Goal: Information Seeking & Learning: Learn about a topic

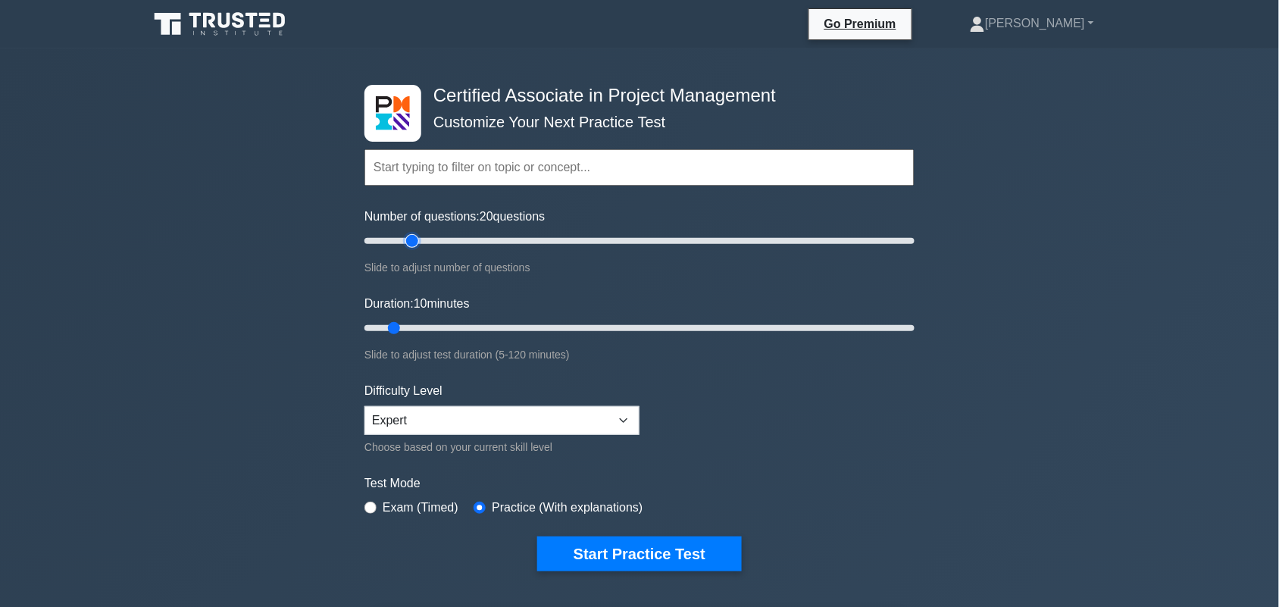
drag, startPoint x: 381, startPoint y: 243, endPoint x: 417, endPoint y: 237, distance: 36.1
type input "20"
click at [417, 237] on input "Number of questions: 20 questions" at bounding box center [640, 241] width 550 height 18
drag, startPoint x: 395, startPoint y: 321, endPoint x: 909, endPoint y: 409, distance: 522.1
type input "120"
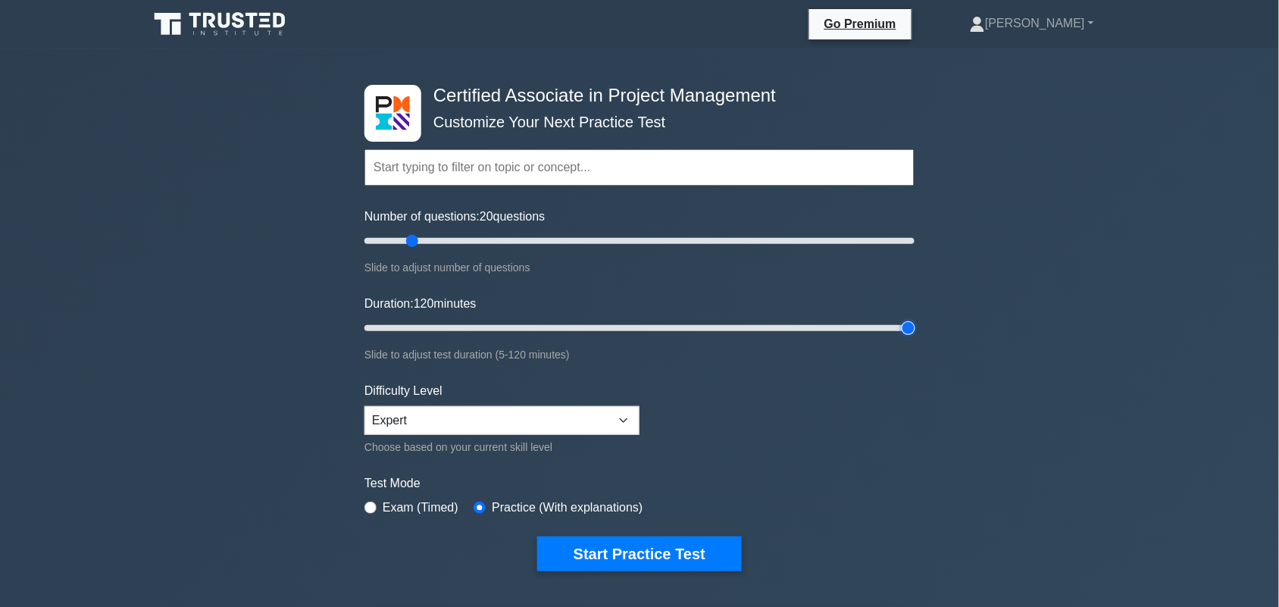
click at [915, 319] on input "Duration: 120 minutes" at bounding box center [640, 328] width 550 height 18
click at [665, 559] on button "Start Practice Test" at bounding box center [639, 554] width 205 height 35
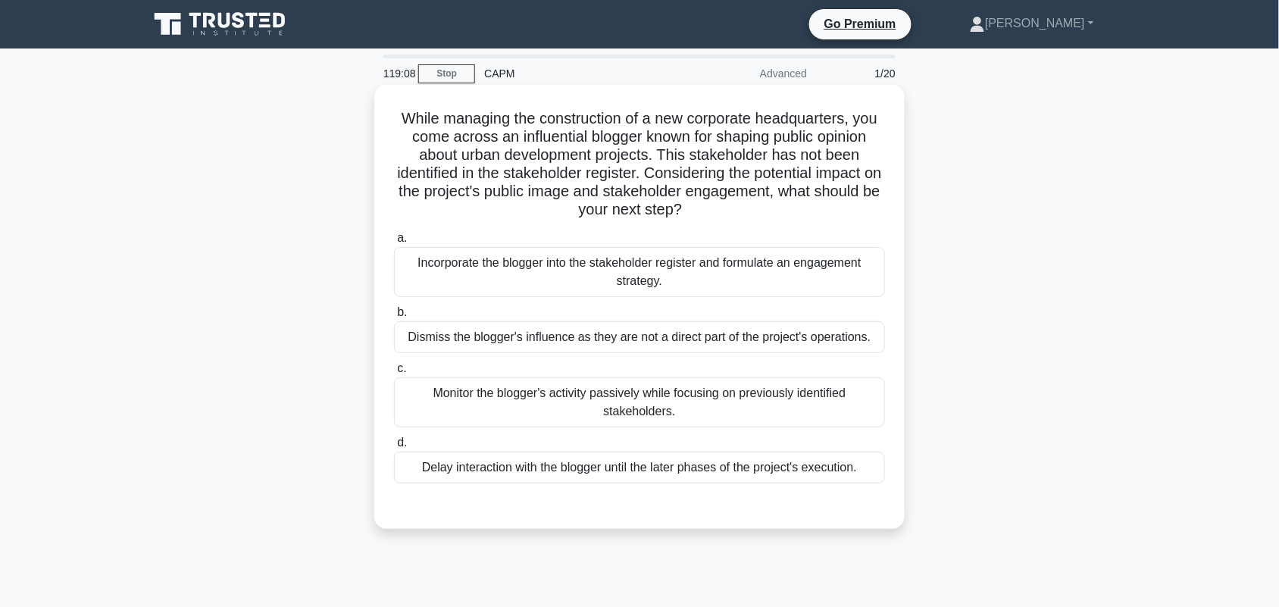
click at [684, 286] on div "Incorporate the blogger into the stakeholder register and formulate an engageme…" at bounding box center [639, 272] width 491 height 50
click at [394, 243] on input "a. Incorporate the blogger into the stakeholder register and formulate an engag…" at bounding box center [394, 238] width 0 height 10
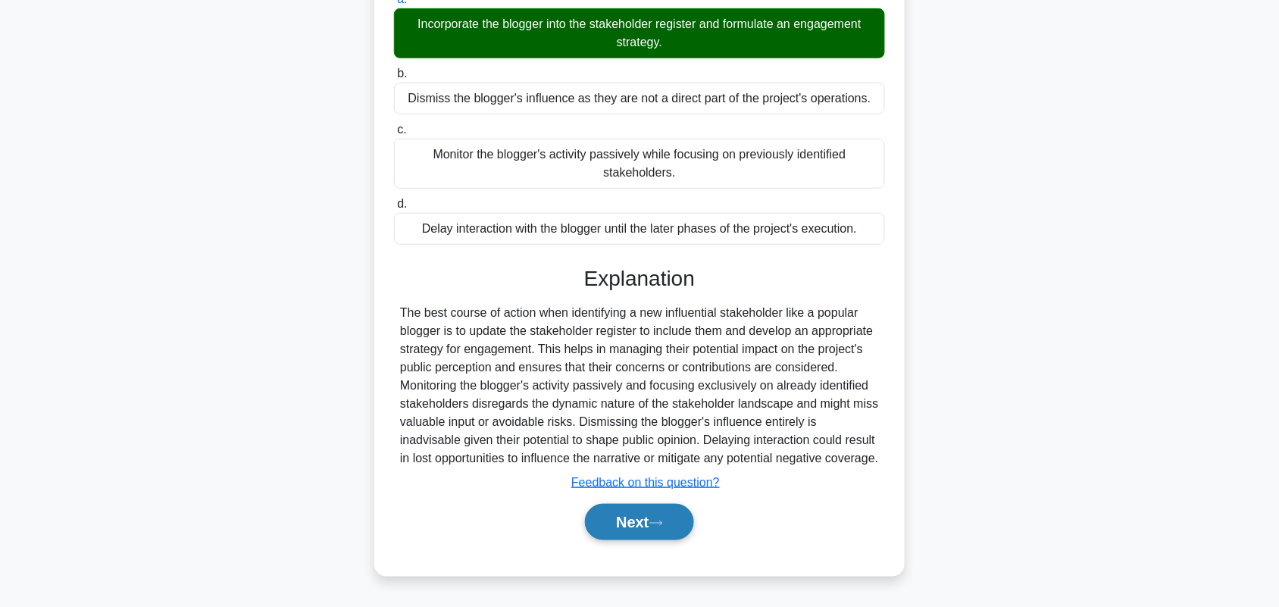
click at [676, 515] on button "Next" at bounding box center [639, 522] width 108 height 36
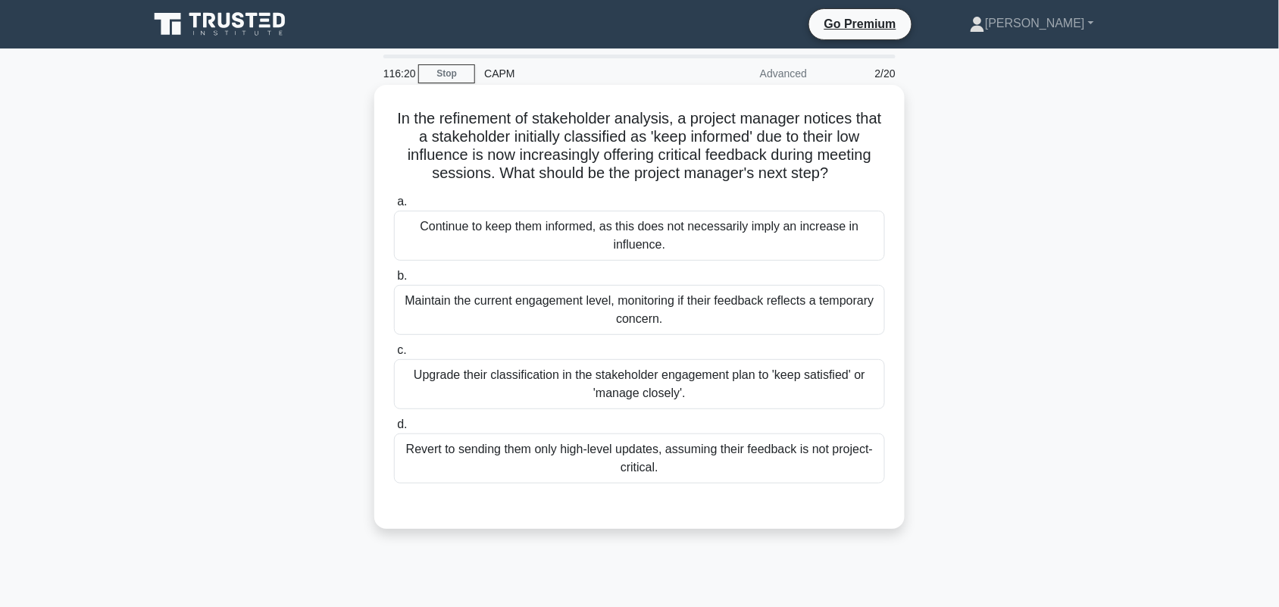
click at [835, 307] on div "Maintain the current engagement level, monitoring if their feedback reflects a …" at bounding box center [639, 310] width 491 height 50
click at [394, 281] on input "b. Maintain the current engagement level, monitoring if their feedback reflects…" at bounding box center [394, 276] width 0 height 10
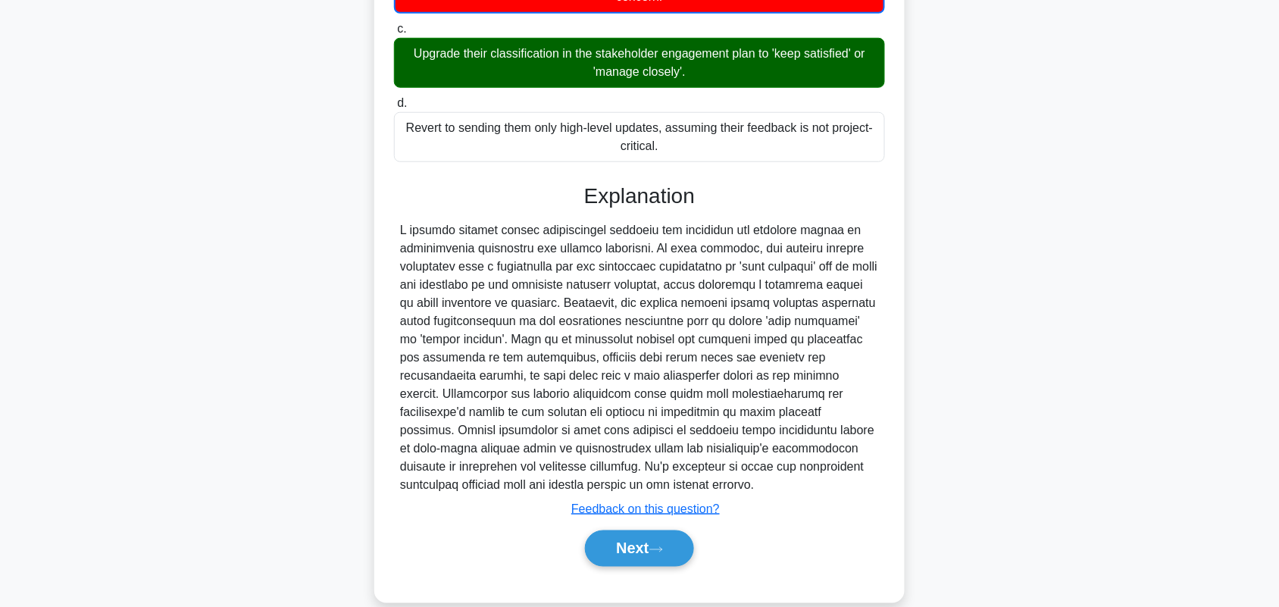
scroll to position [347, 0]
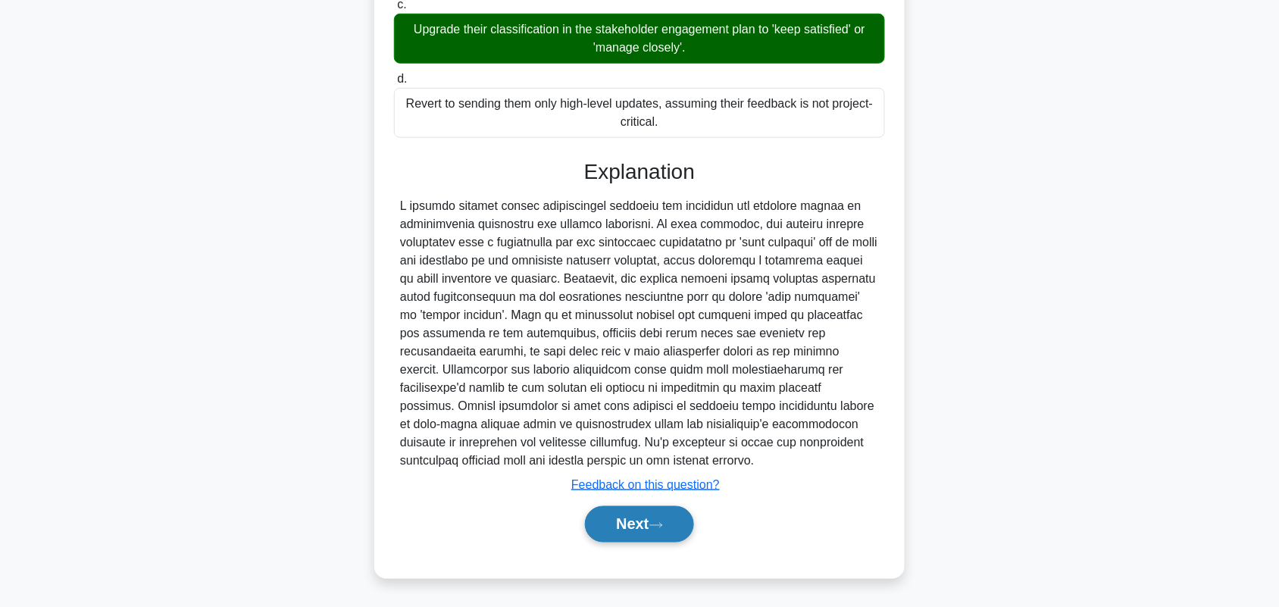
click at [635, 521] on button "Next" at bounding box center [639, 524] width 108 height 36
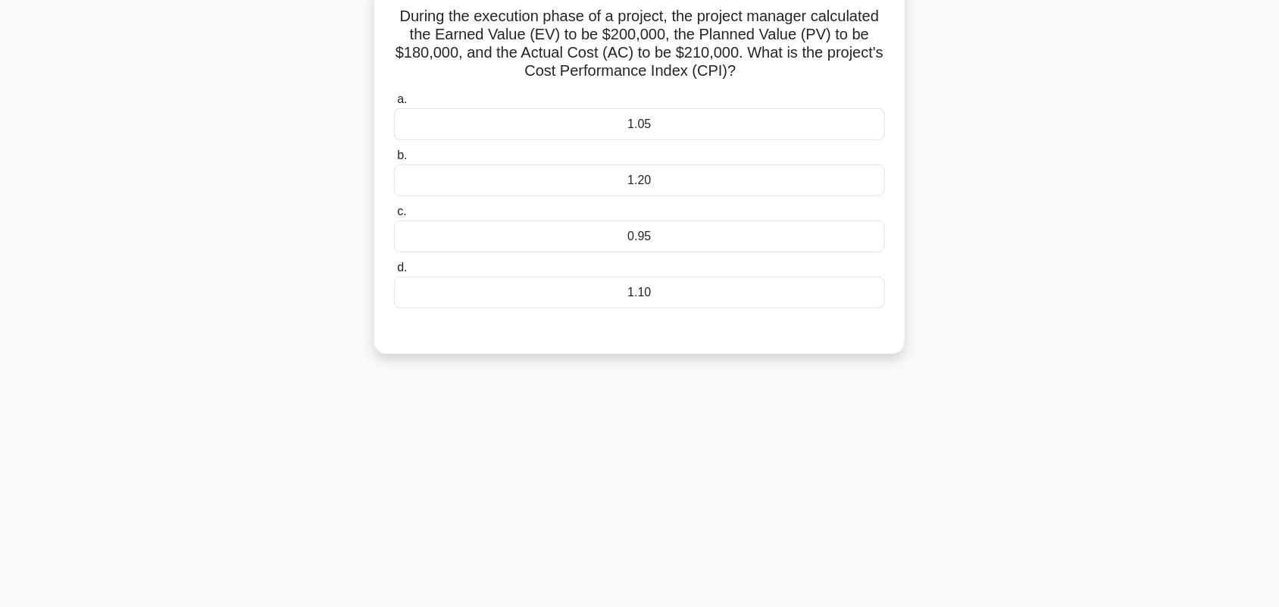
scroll to position [0, 0]
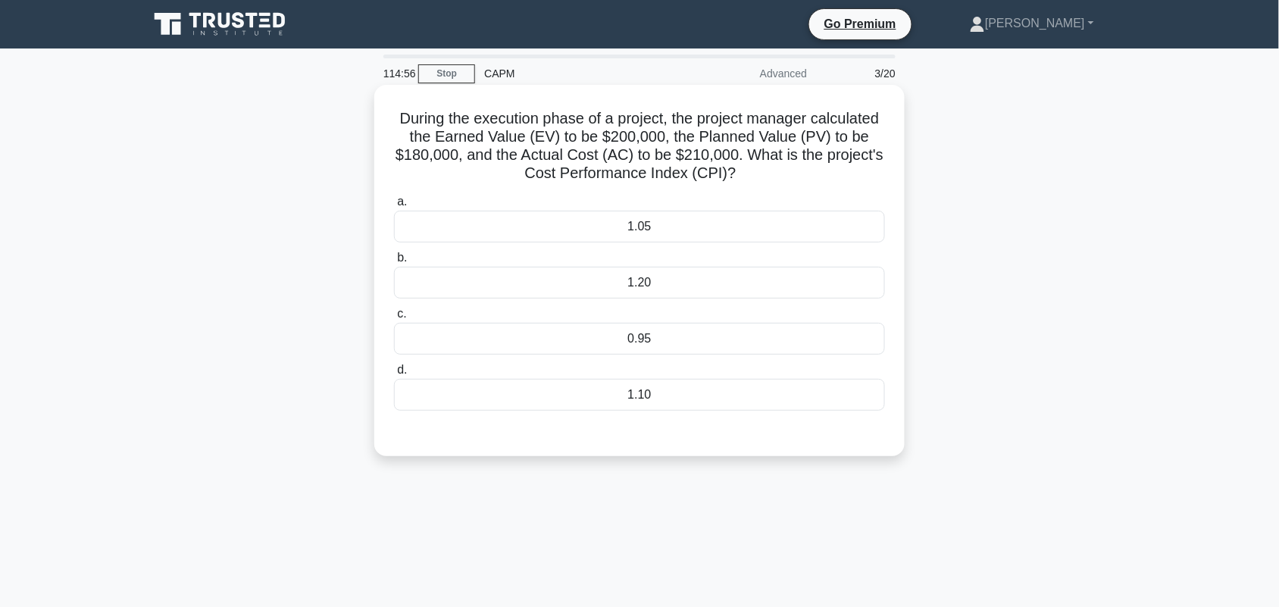
click at [499, 349] on div "0.95" at bounding box center [639, 339] width 491 height 32
click at [394, 319] on input "c. 0.95" at bounding box center [394, 314] width 0 height 10
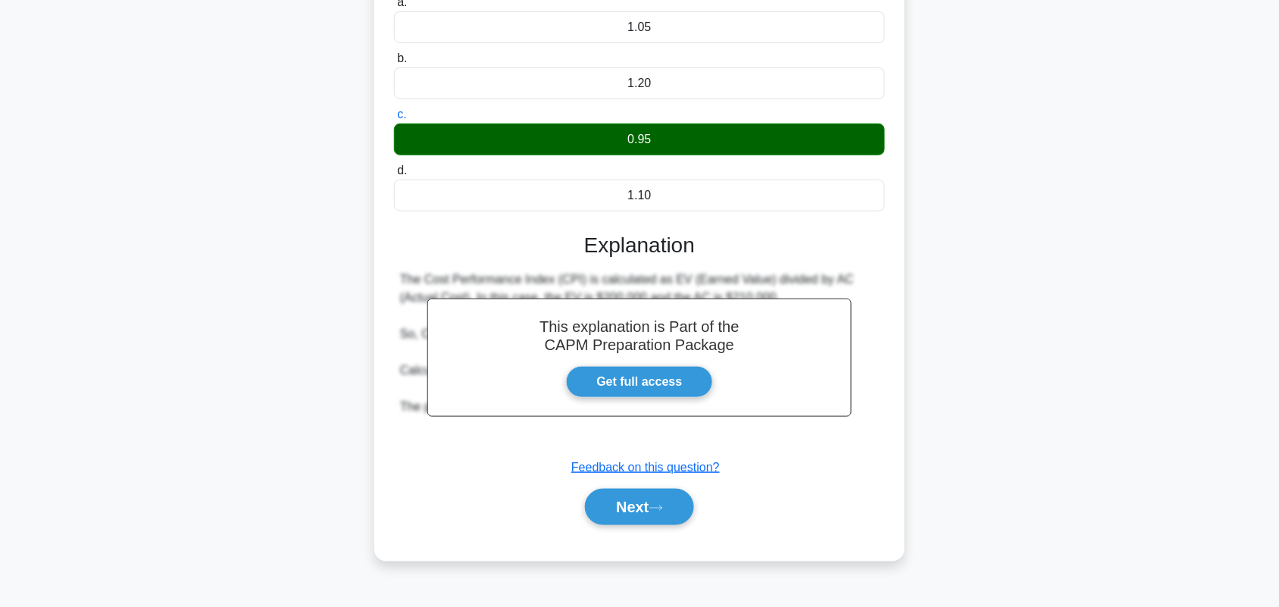
scroll to position [211, 0]
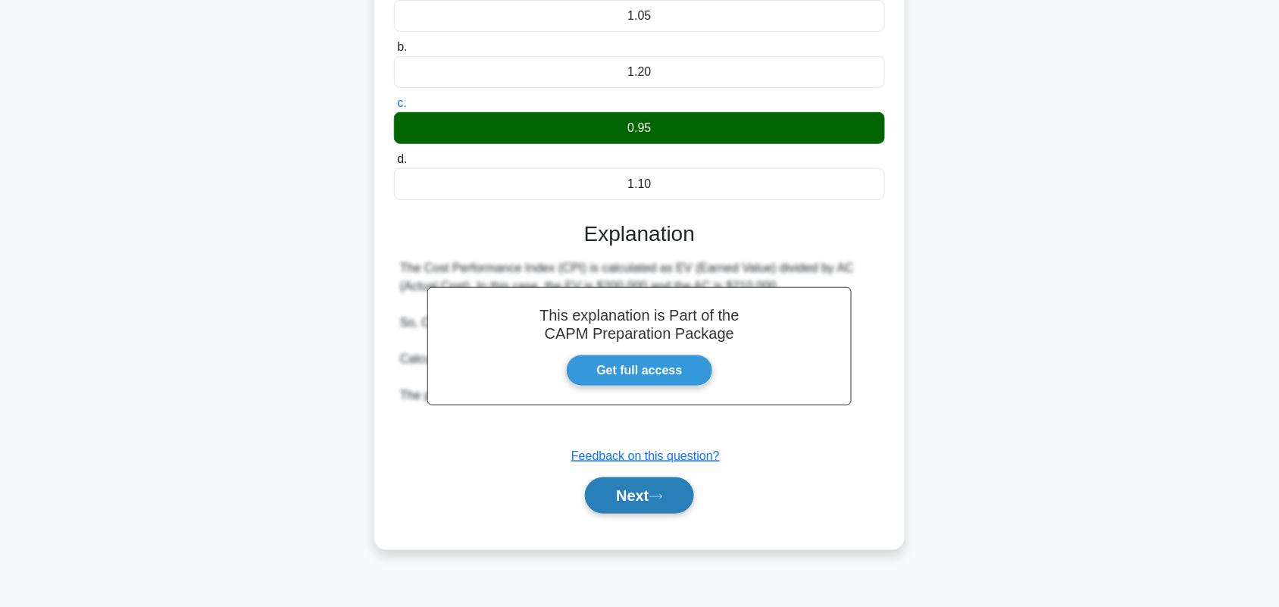
click at [627, 495] on button "Next" at bounding box center [639, 495] width 108 height 36
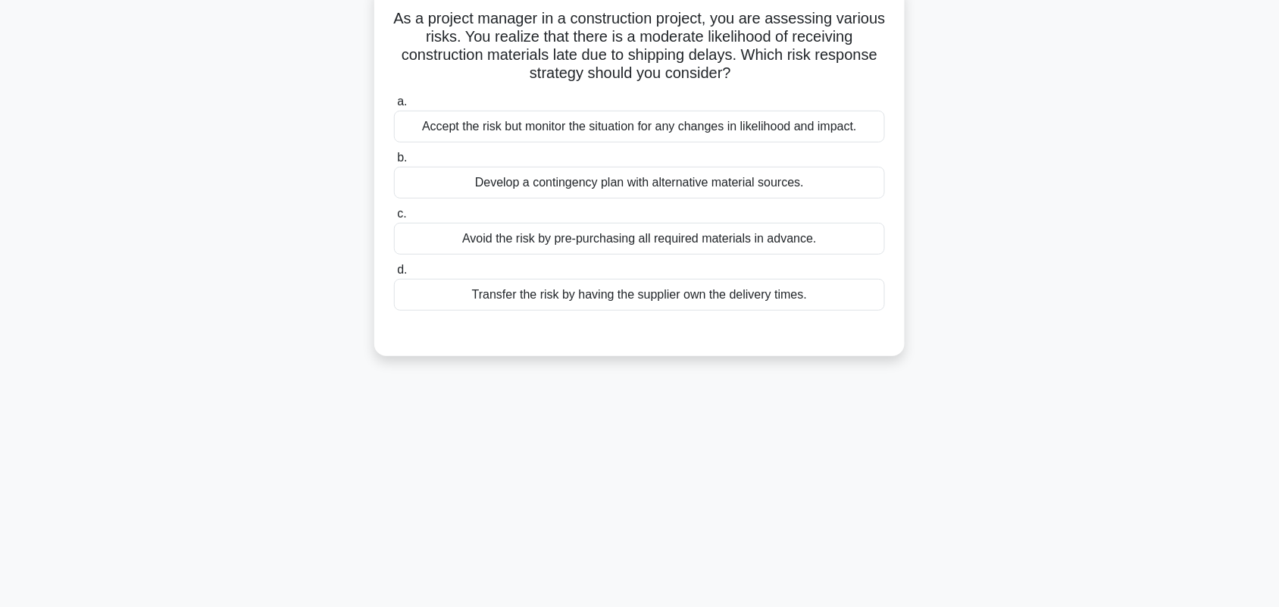
scroll to position [0, 0]
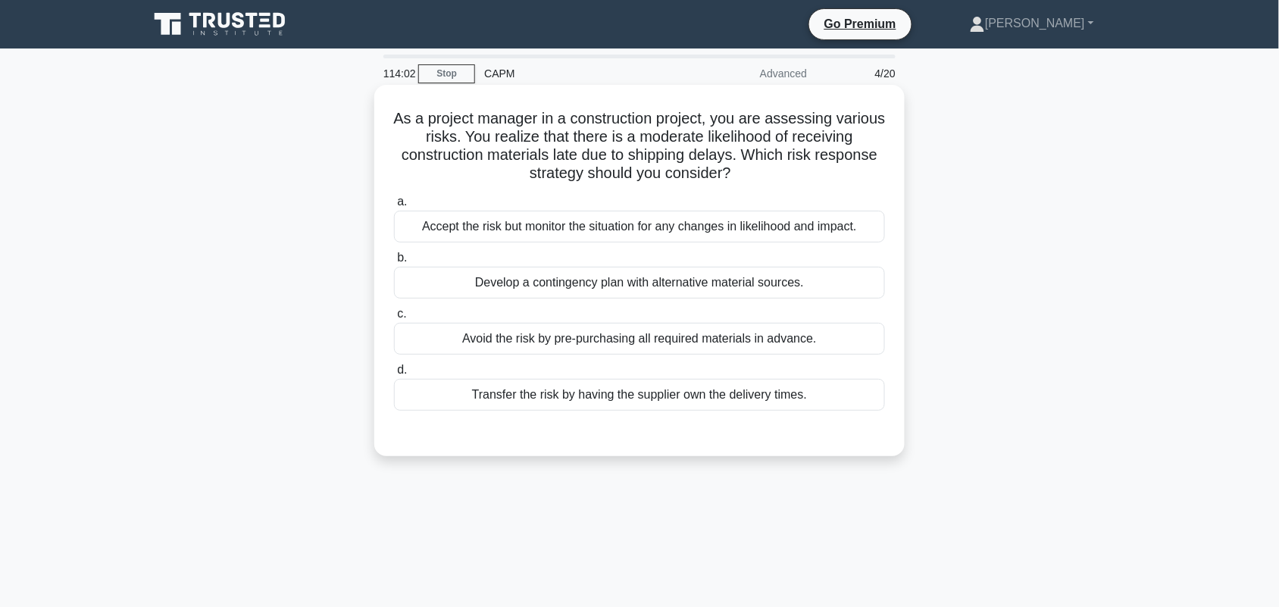
click at [642, 279] on div "Develop a contingency plan with alternative material sources." at bounding box center [639, 283] width 491 height 32
click at [394, 263] on input "b. Develop a contingency plan with alternative material sources." at bounding box center [394, 258] width 0 height 10
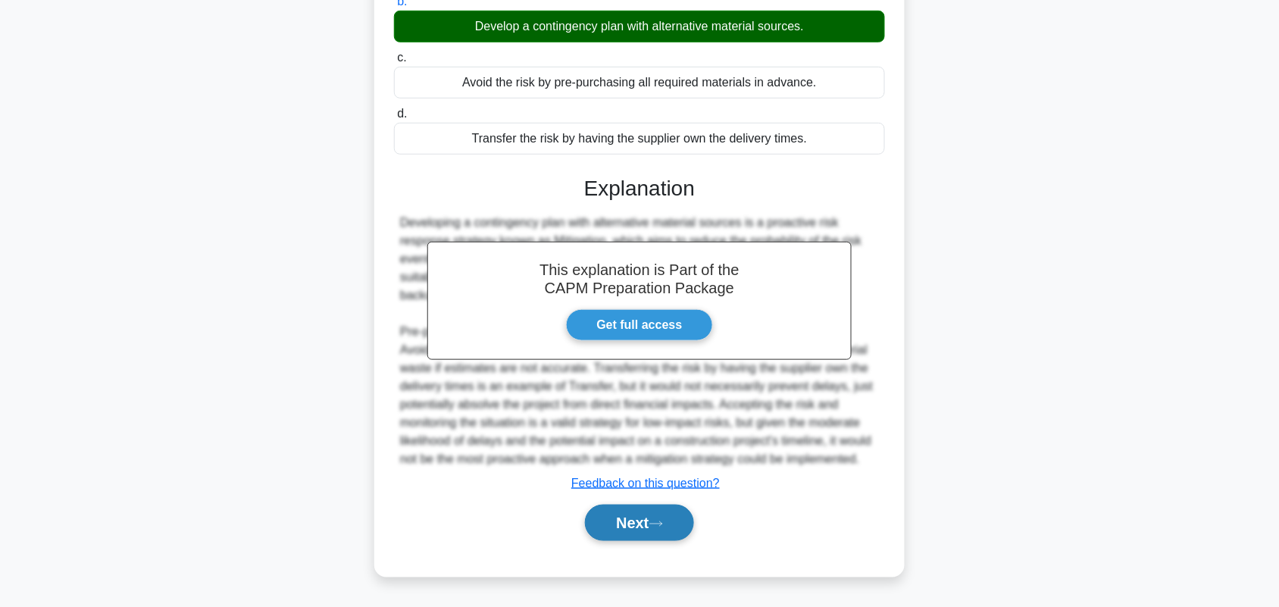
click at [646, 541] on button "Next" at bounding box center [639, 523] width 108 height 36
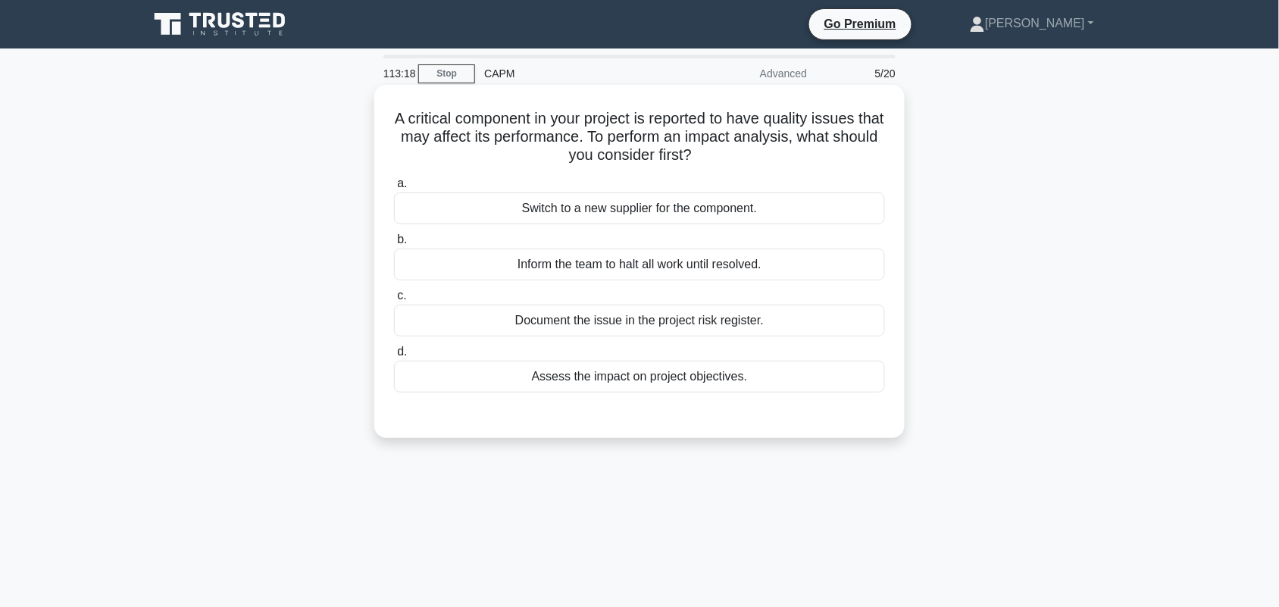
click at [778, 330] on div "Document the issue in the project risk register." at bounding box center [639, 321] width 491 height 32
click at [394, 301] on input "c. Document the issue in the project risk register." at bounding box center [394, 296] width 0 height 10
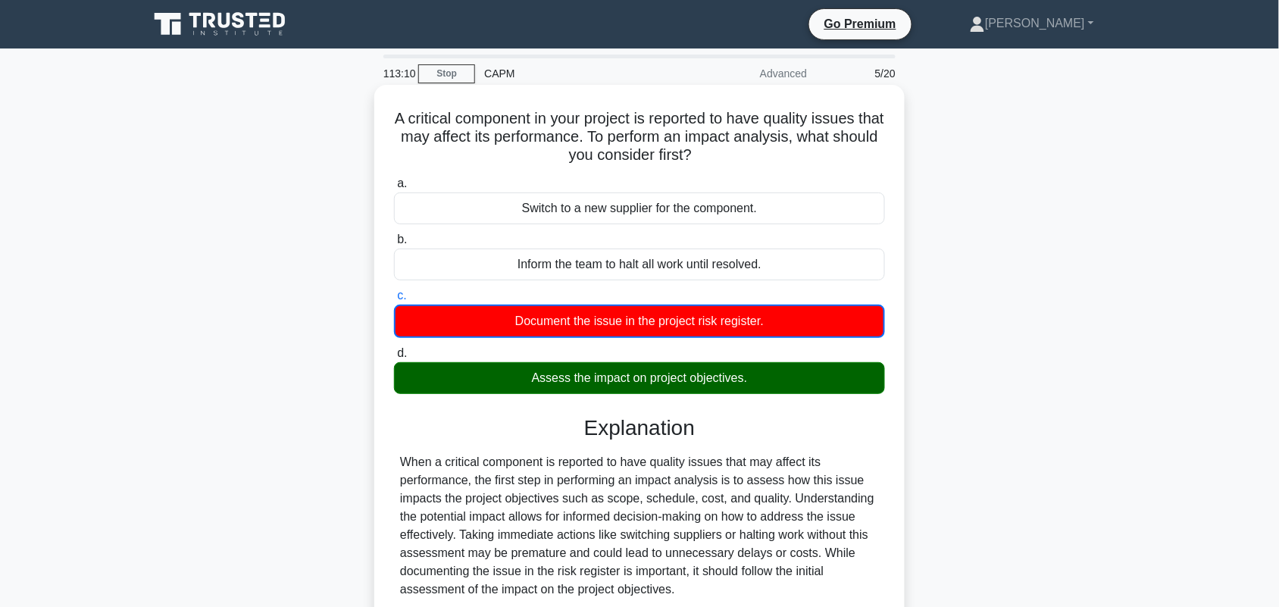
scroll to position [95, 0]
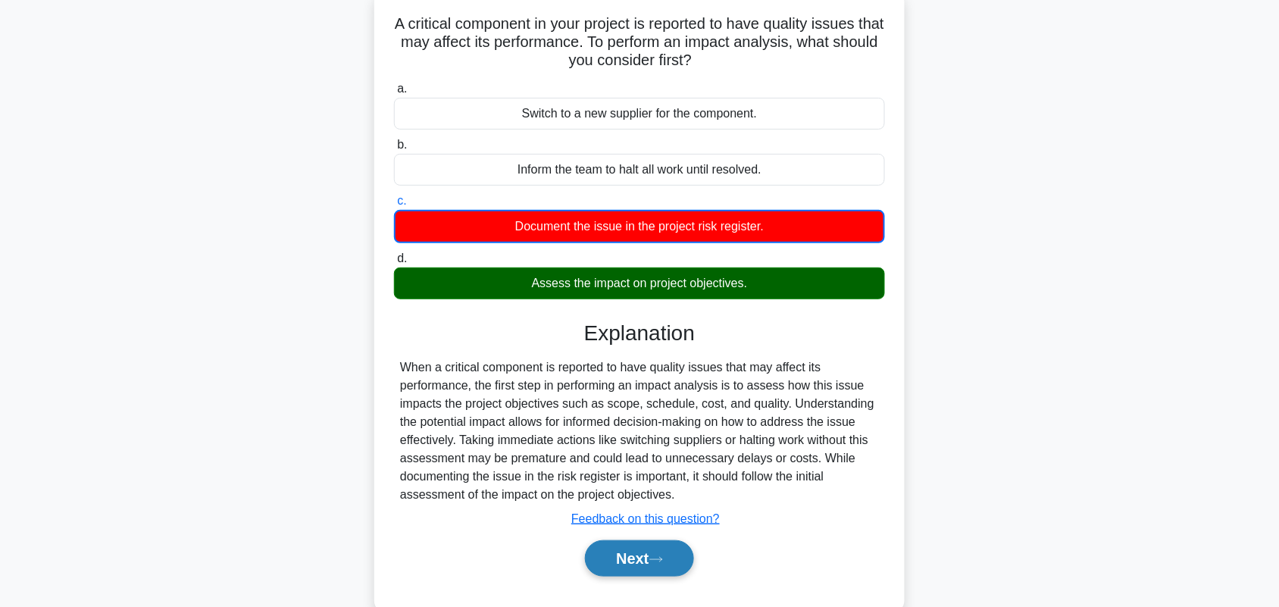
click at [653, 557] on button "Next" at bounding box center [639, 558] width 108 height 36
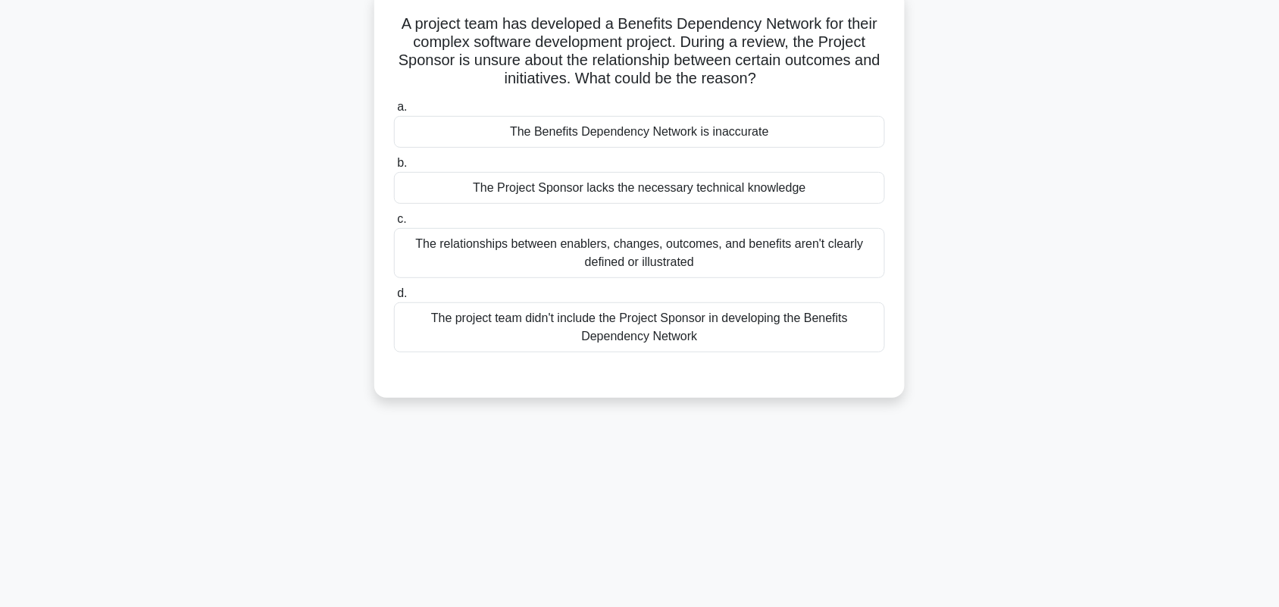
click at [827, 263] on div "The relationships between enablers, changes, outcomes, and benefits aren't clea…" at bounding box center [639, 253] width 491 height 50
click at [394, 224] on input "c. The relationships between enablers, changes, outcomes, and benefits aren't c…" at bounding box center [394, 219] width 0 height 10
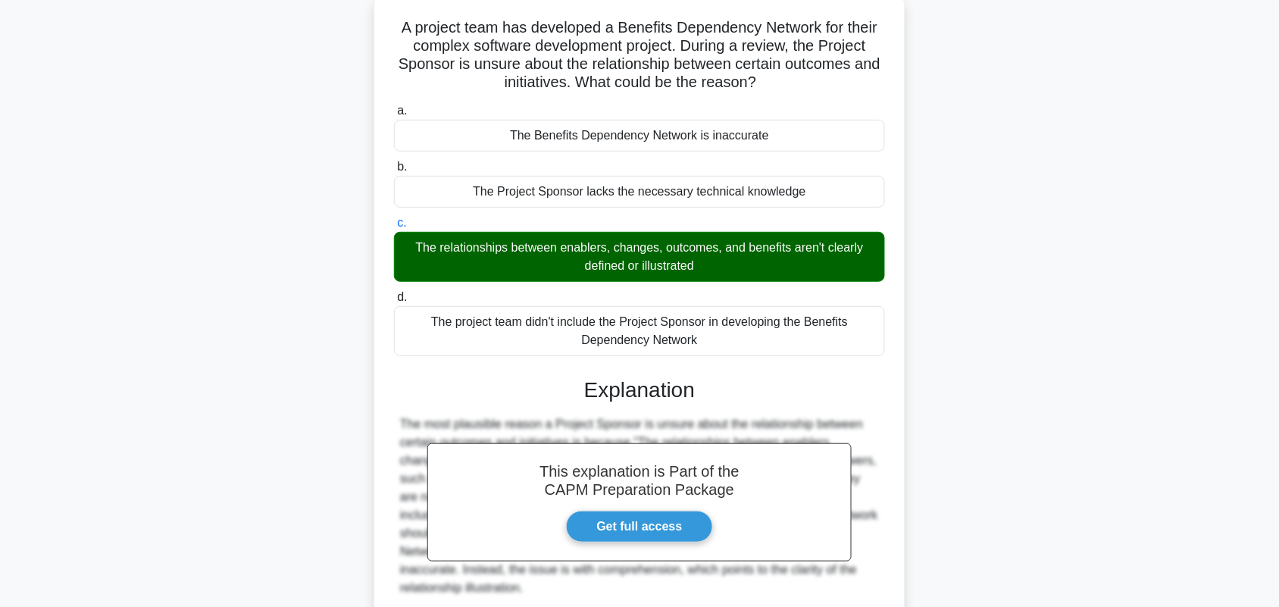
scroll to position [221, 0]
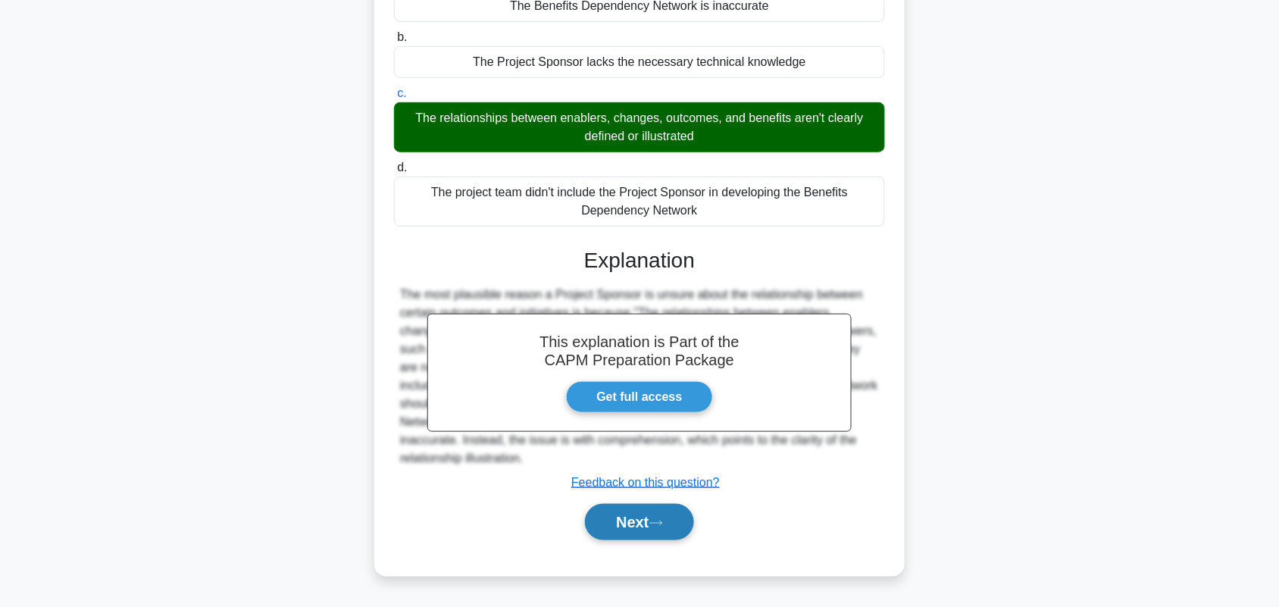
click at [637, 517] on button "Next" at bounding box center [639, 522] width 108 height 36
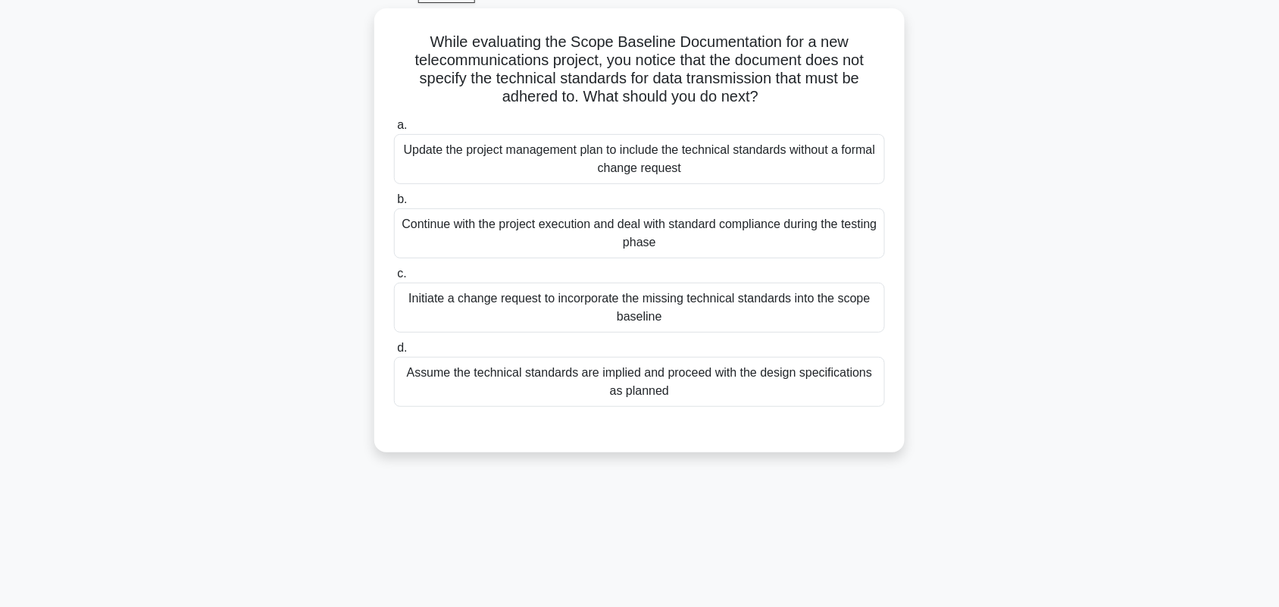
scroll to position [81, 0]
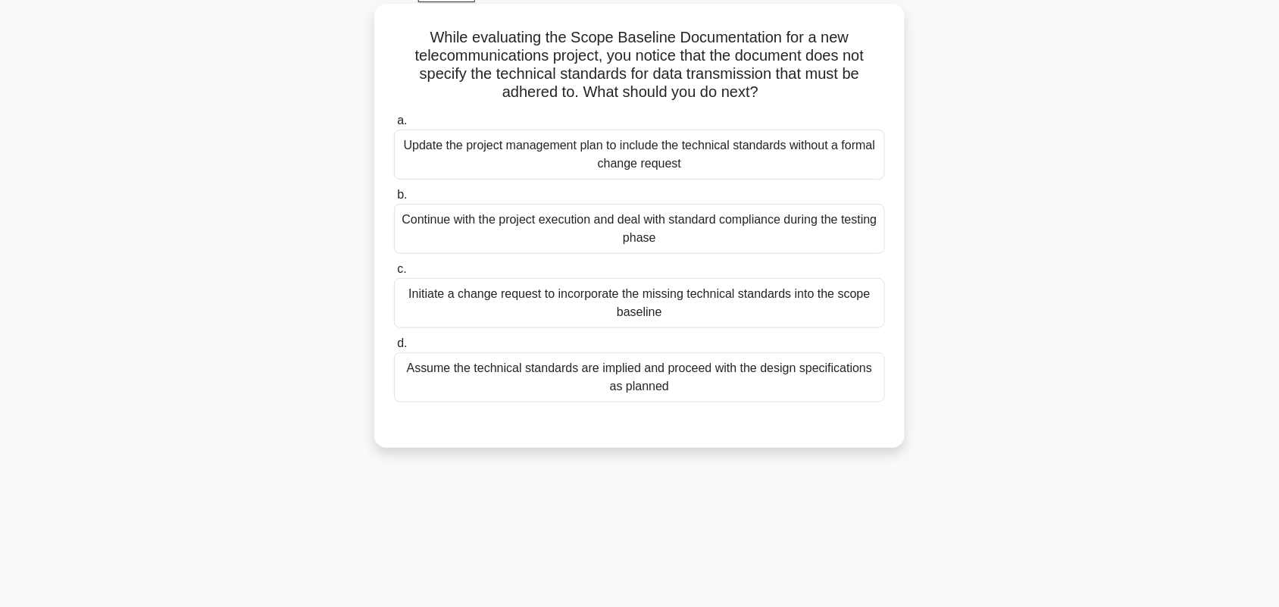
click at [847, 311] on div "Initiate a change request to incorporate the missing technical standards into t…" at bounding box center [639, 303] width 491 height 50
click at [394, 274] on input "c. Initiate a change request to incorporate the missing technical standards int…" at bounding box center [394, 269] width 0 height 10
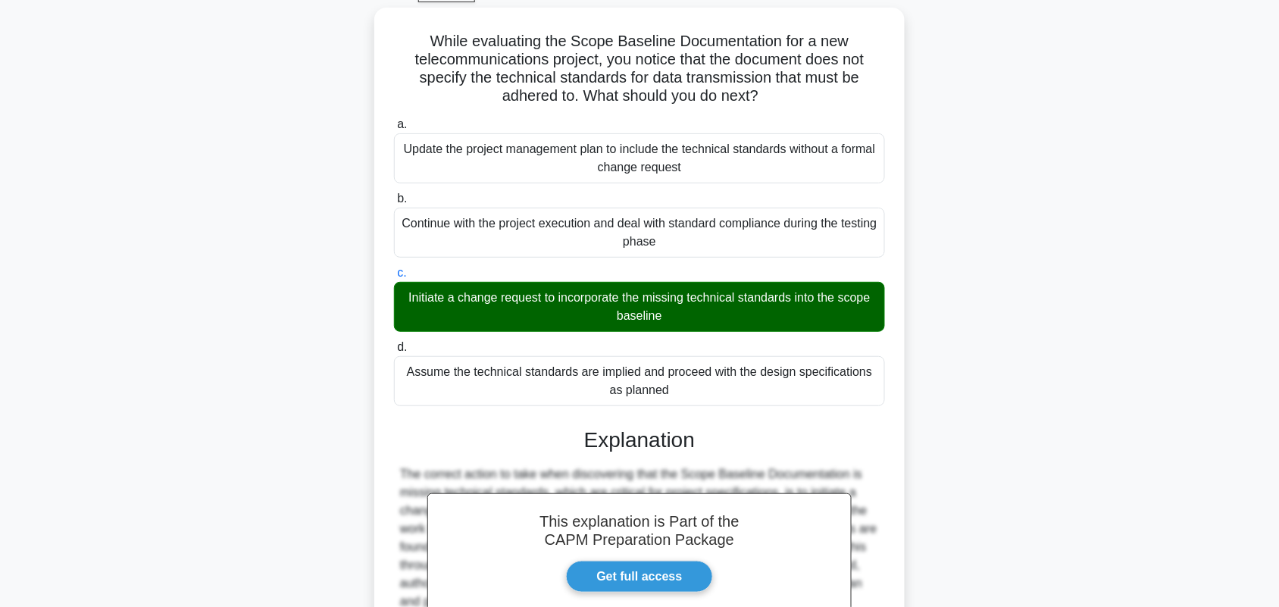
scroll to position [402, 0]
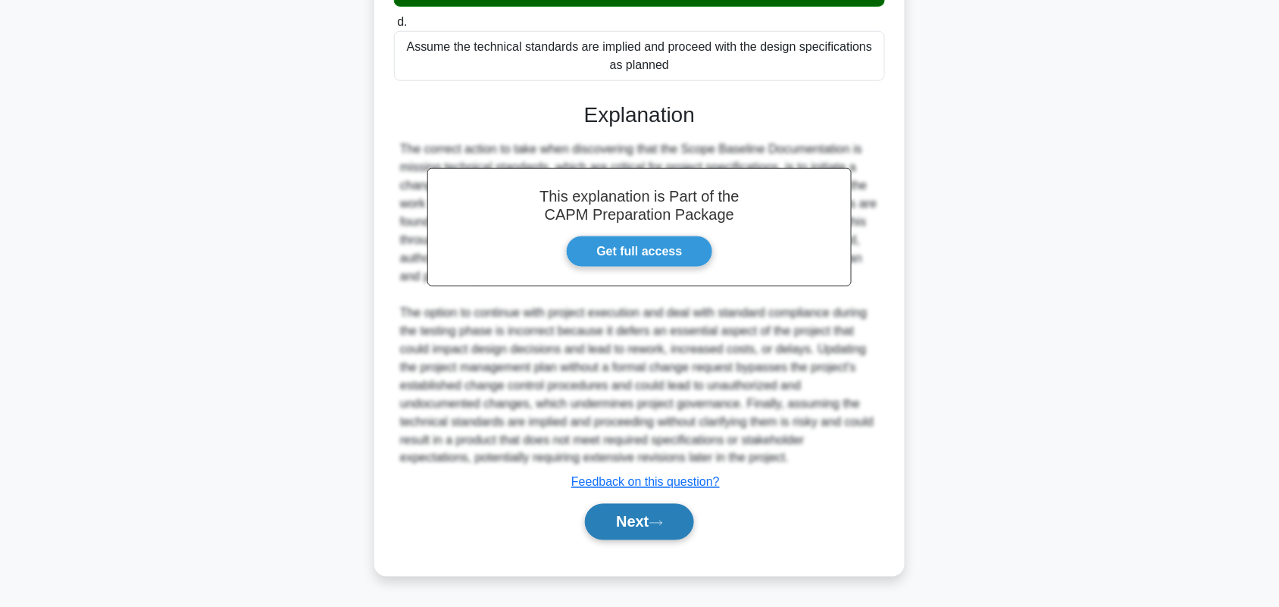
click at [674, 524] on button "Next" at bounding box center [639, 522] width 108 height 36
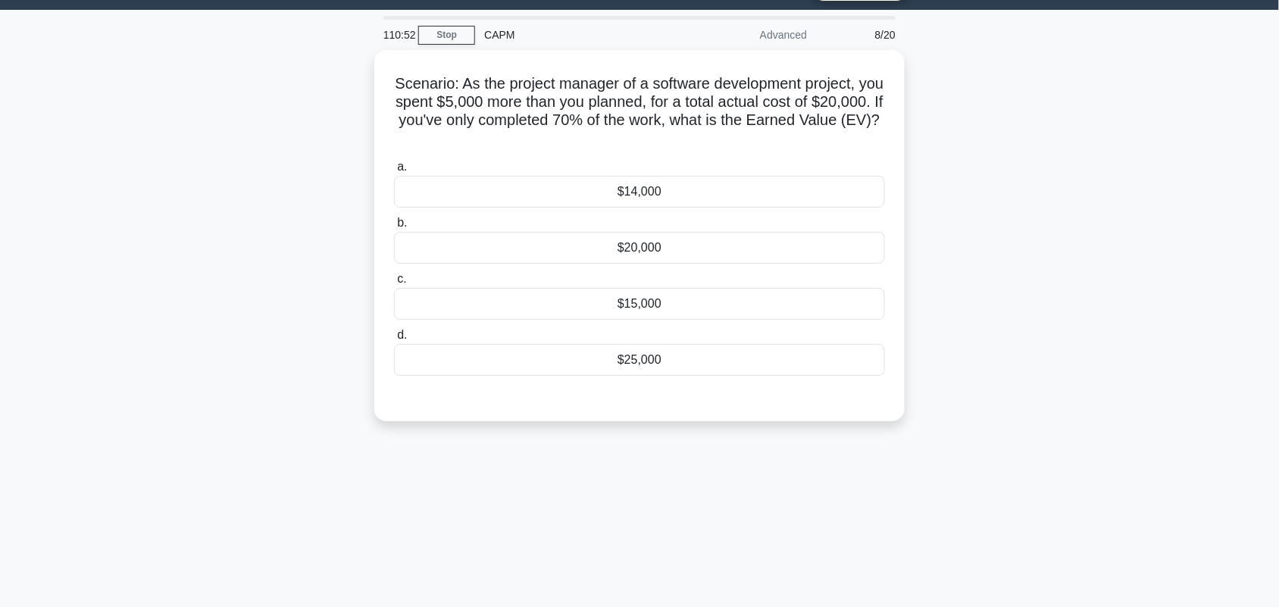
scroll to position [0, 0]
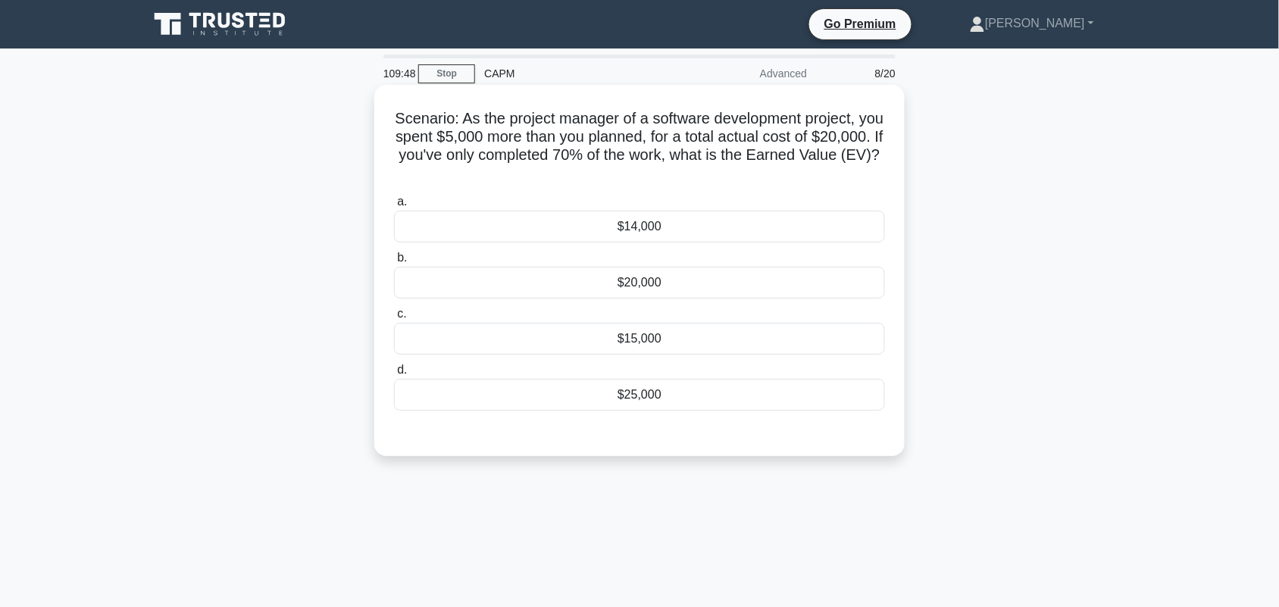
click at [767, 338] on div "$15,000" at bounding box center [639, 339] width 491 height 32
click at [394, 319] on input "c. $15,000" at bounding box center [394, 314] width 0 height 10
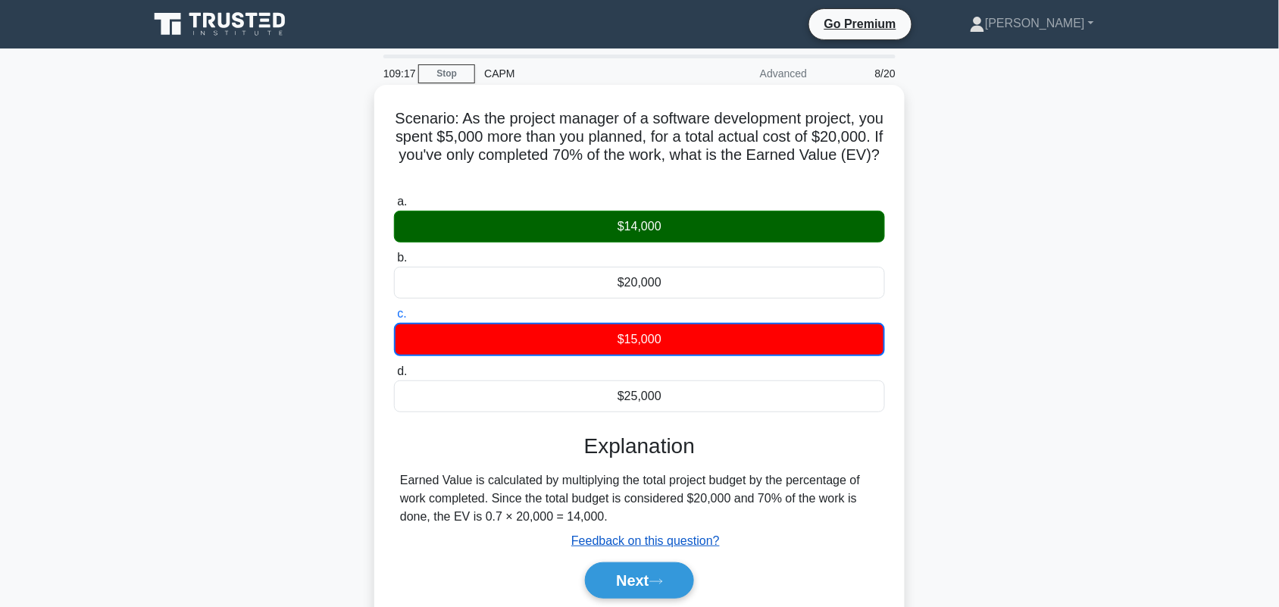
click at [656, 543] on u "Feedback on this question?" at bounding box center [645, 540] width 149 height 13
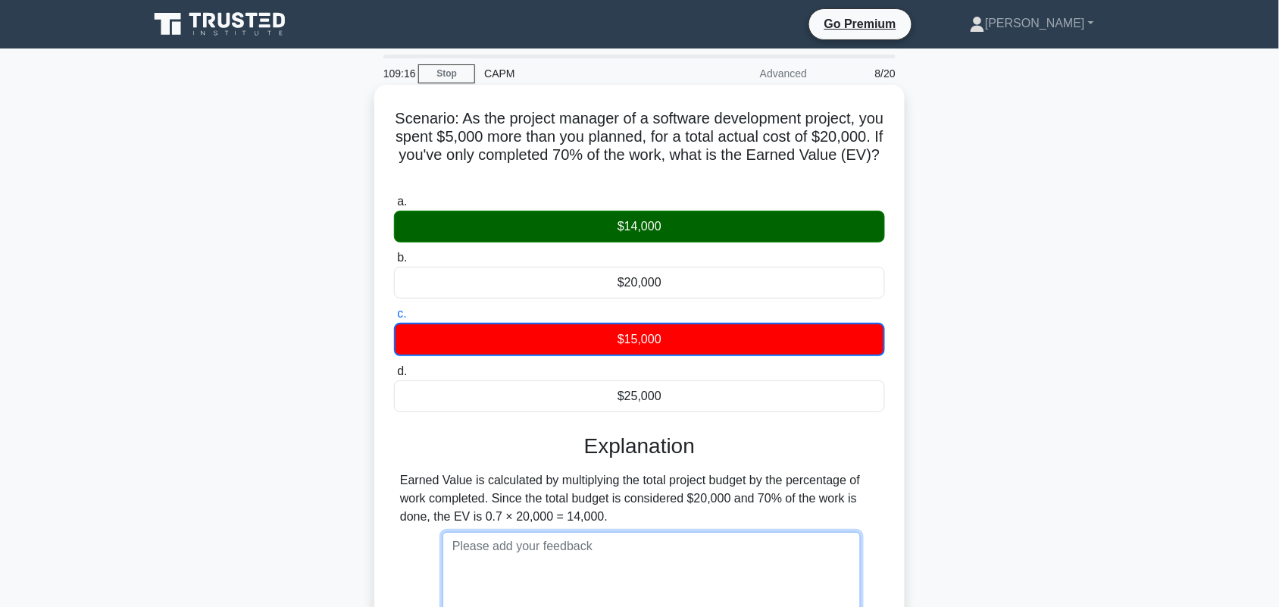
click at [656, 543] on textarea at bounding box center [652, 583] width 418 height 102
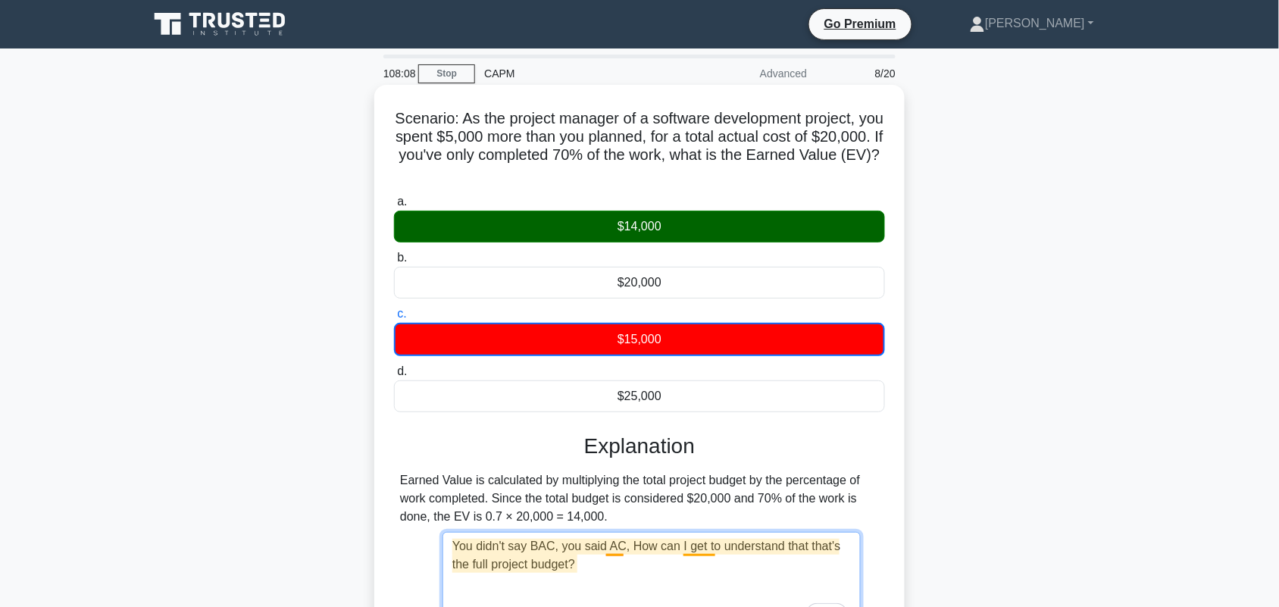
click at [703, 543] on textarea "You didn't say BAC, you said AC, How can I get to understand that that's the fu…" at bounding box center [652, 583] width 418 height 102
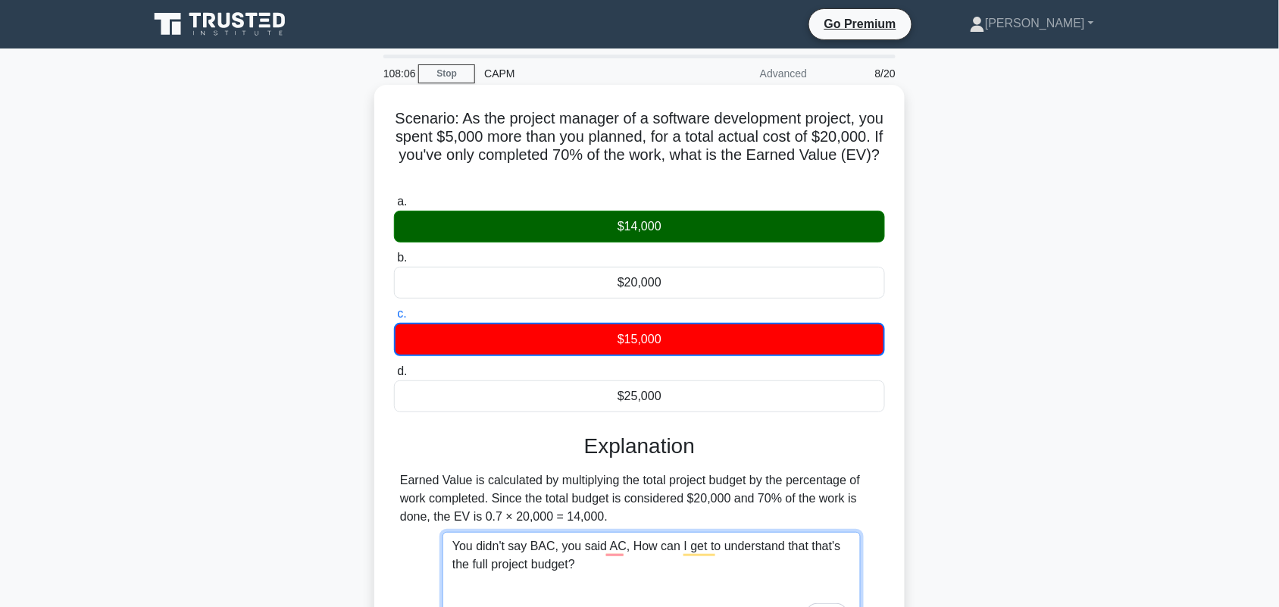
drag, startPoint x: 699, startPoint y: 546, endPoint x: 649, endPoint y: 600, distance: 74.0
click at [649, 600] on textarea "You didn't say BAC, you said AC, How can I get to understand that that's the fu…" at bounding box center [652, 583] width 418 height 102
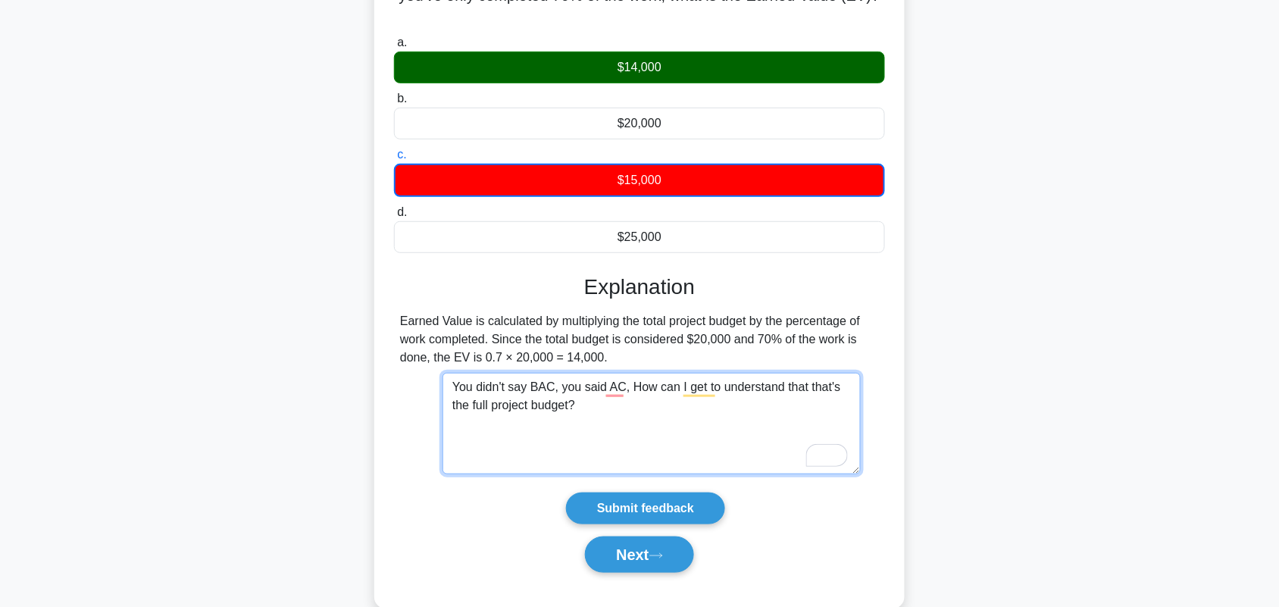
scroll to position [189, 0]
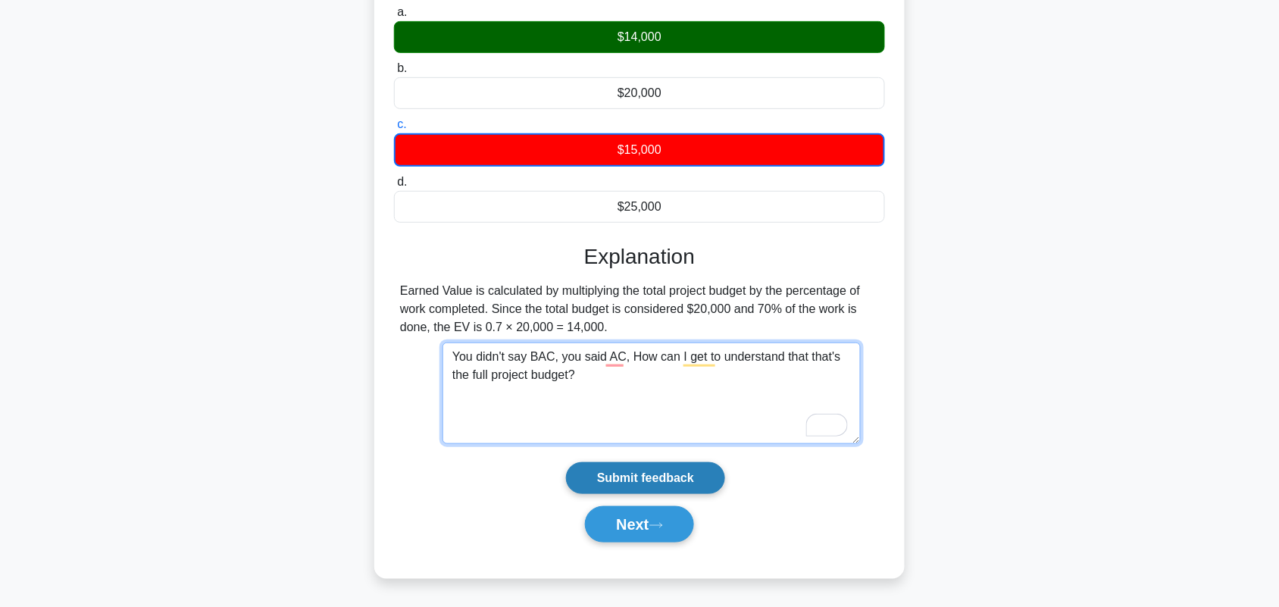
type textarea "You didn't say BAC, you said AC, How can I get to understand that that's the fu…"
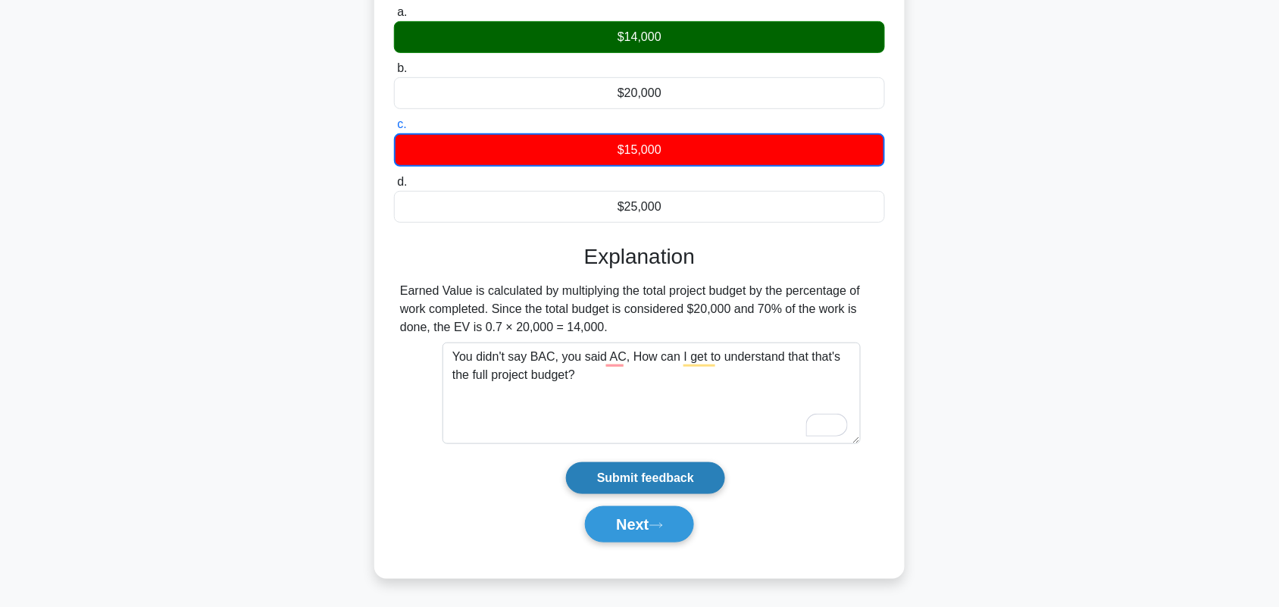
click at [638, 479] on input "Submit feedback" at bounding box center [645, 478] width 159 height 32
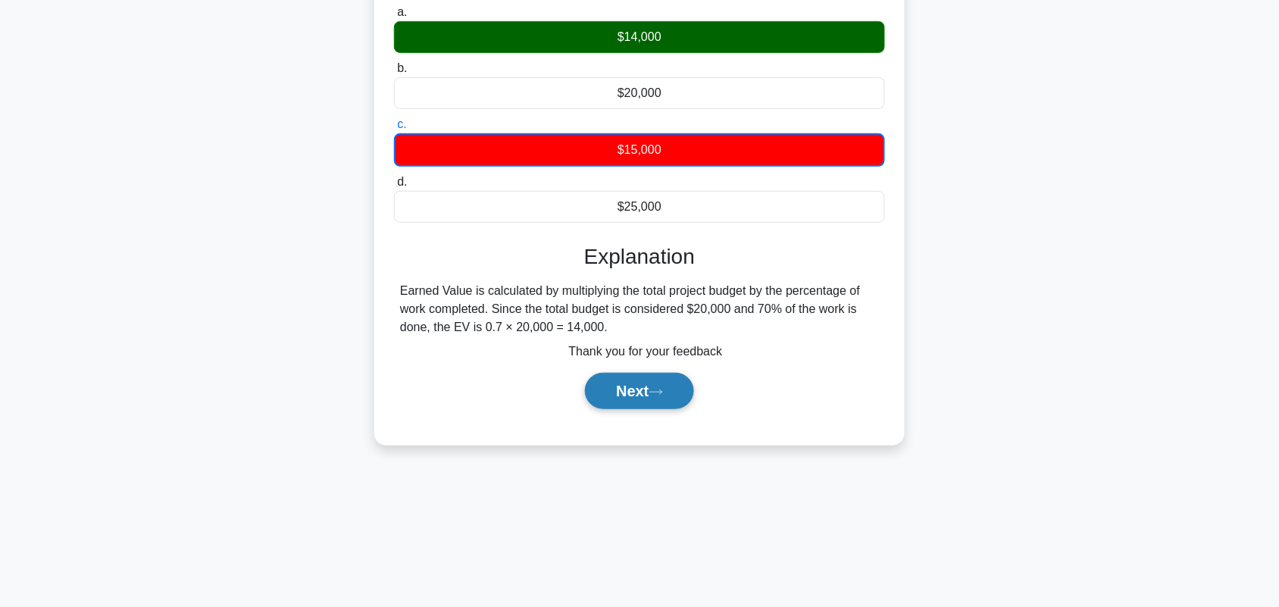
click at [639, 388] on button "Next" at bounding box center [639, 391] width 108 height 36
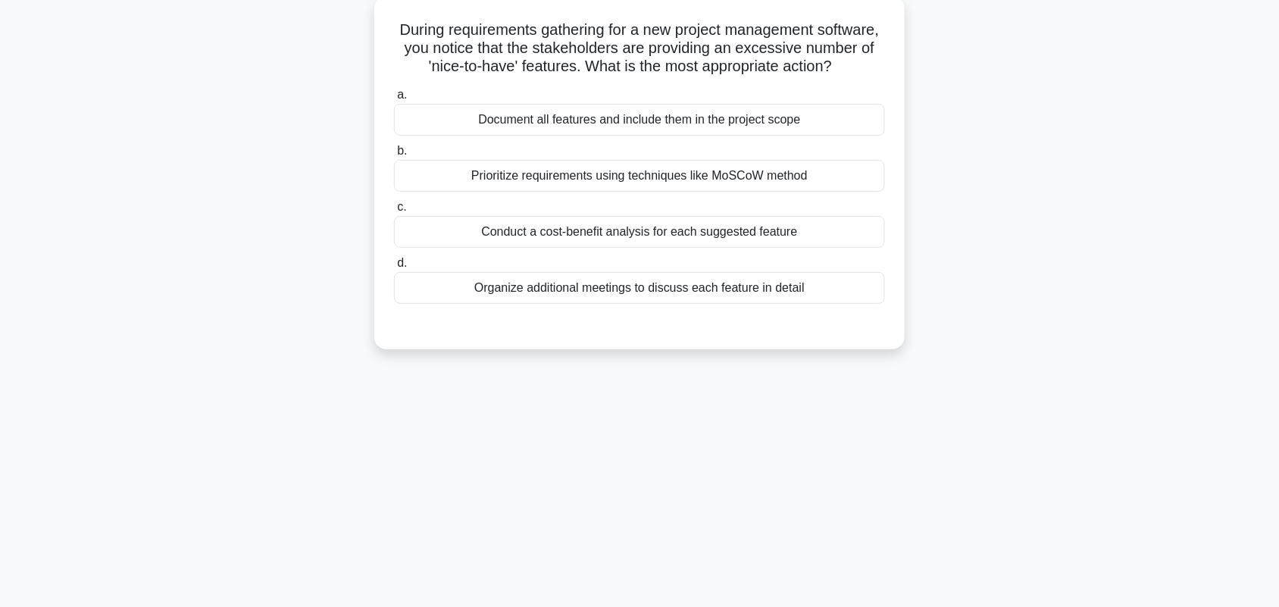
scroll to position [0, 0]
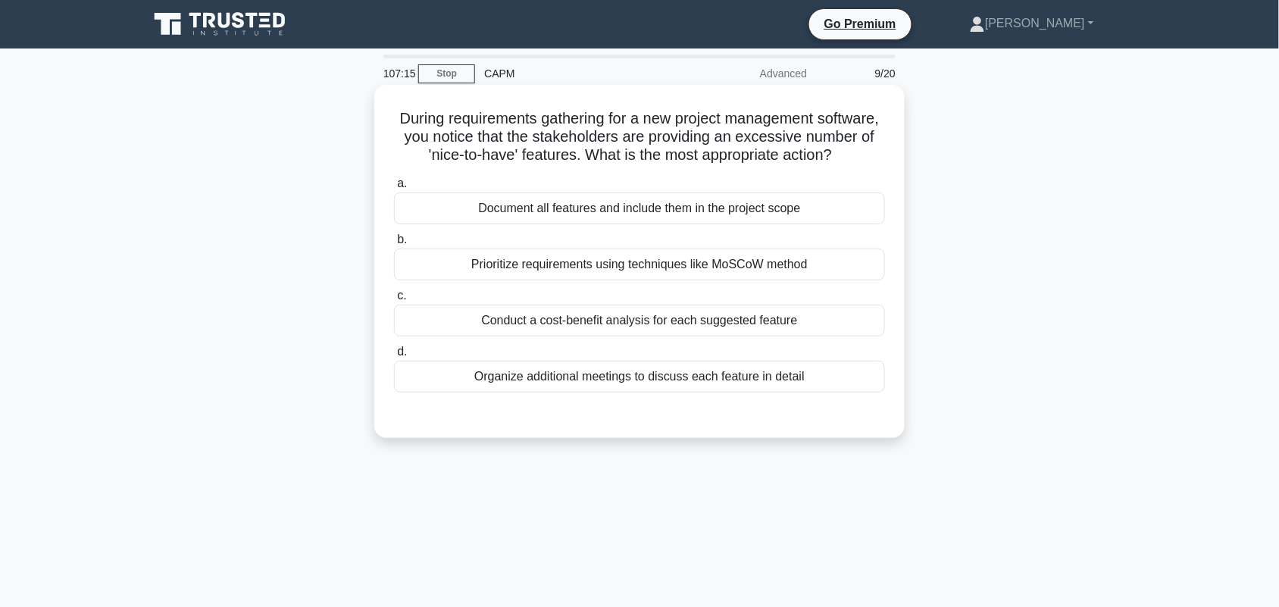
click at [800, 280] on div "Prioritize requirements using techniques like MoSCoW method" at bounding box center [639, 265] width 491 height 32
click at [394, 245] on input "b. Prioritize requirements using techniques like MoSCoW method" at bounding box center [394, 240] width 0 height 10
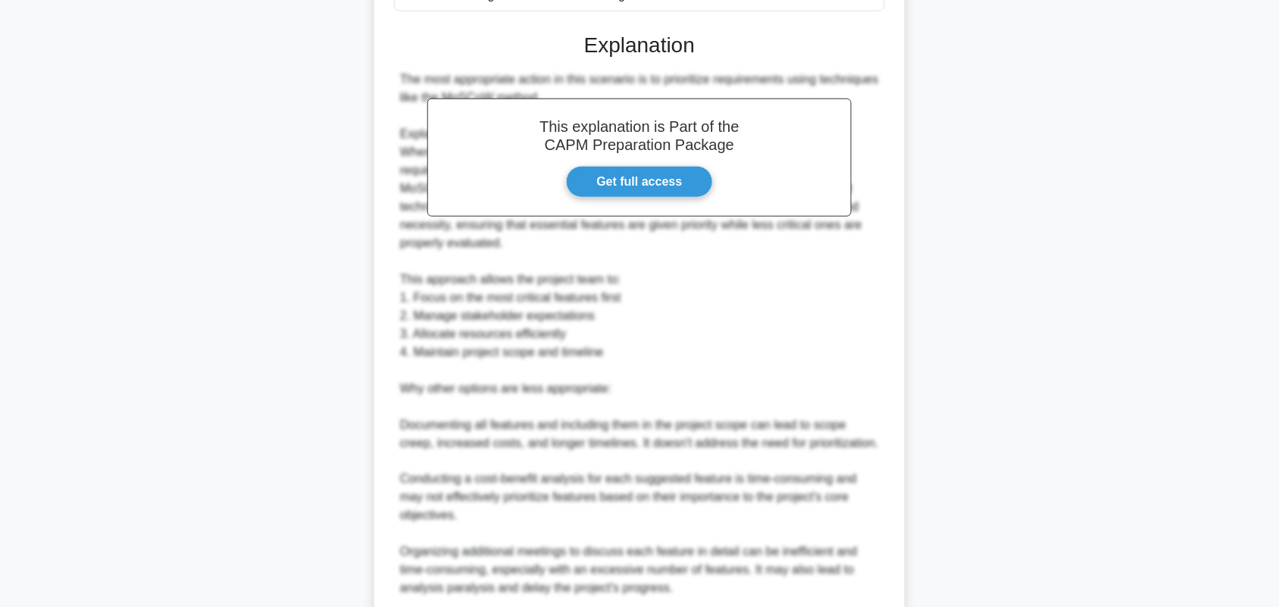
scroll to position [474, 0]
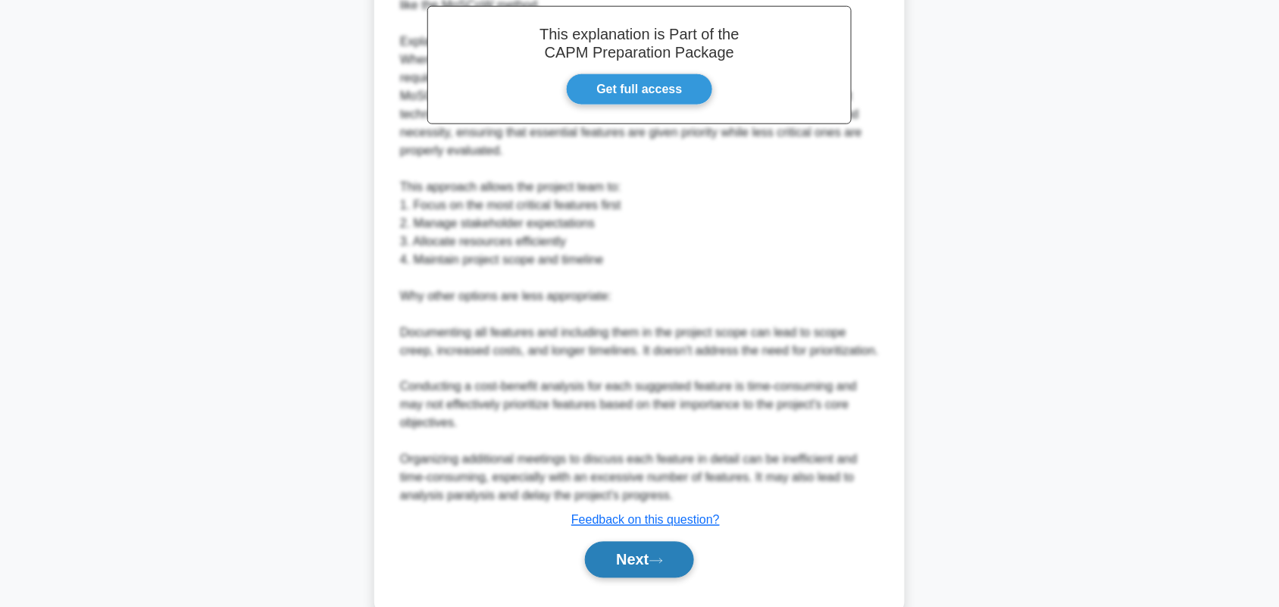
click at [667, 574] on button "Next" at bounding box center [639, 560] width 108 height 36
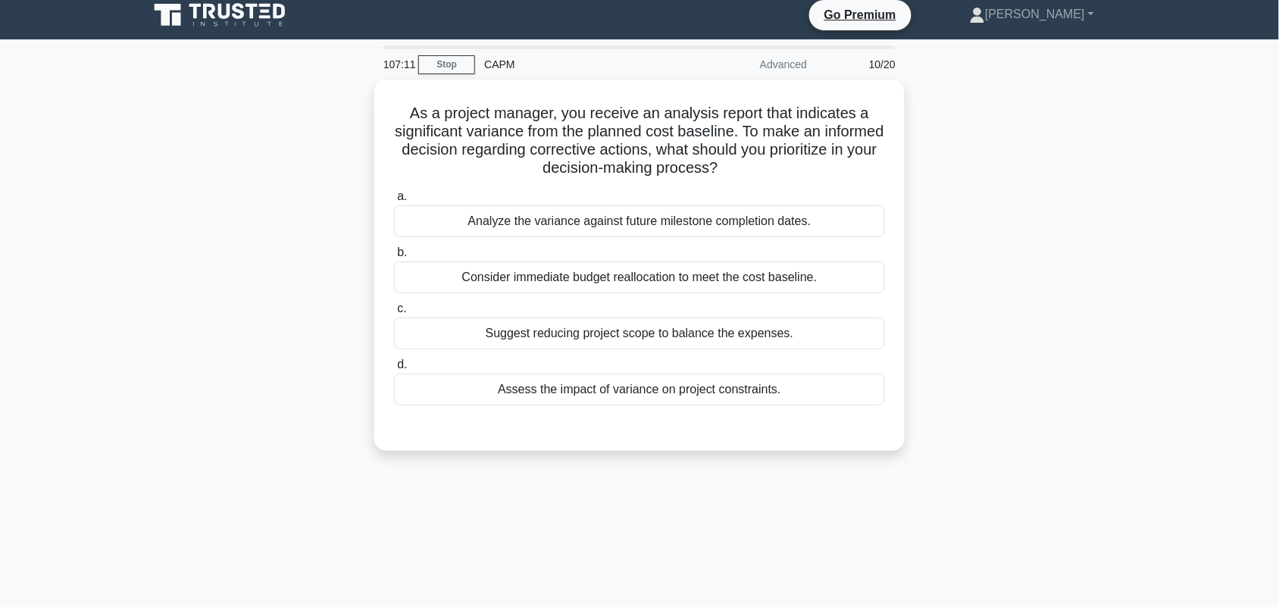
scroll to position [0, 0]
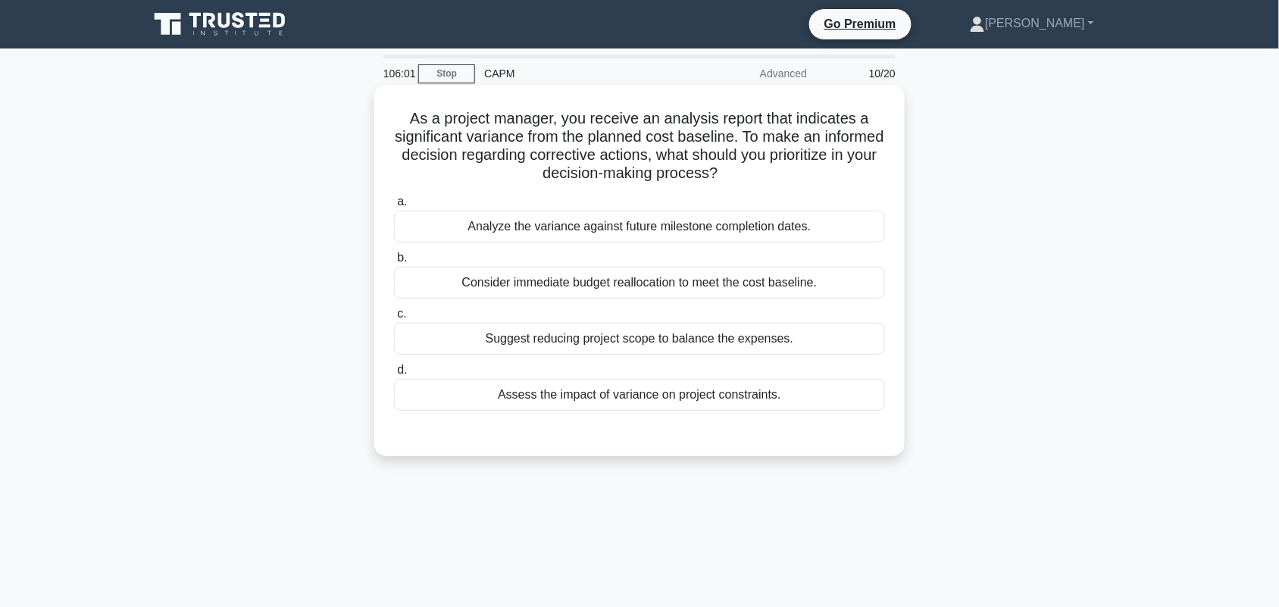
click at [800, 405] on div "Assess the impact of variance on project constraints." at bounding box center [639, 395] width 491 height 32
click at [394, 375] on input "d. Assess the impact of variance on project constraints." at bounding box center [394, 370] width 0 height 10
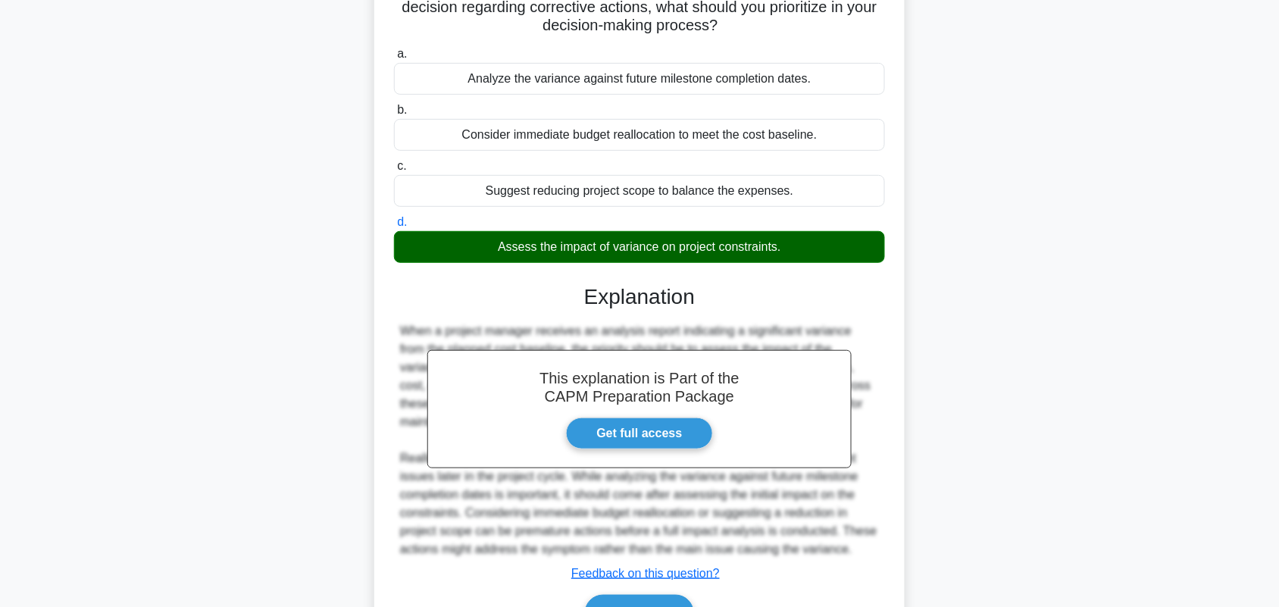
scroll to position [239, 0]
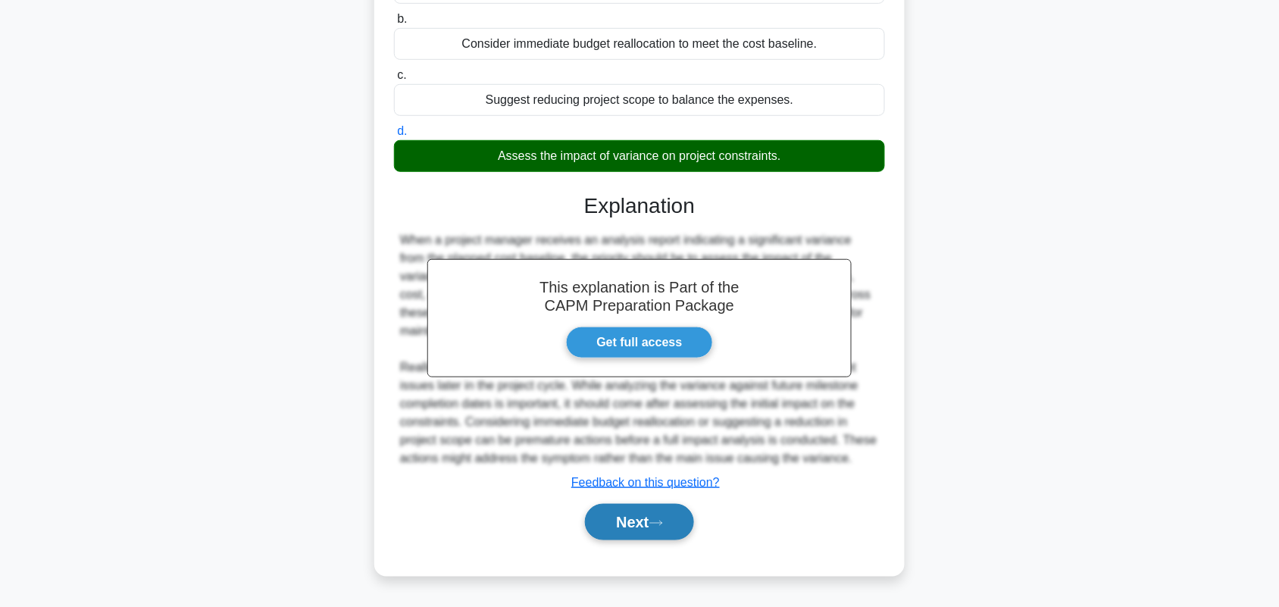
click at [669, 520] on button "Next" at bounding box center [639, 522] width 108 height 36
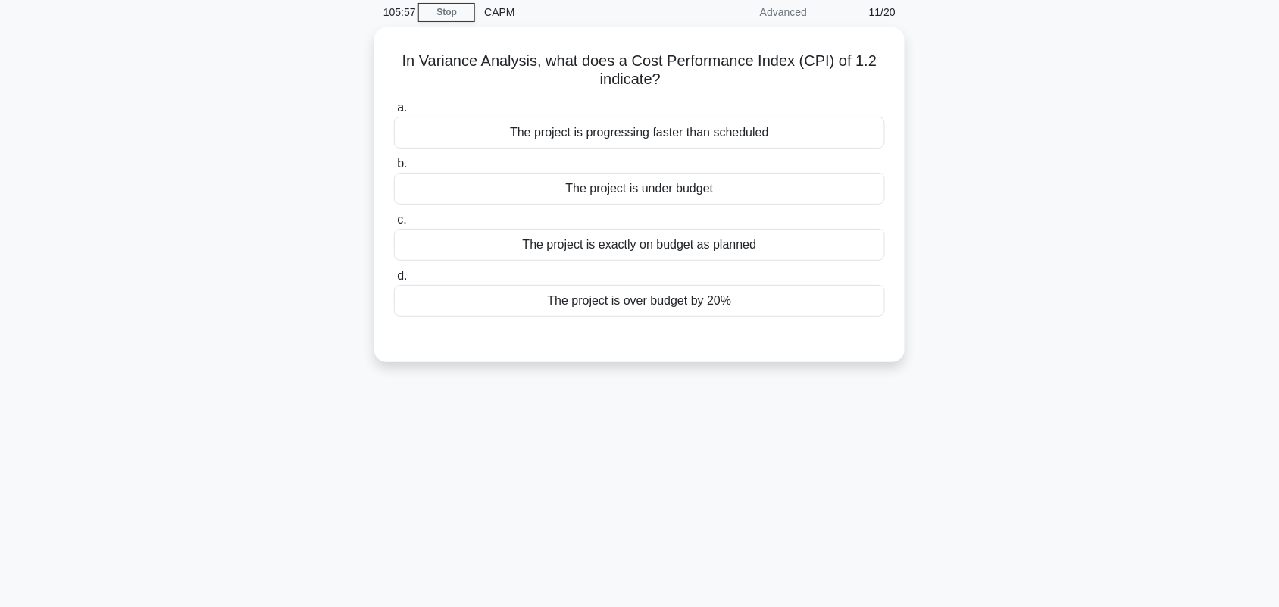
scroll to position [0, 0]
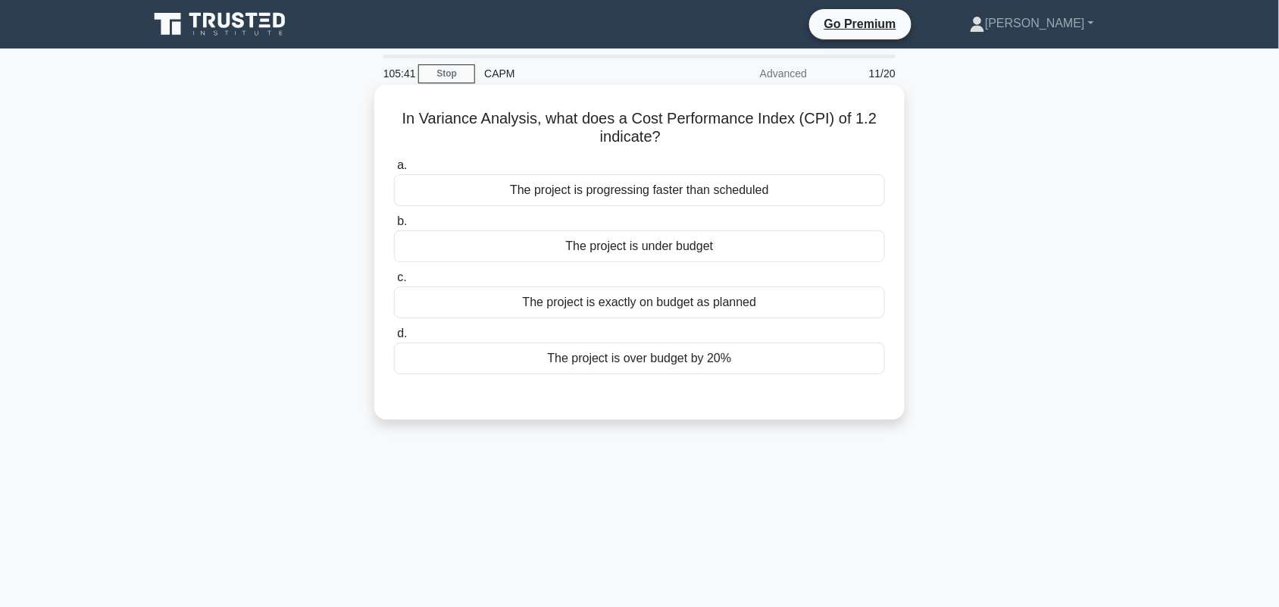
click at [779, 240] on div "The project is under budget" at bounding box center [639, 246] width 491 height 32
click at [394, 227] on input "b. The project is under budget" at bounding box center [394, 222] width 0 height 10
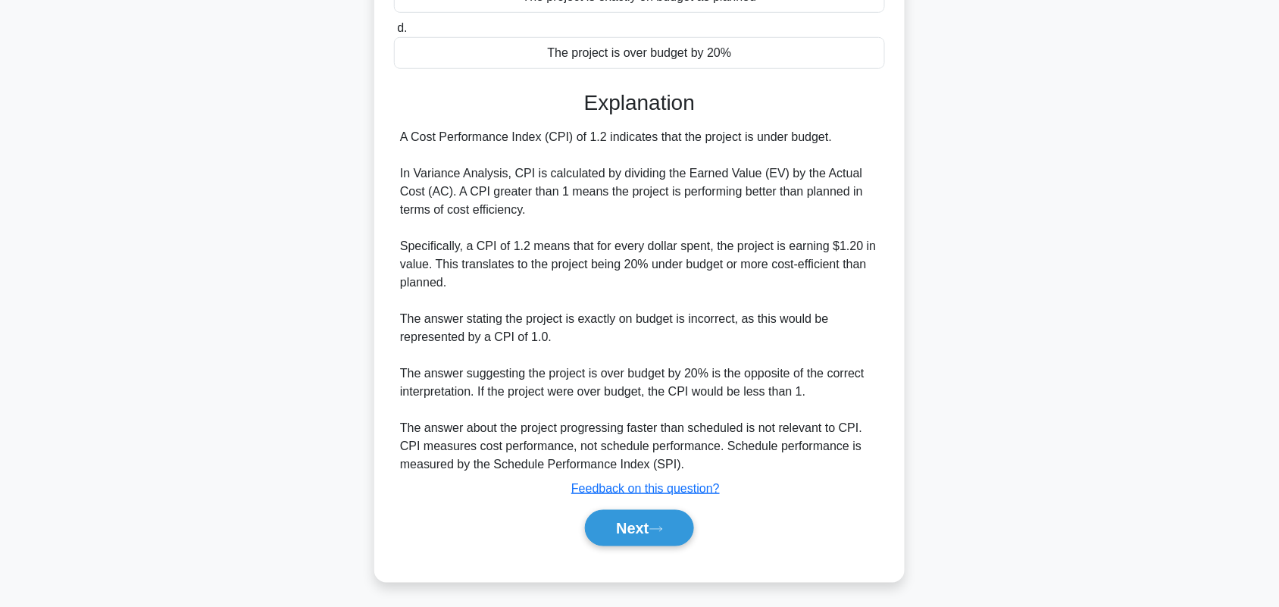
scroll to position [311, 0]
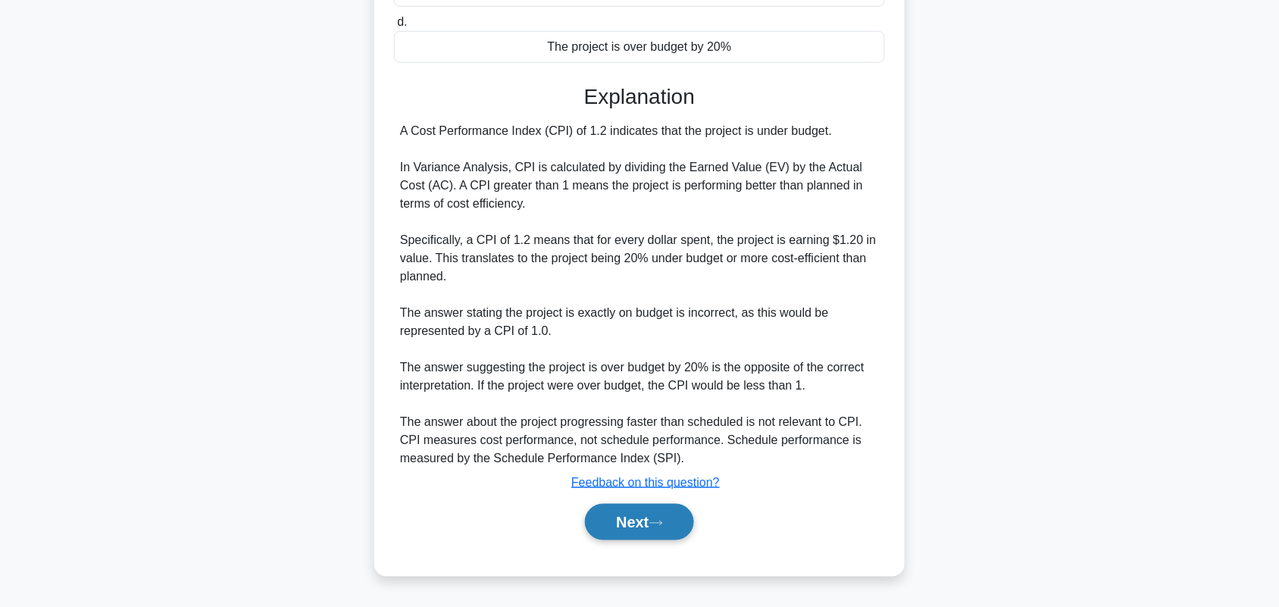
click at [656, 510] on button "Next" at bounding box center [639, 522] width 108 height 36
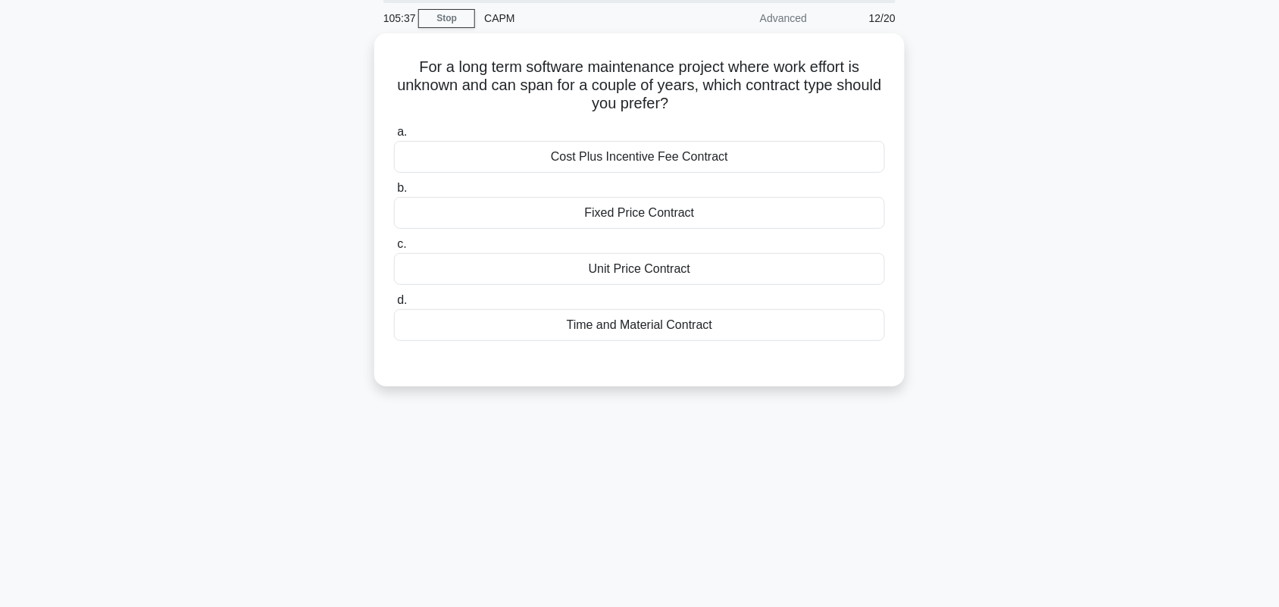
scroll to position [0, 0]
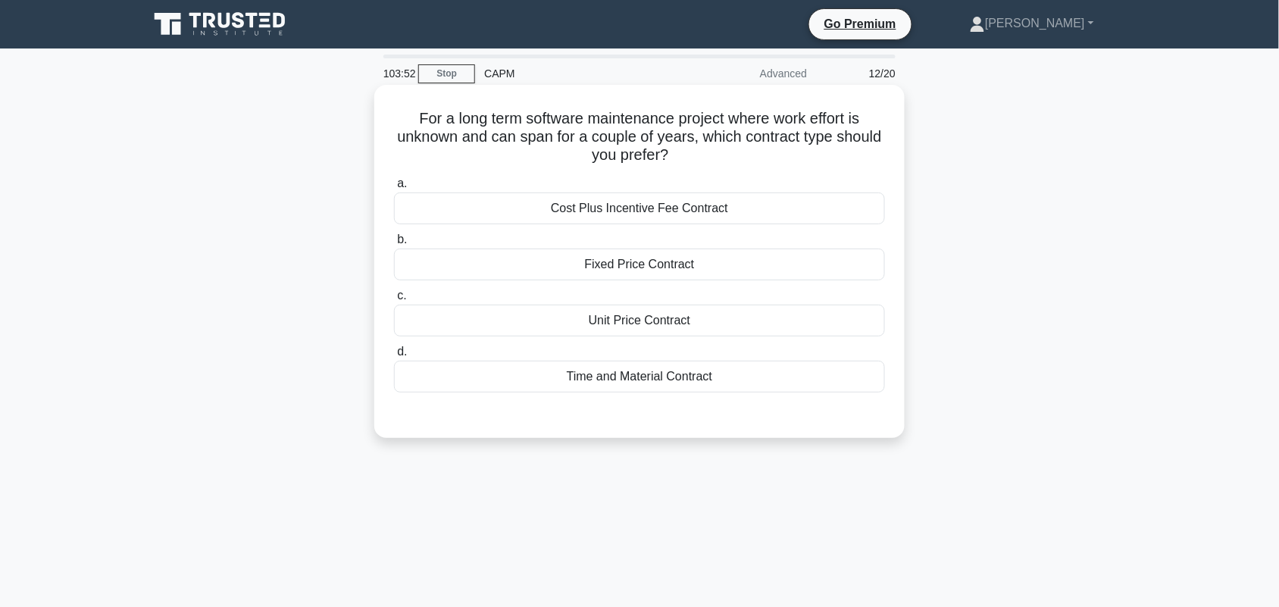
click at [816, 211] on div "Cost Plus Incentive Fee Contract" at bounding box center [639, 208] width 491 height 32
click at [394, 189] on input "a. Cost Plus Incentive Fee Contract" at bounding box center [394, 184] width 0 height 10
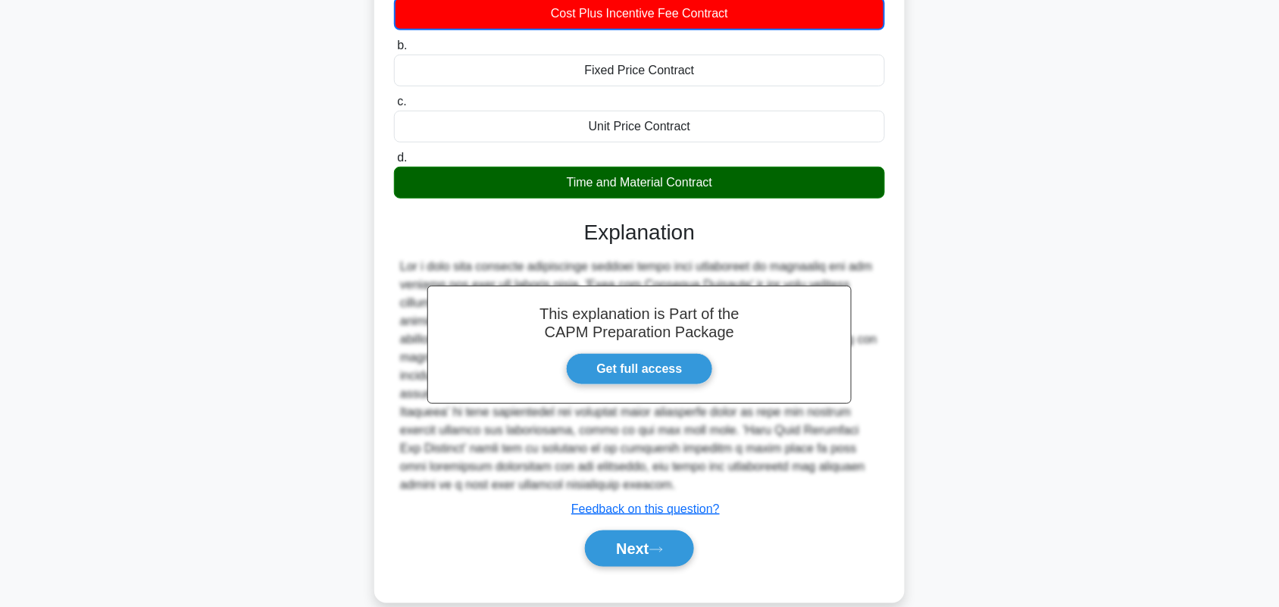
scroll to position [221, 0]
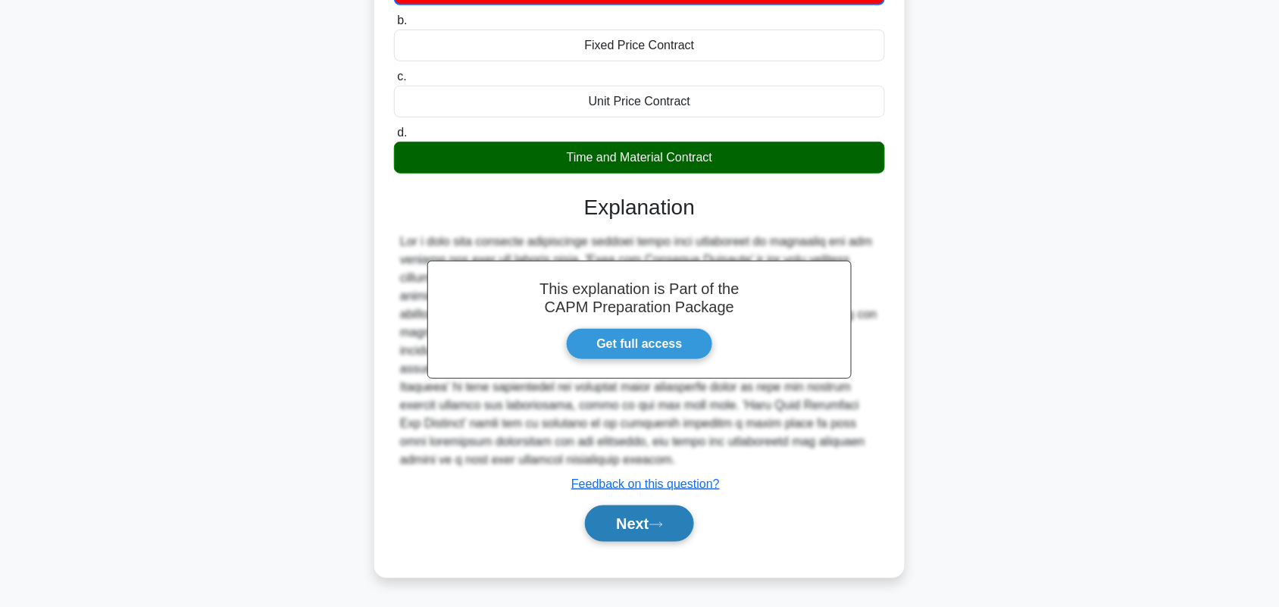
click at [624, 532] on button "Next" at bounding box center [639, 523] width 108 height 36
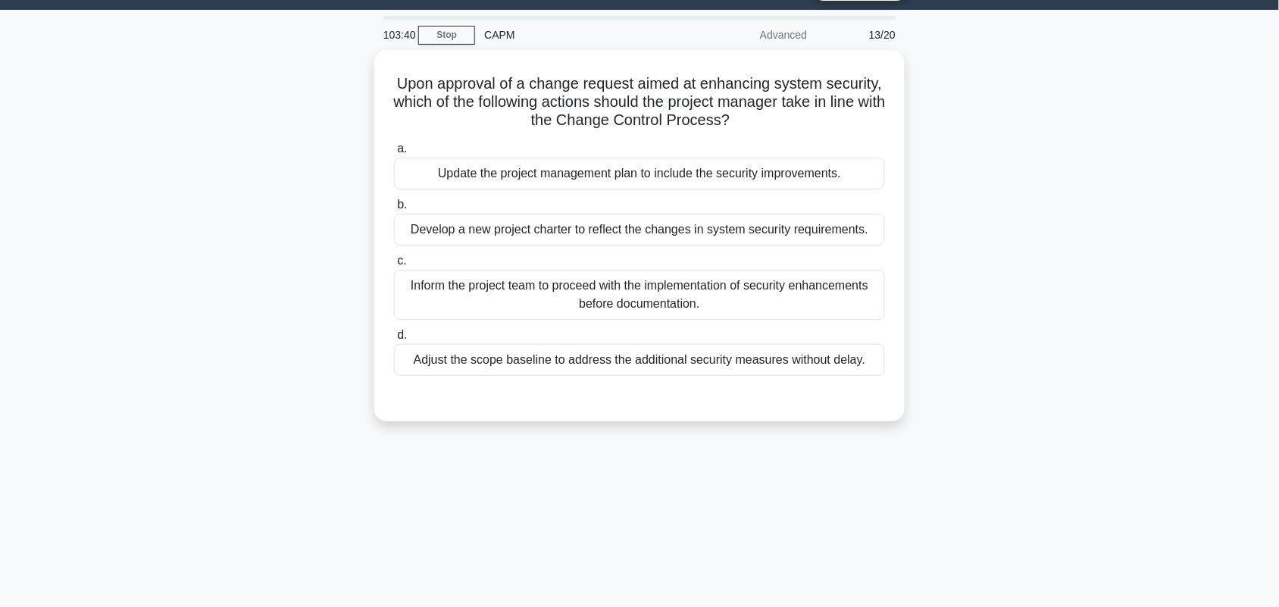
scroll to position [0, 0]
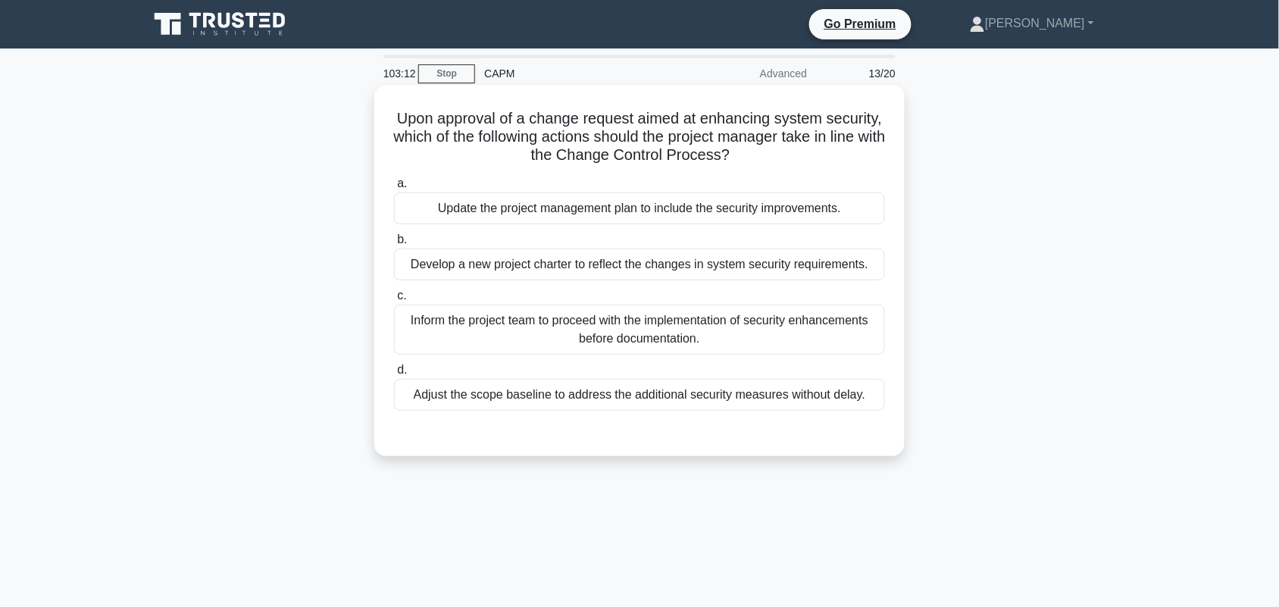
click at [790, 221] on div "Update the project management plan to include the security improvements." at bounding box center [639, 208] width 491 height 32
click at [394, 189] on input "a. Update the project management plan to include the security improvements." at bounding box center [394, 184] width 0 height 10
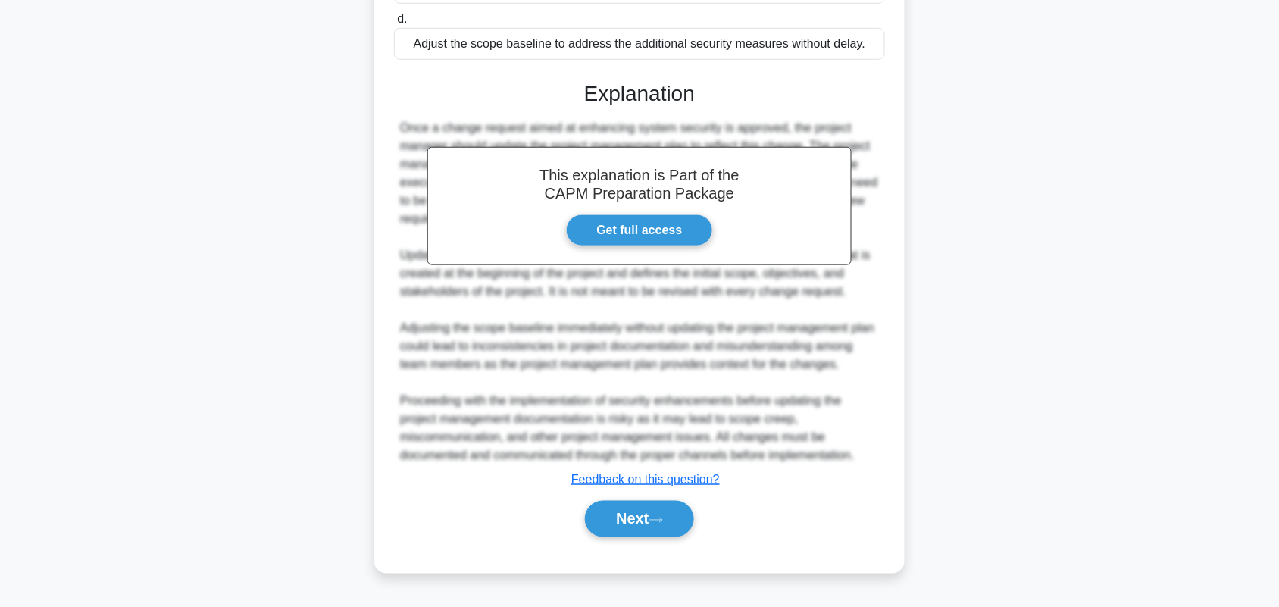
scroll to position [365, 0]
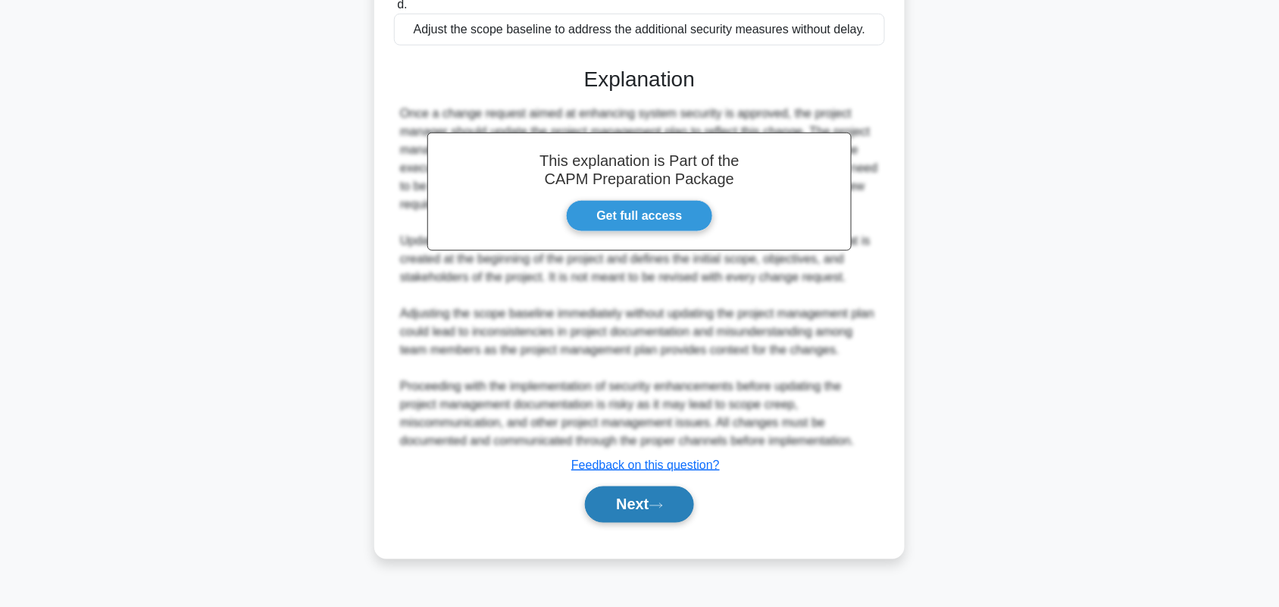
click at [641, 521] on button "Next" at bounding box center [639, 505] width 108 height 36
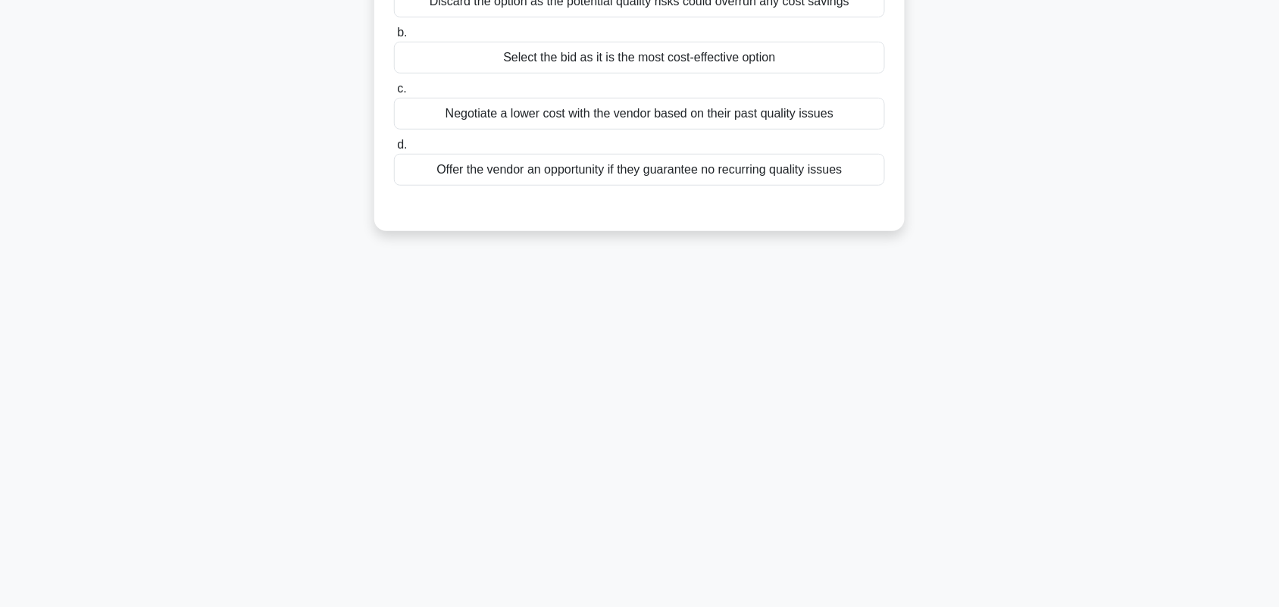
scroll to position [0, 0]
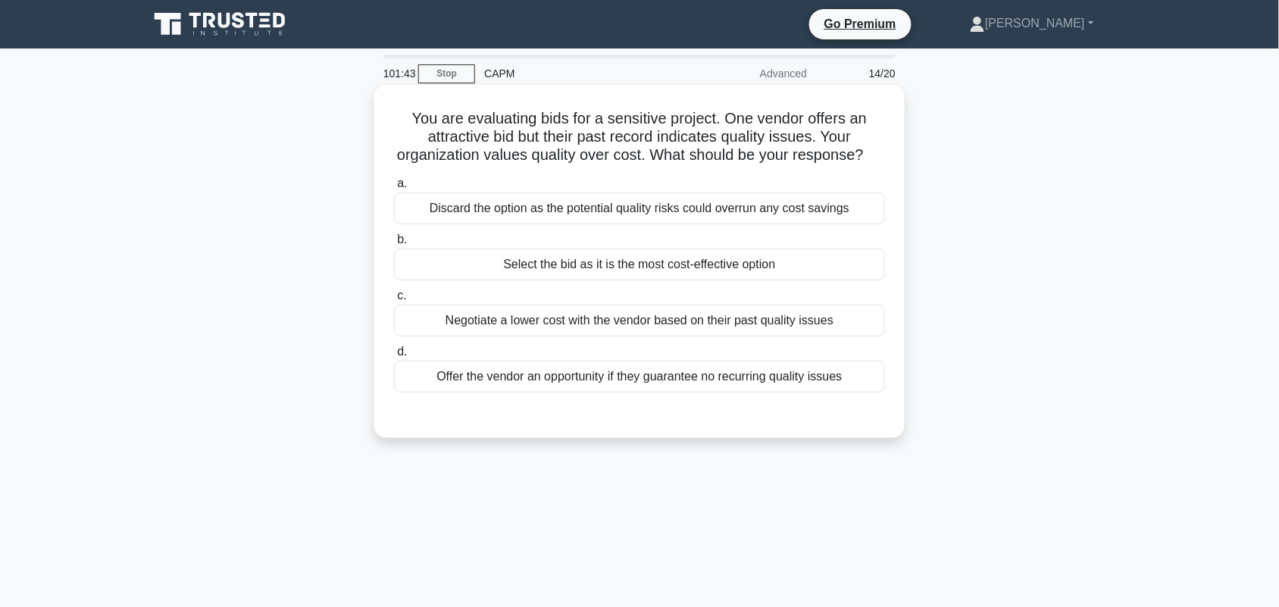
click at [871, 224] on div "Discard the option as the potential quality risks could overrun any cost savings" at bounding box center [639, 208] width 491 height 32
click at [394, 189] on input "a. Discard the option as the potential quality risks could overrun any cost sav…" at bounding box center [394, 184] width 0 height 10
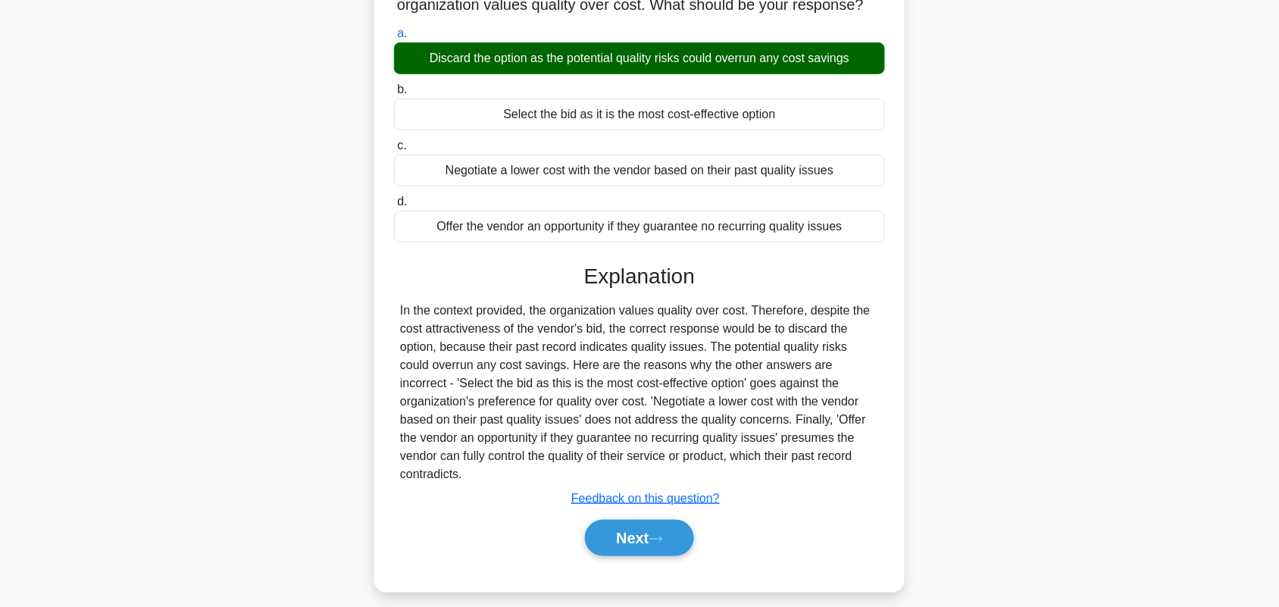
scroll to position [211, 0]
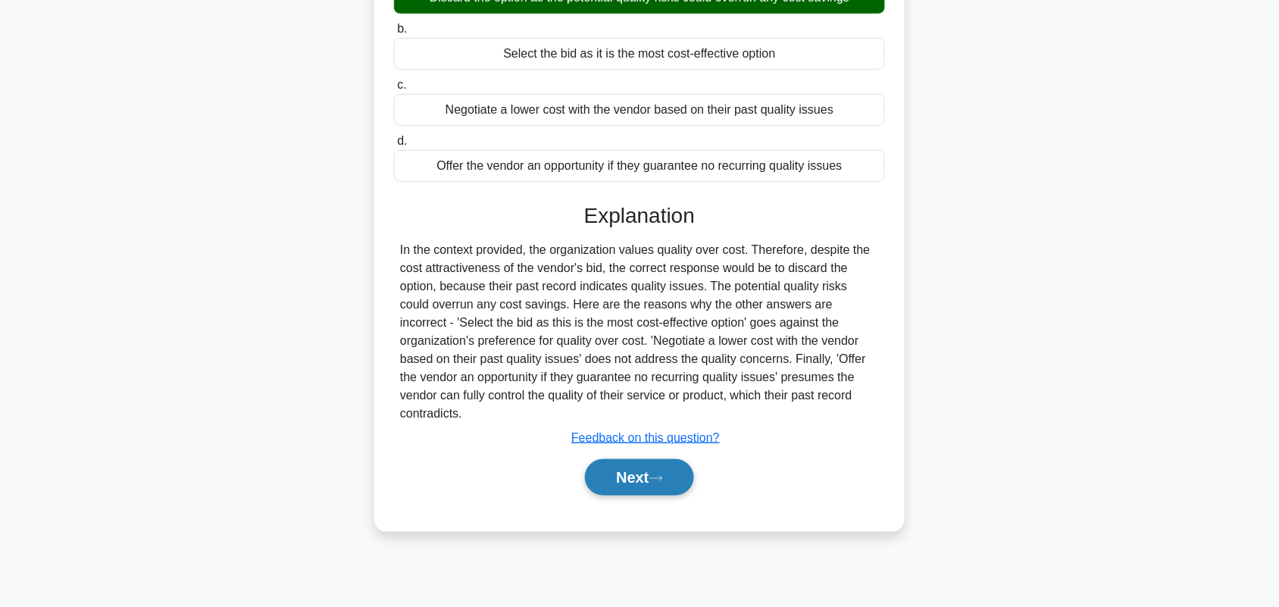
click at [629, 491] on button "Next" at bounding box center [639, 477] width 108 height 36
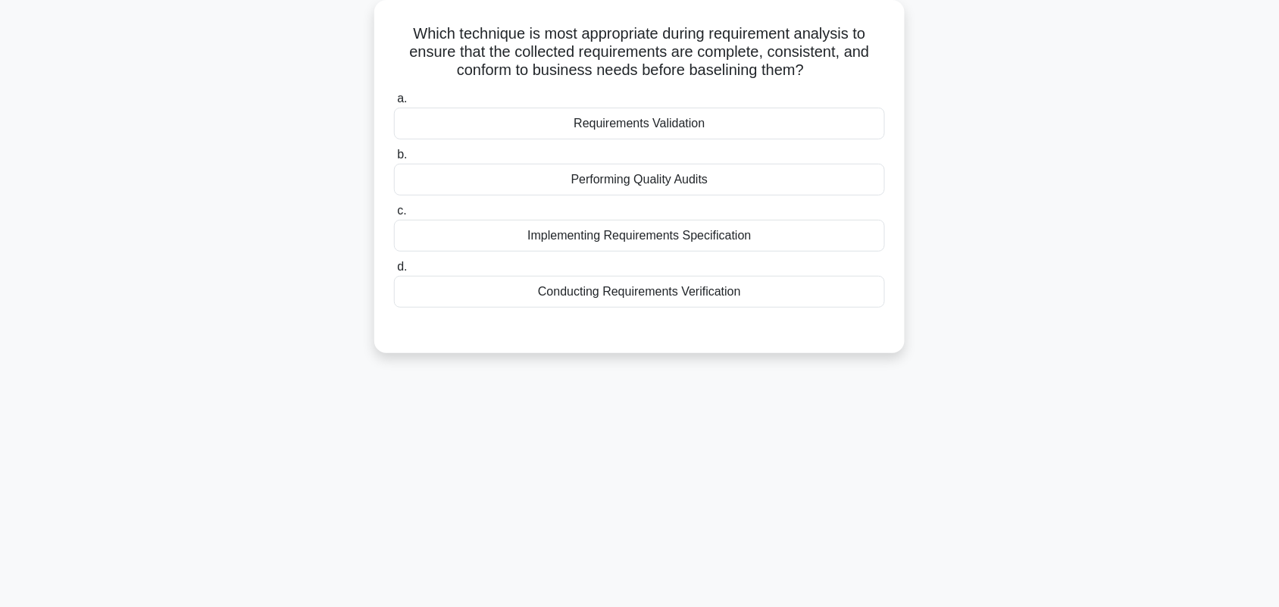
scroll to position [0, 0]
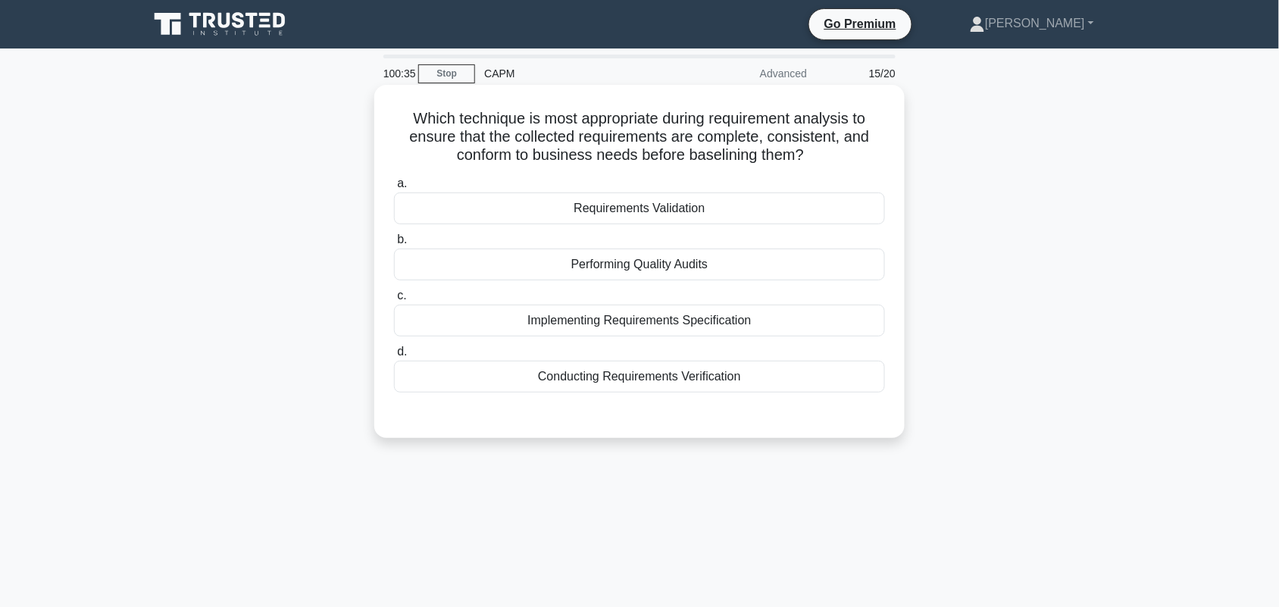
click at [779, 384] on div "Conducting Requirements Verification" at bounding box center [639, 377] width 491 height 32
click at [394, 357] on input "d. Conducting Requirements Verification" at bounding box center [394, 352] width 0 height 10
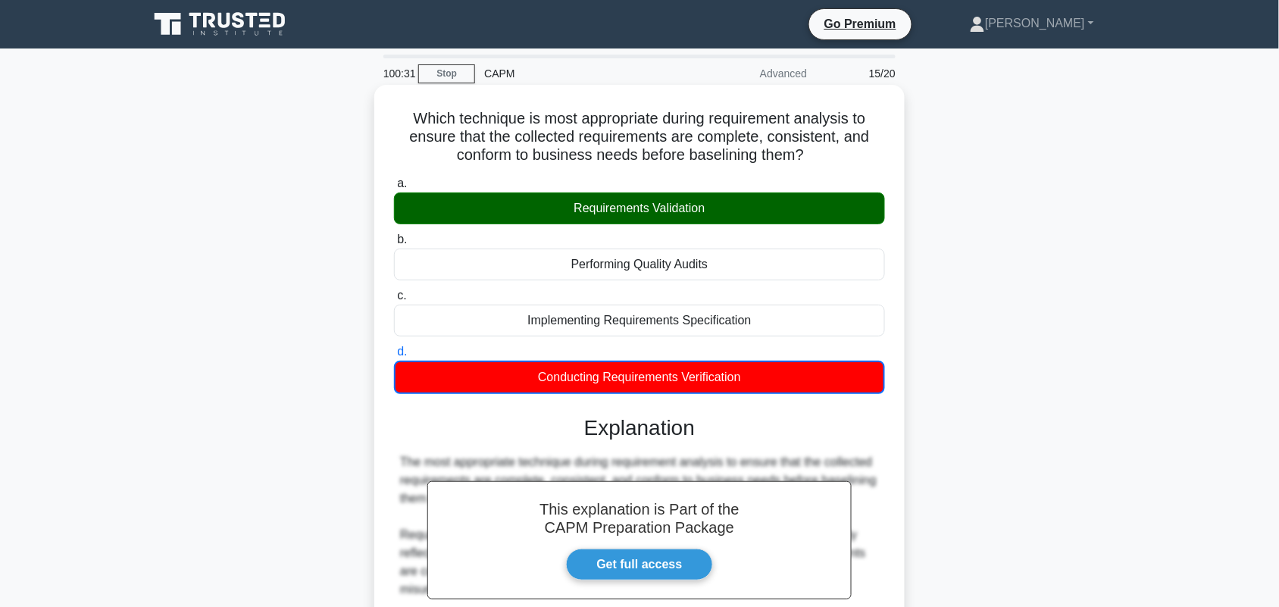
scroll to position [330, 0]
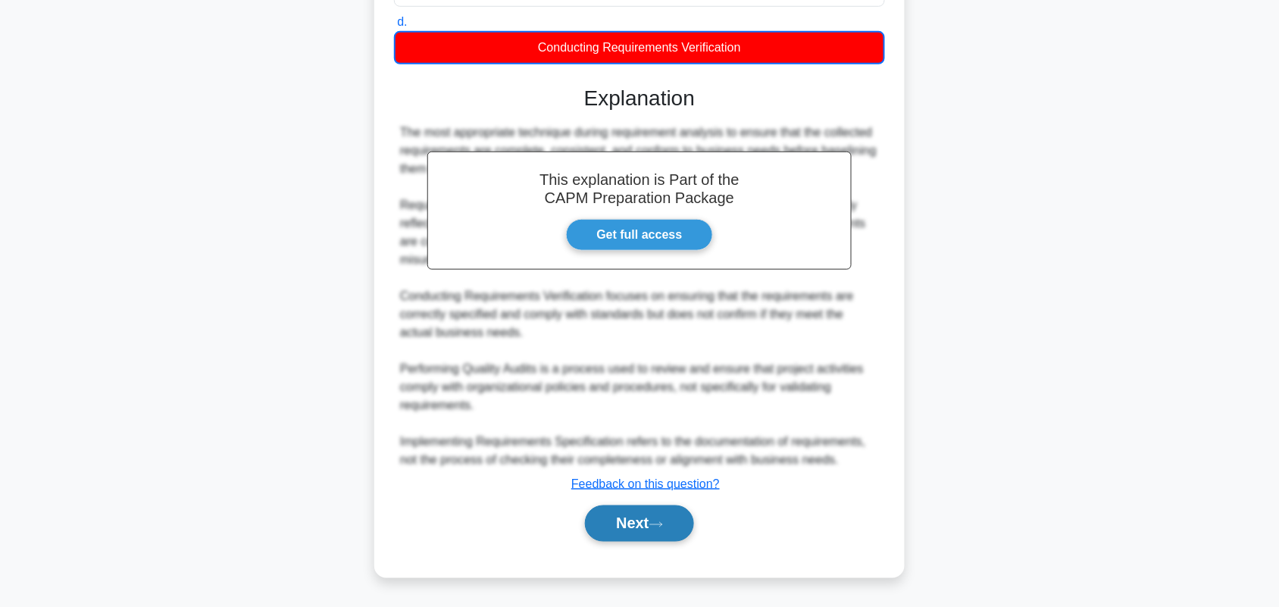
click at [633, 531] on button "Next" at bounding box center [639, 523] width 108 height 36
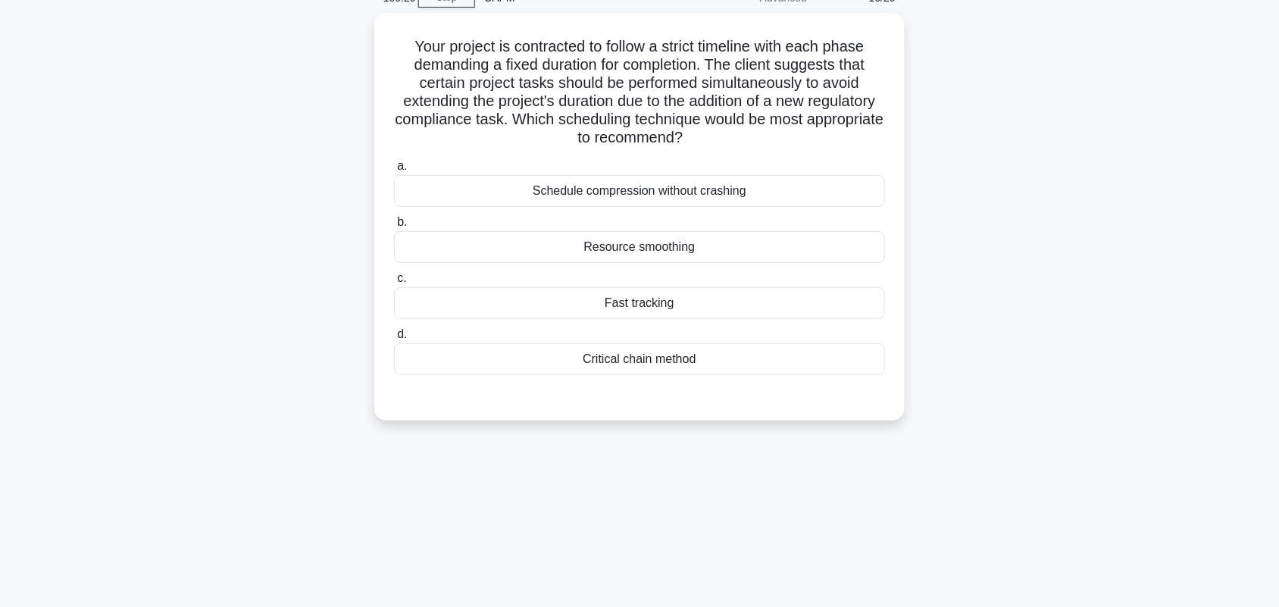
scroll to position [0, 0]
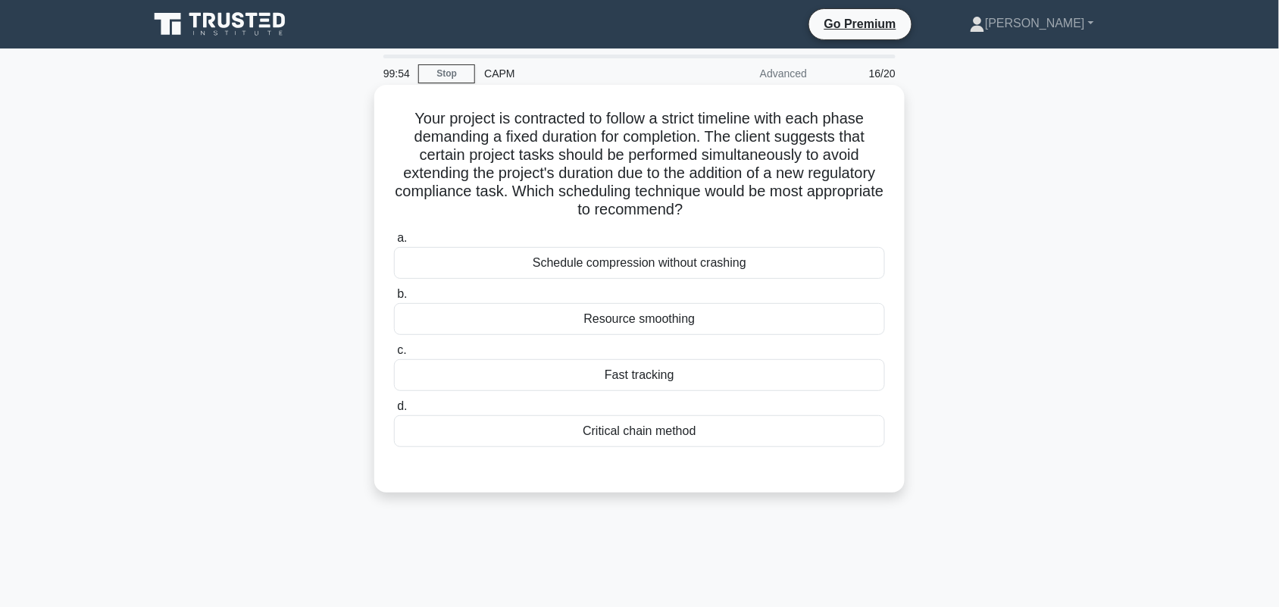
click at [584, 374] on div "Fast tracking" at bounding box center [639, 375] width 491 height 32
click at [394, 355] on input "c. Fast tracking" at bounding box center [394, 351] width 0 height 10
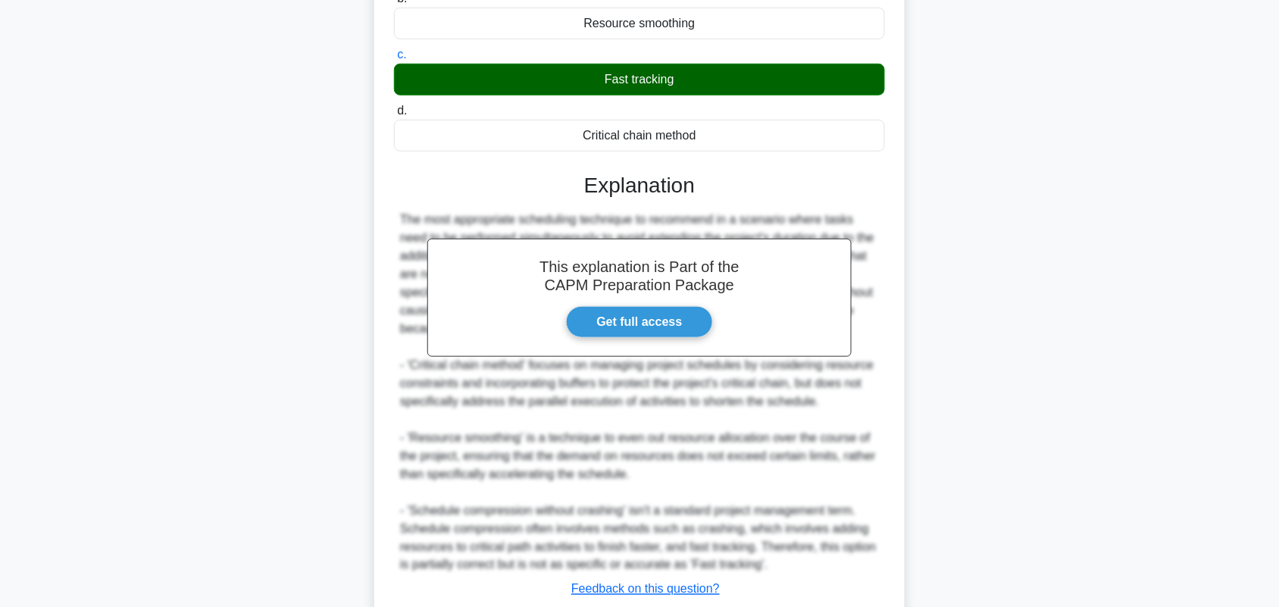
scroll to position [402, 0]
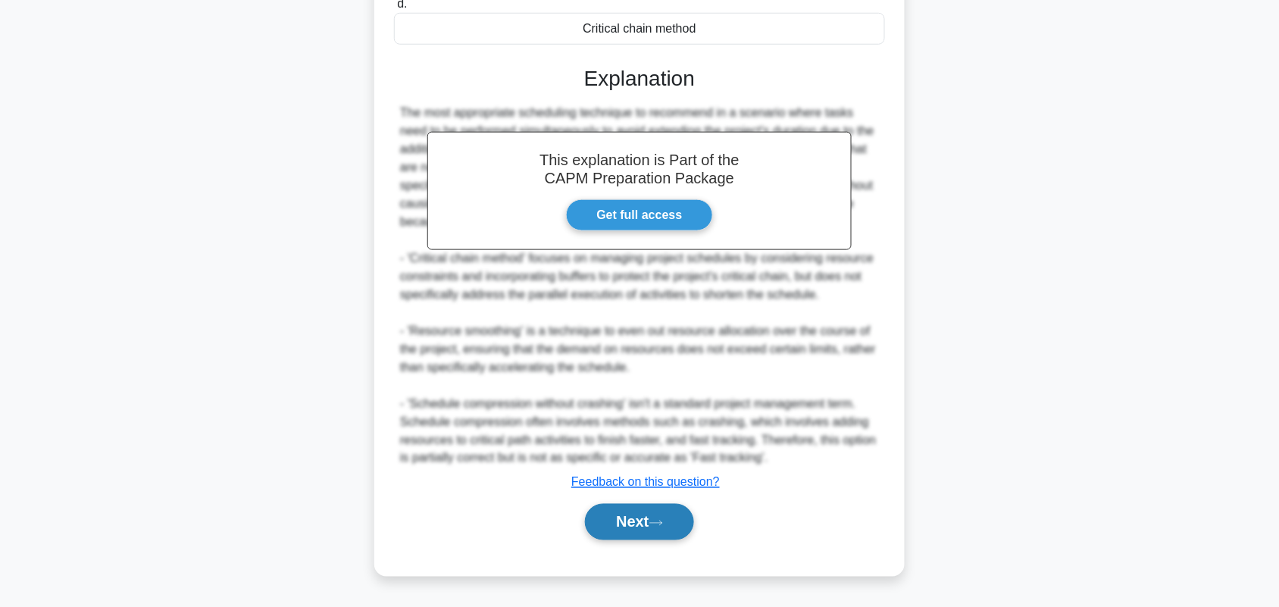
click at [680, 525] on button "Next" at bounding box center [639, 522] width 108 height 36
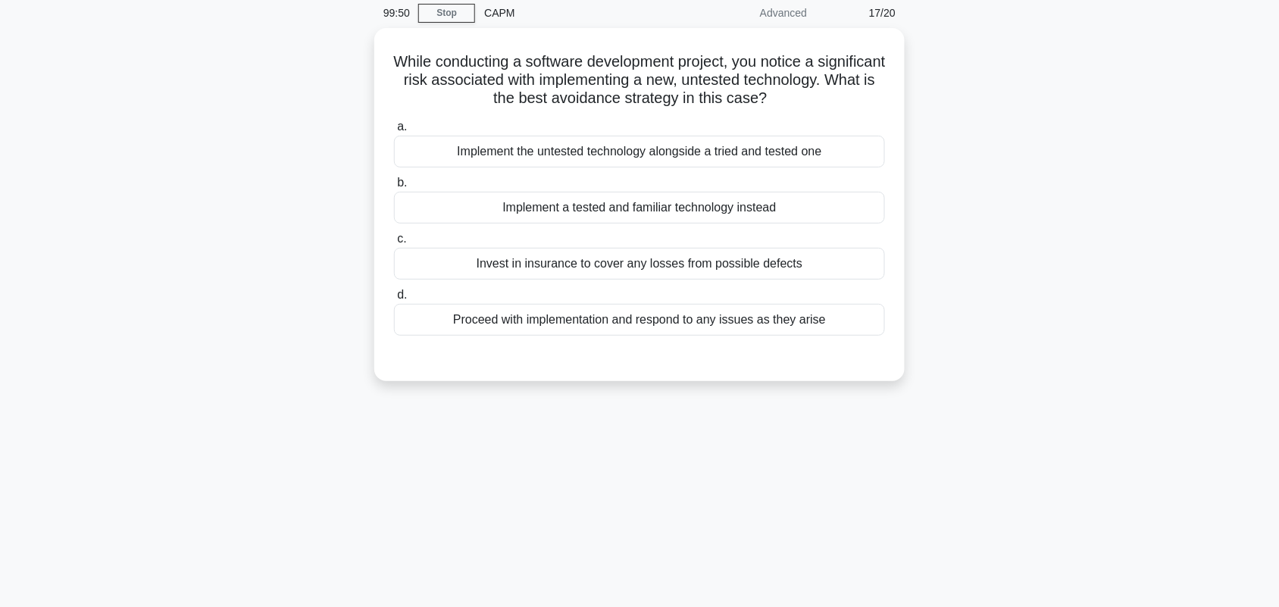
scroll to position [0, 0]
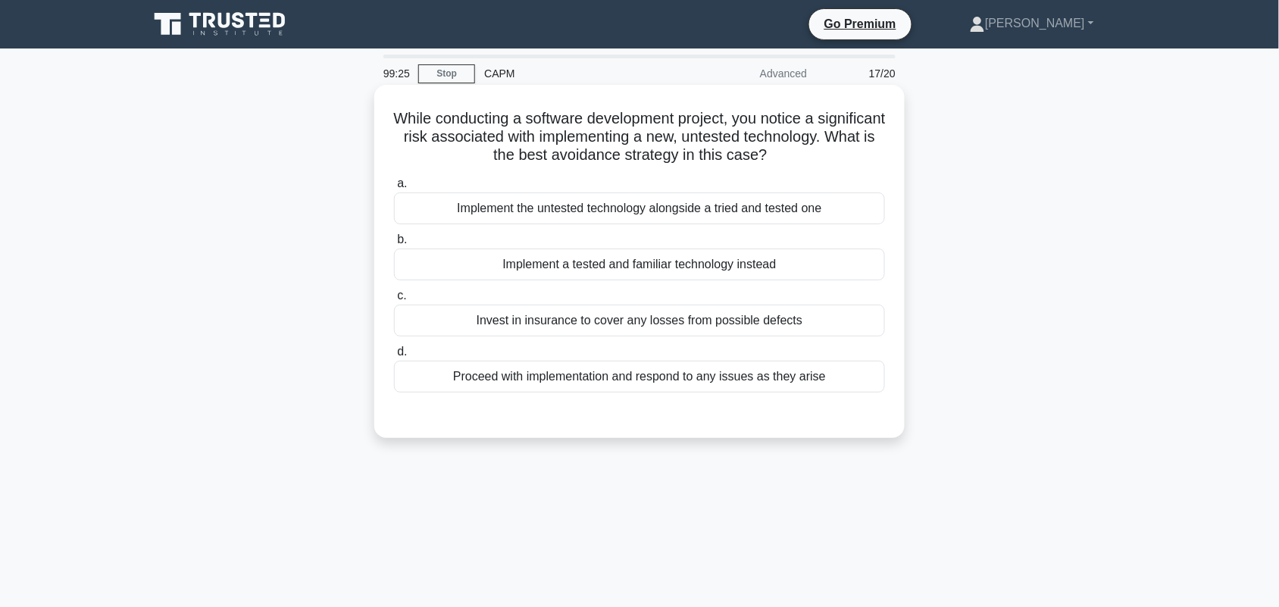
drag, startPoint x: 1081, startPoint y: 356, endPoint x: 855, endPoint y: 265, distance: 244.2
click at [855, 265] on div "While conducting a software development project, you notice a significant risk …" at bounding box center [639, 274] width 1000 height 371
click at [855, 265] on div "Implement a tested and familiar technology instead" at bounding box center [639, 265] width 491 height 32
click at [394, 245] on input "b. Implement a tested and familiar technology instead" at bounding box center [394, 240] width 0 height 10
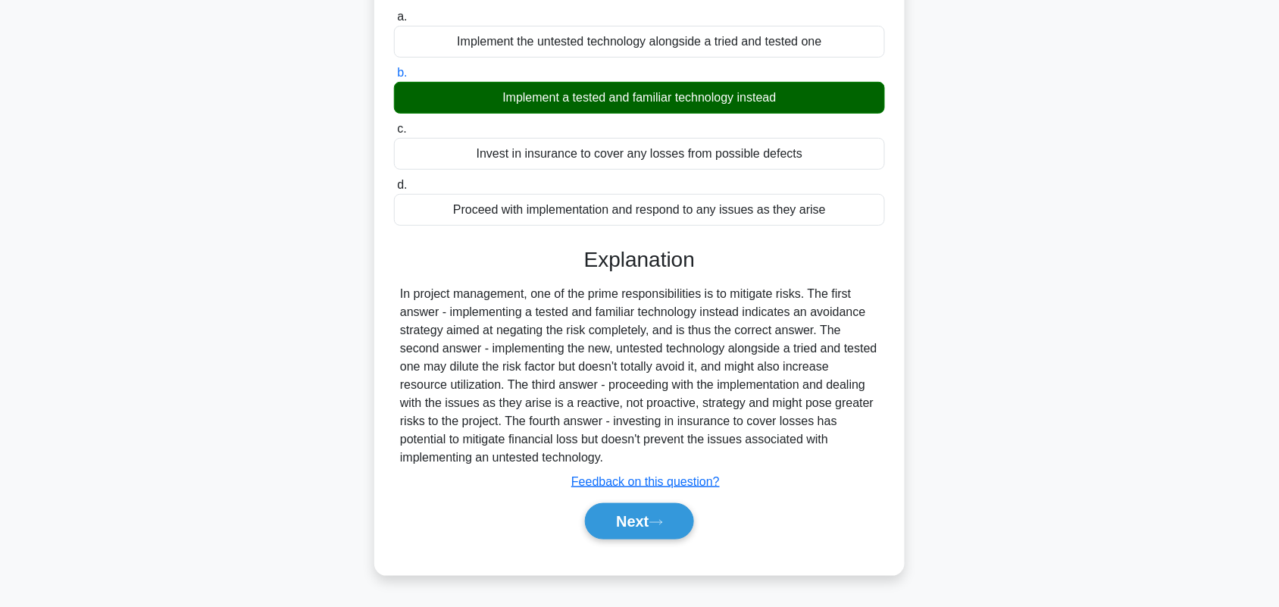
scroll to position [211, 0]
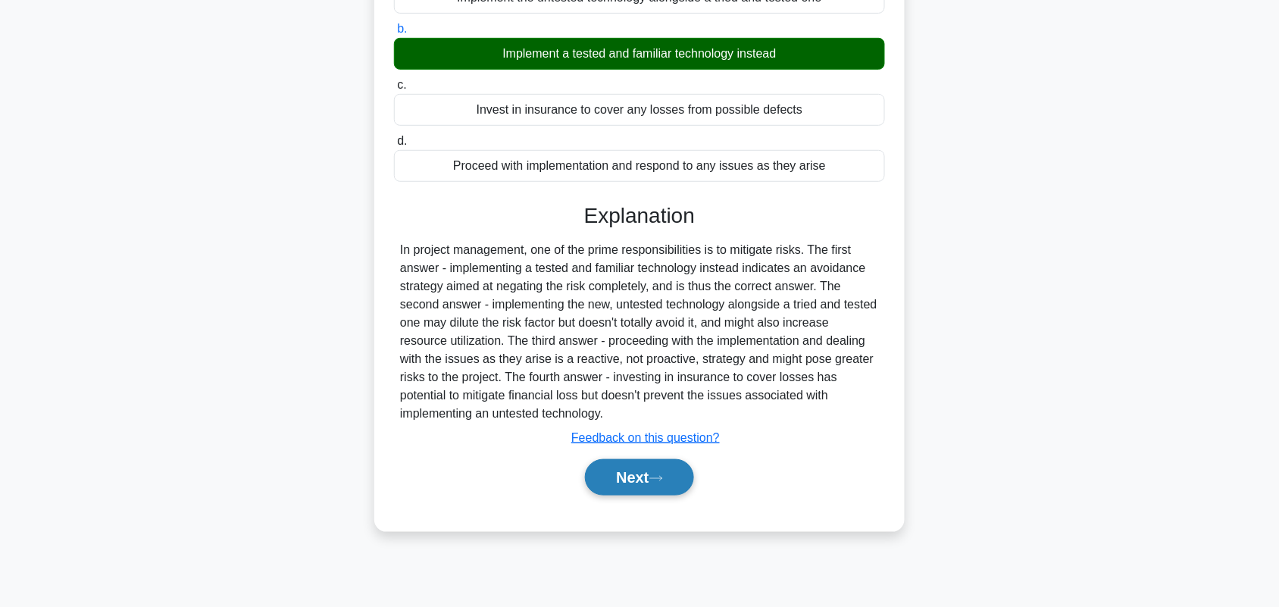
click at [631, 493] on button "Next" at bounding box center [639, 477] width 108 height 36
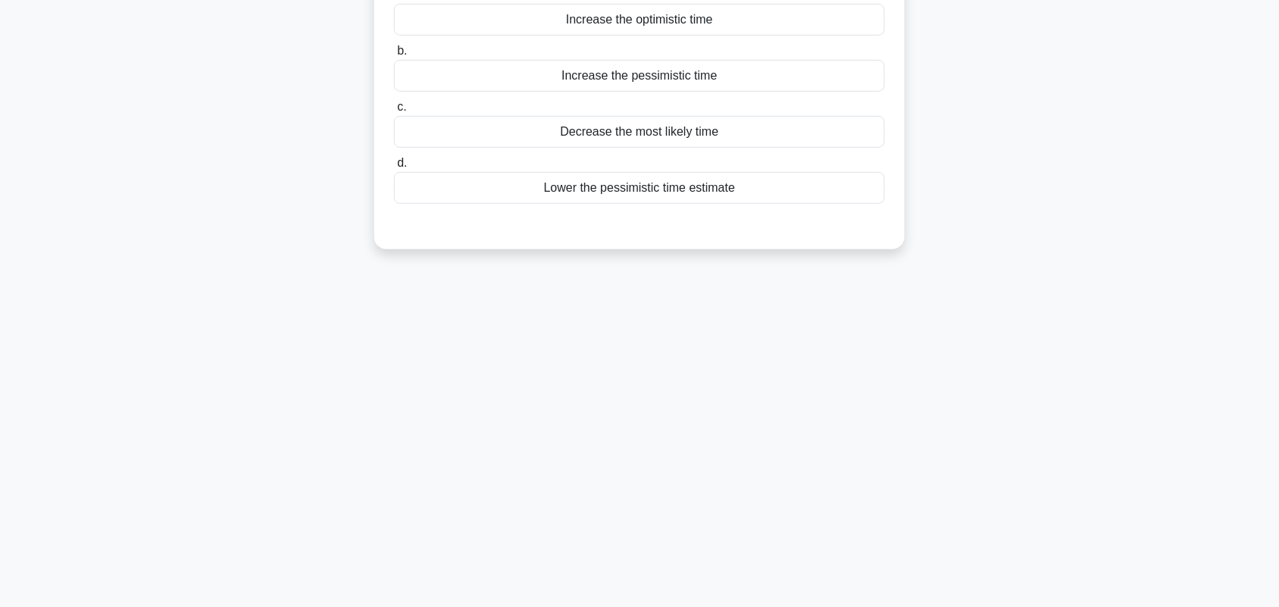
scroll to position [0, 0]
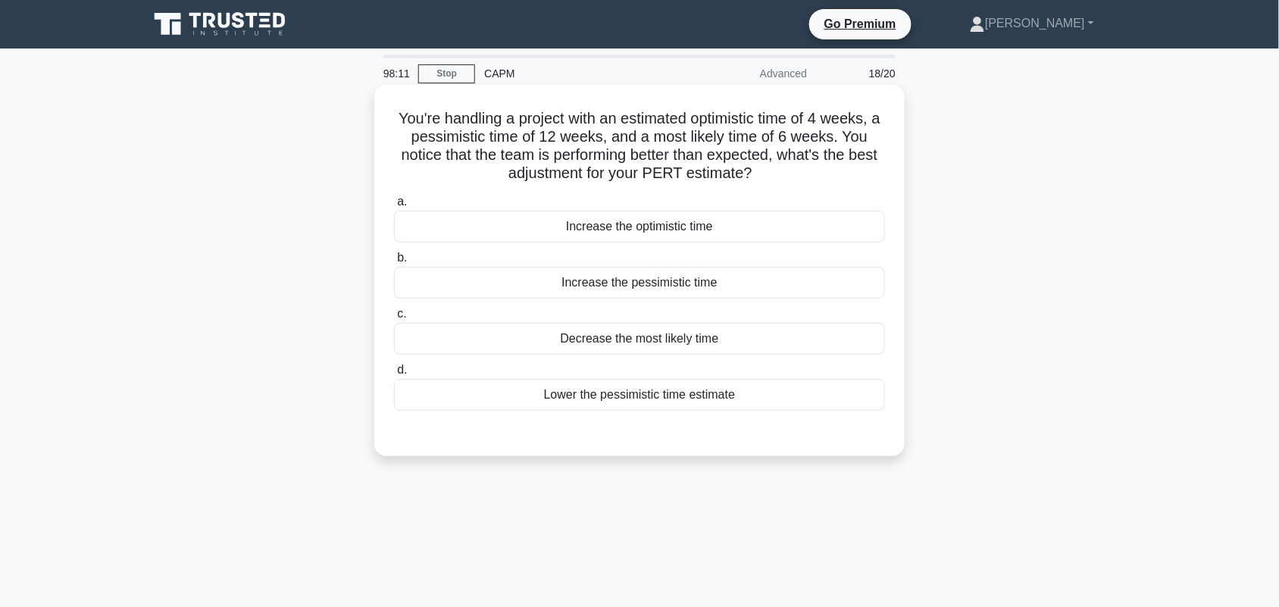
click at [862, 336] on div "Decrease the most likely time" at bounding box center [639, 339] width 491 height 32
click at [394, 319] on input "c. Decrease the most likely time" at bounding box center [394, 314] width 0 height 10
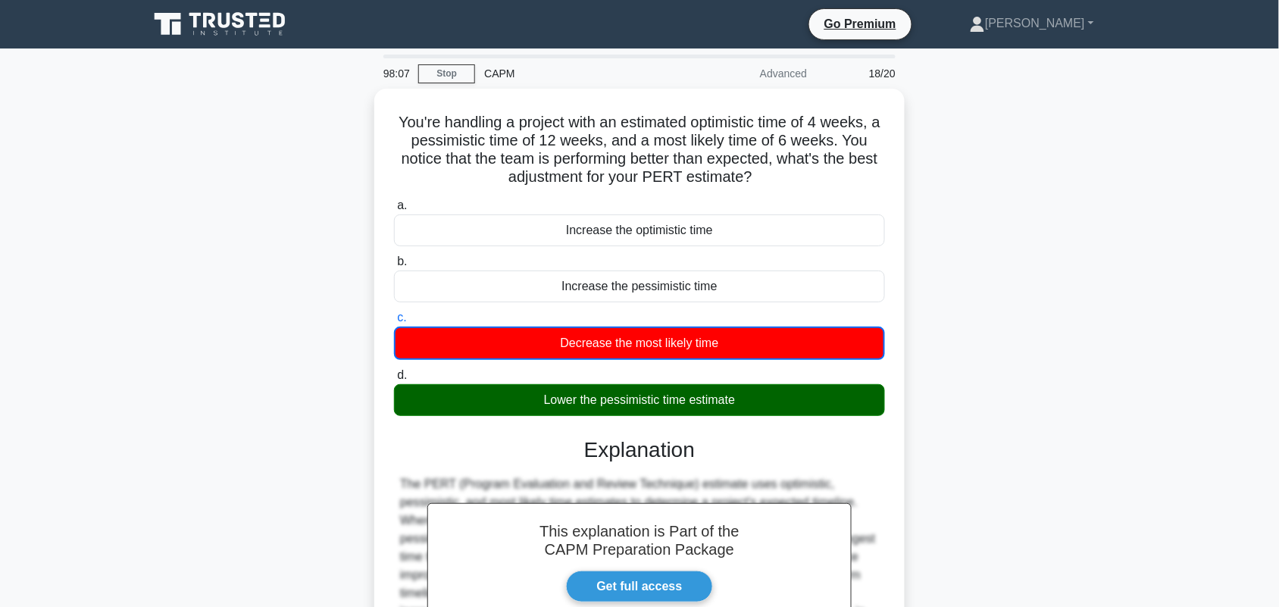
scroll to position [221, 0]
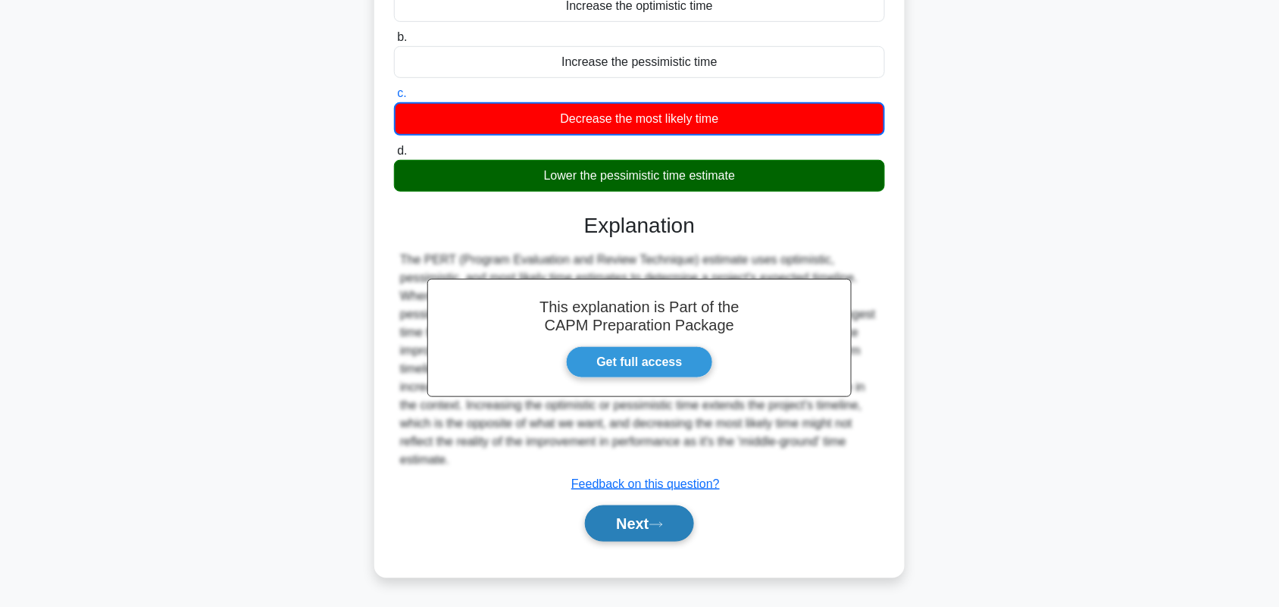
click at [665, 534] on button "Next" at bounding box center [639, 523] width 108 height 36
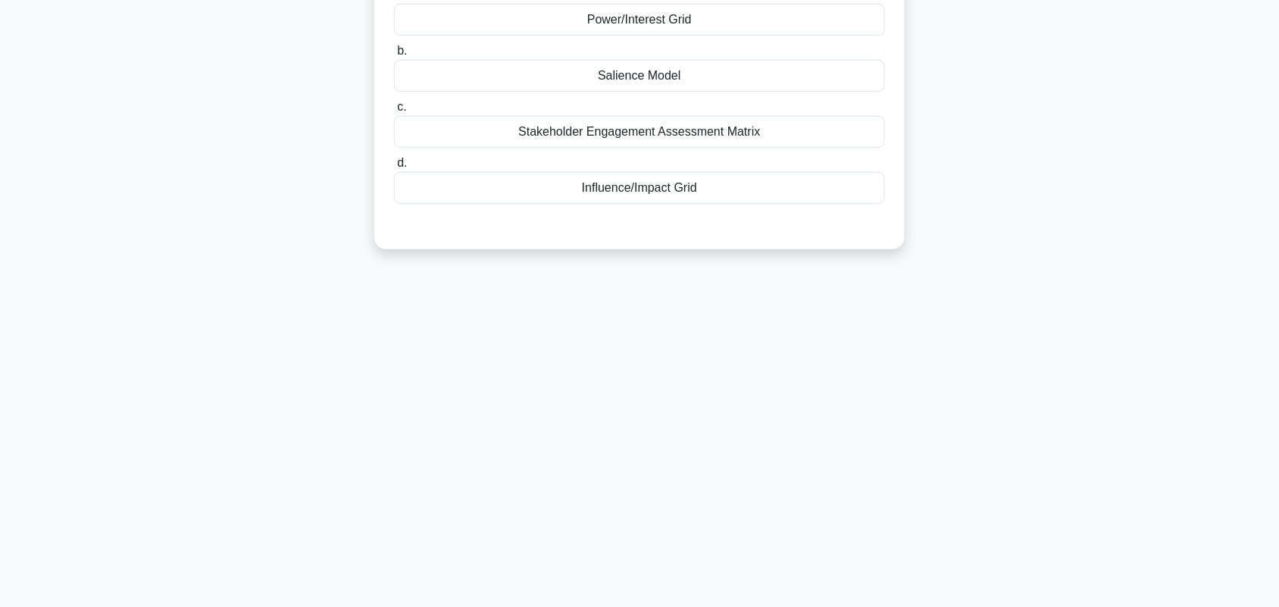
scroll to position [0, 0]
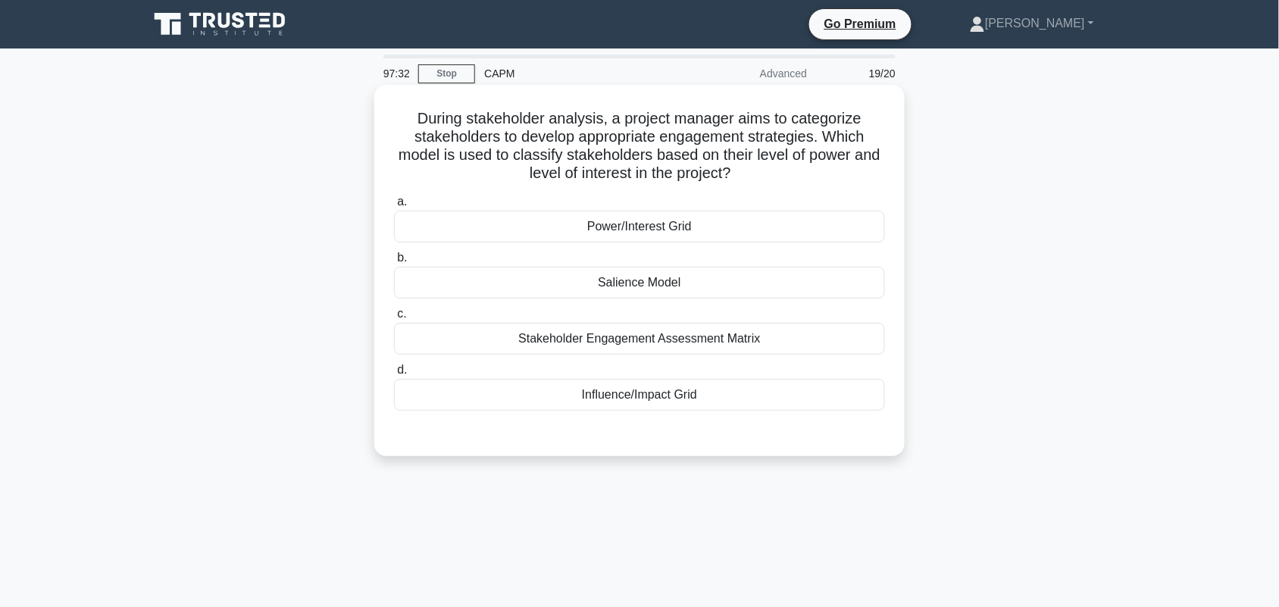
click at [817, 232] on div "Power/Interest Grid" at bounding box center [639, 227] width 491 height 32
click at [394, 207] on input "a. Power/Interest Grid" at bounding box center [394, 202] width 0 height 10
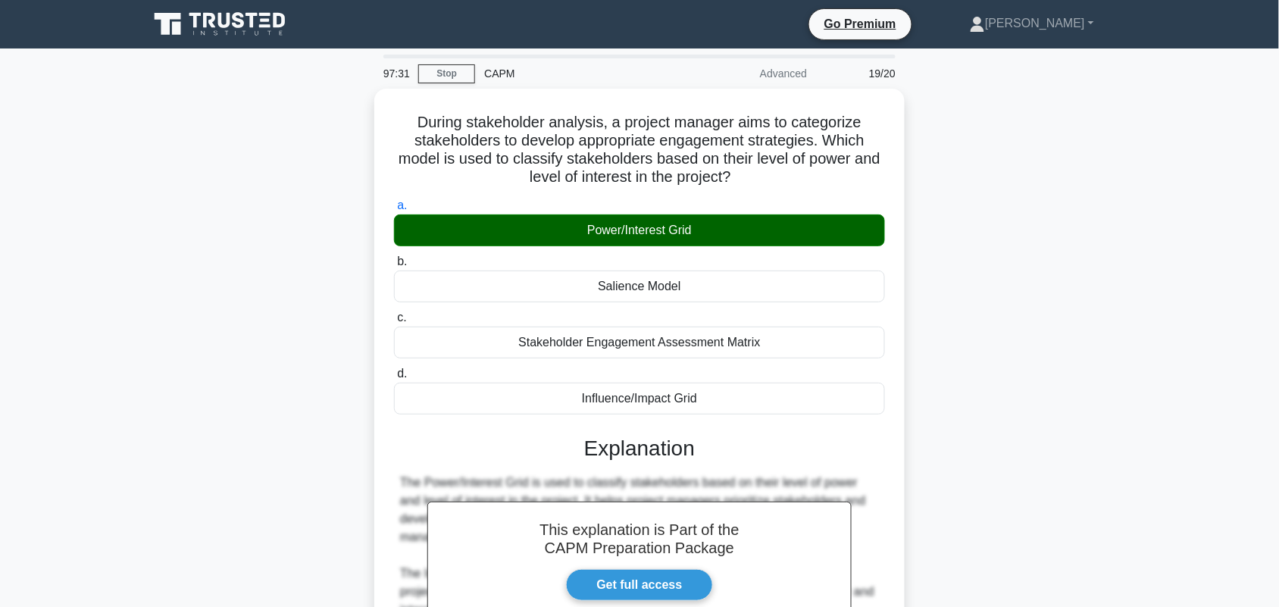
scroll to position [256, 0]
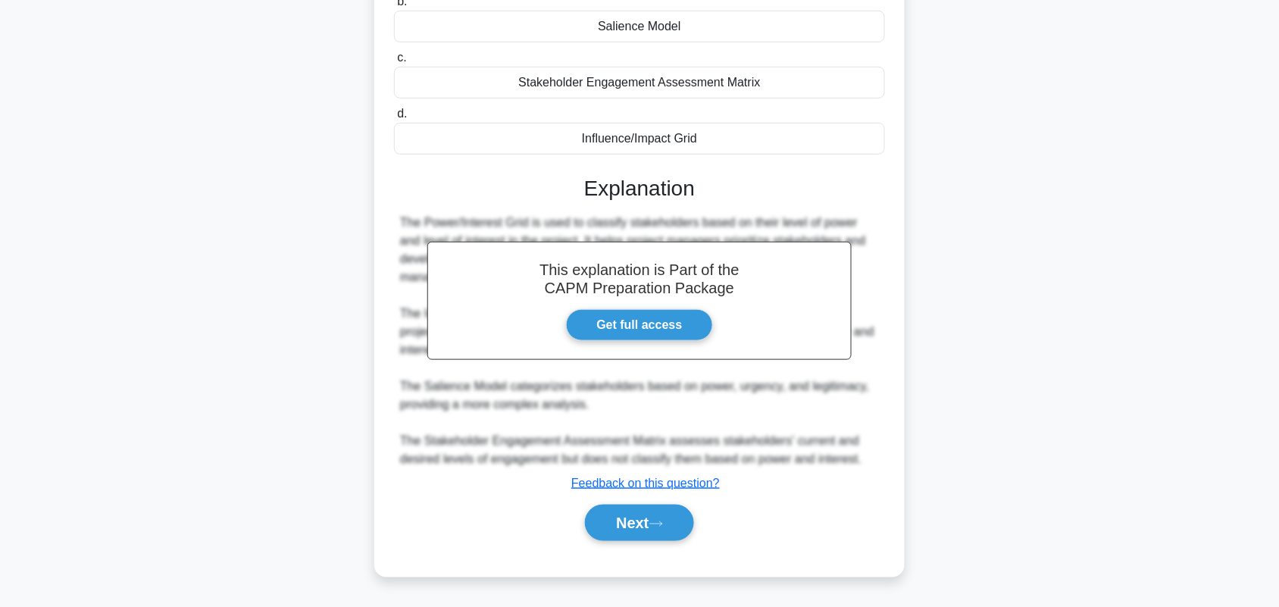
click at [612, 543] on div "Next" at bounding box center [639, 523] width 491 height 49
click at [631, 527] on button "Next" at bounding box center [639, 523] width 108 height 36
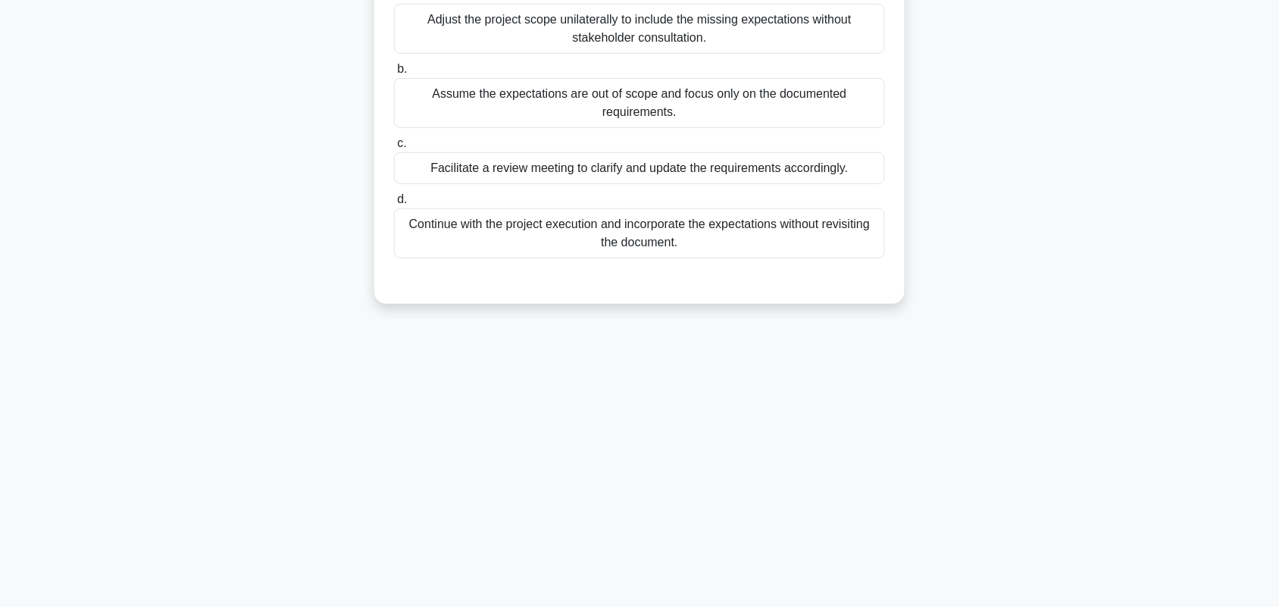
scroll to position [0, 0]
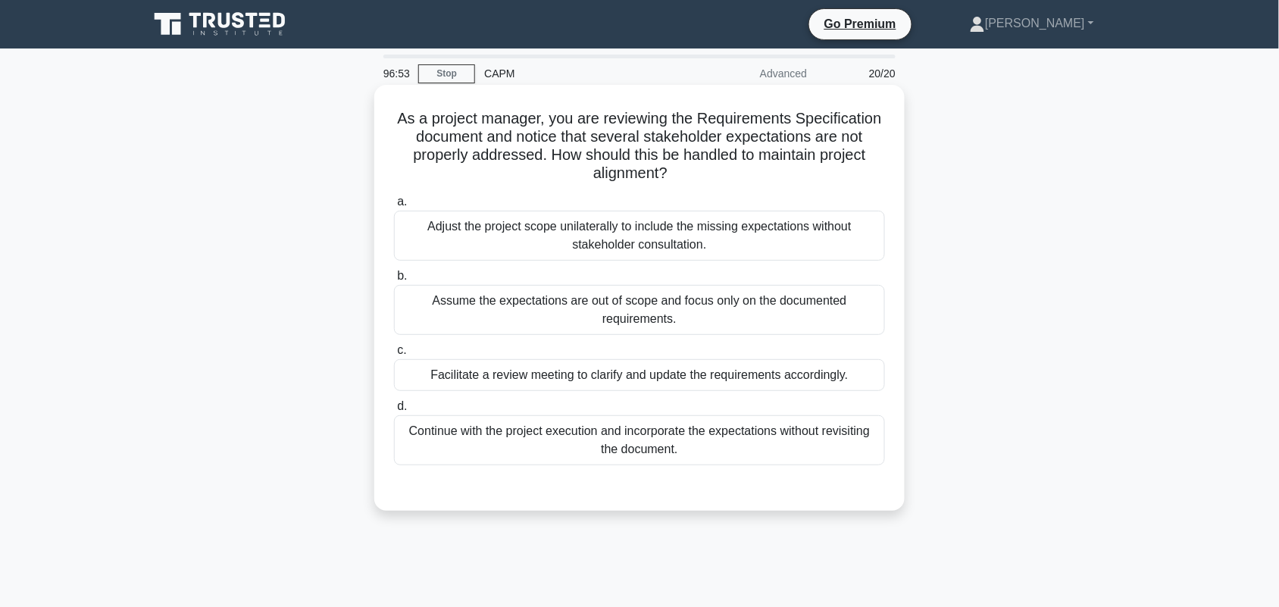
click at [823, 375] on div "Facilitate a review meeting to clarify and update the requirements accordingly." at bounding box center [639, 375] width 491 height 32
click at [394, 355] on input "c. Facilitate a review meeting to clarify and update the requirements according…" at bounding box center [394, 351] width 0 height 10
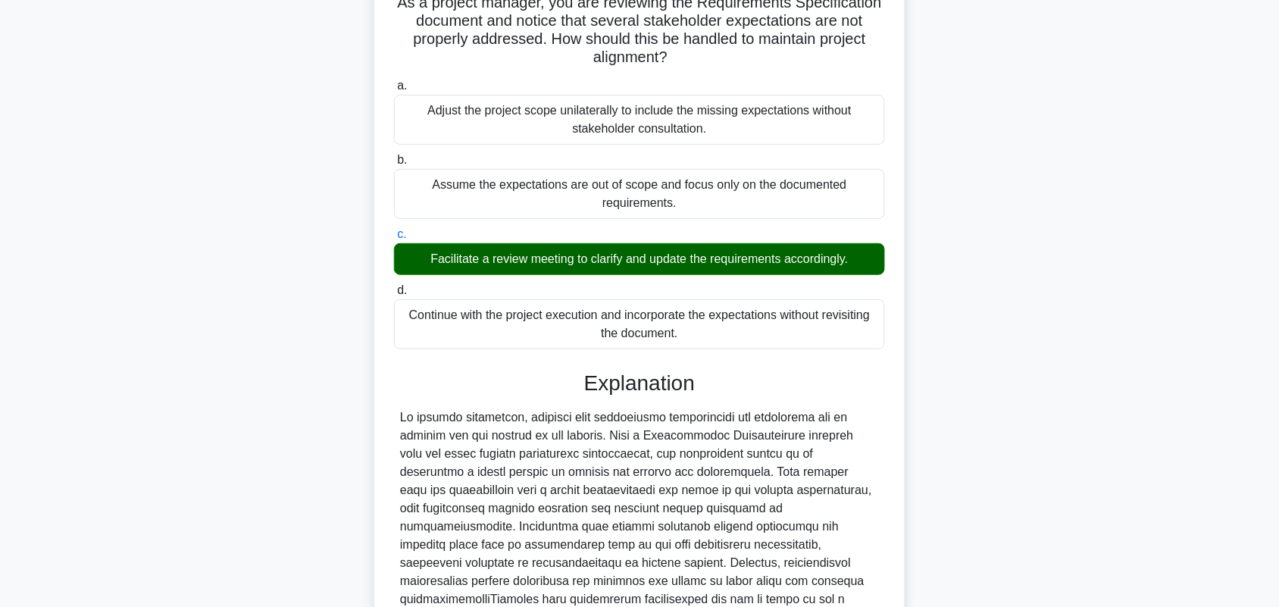
scroll to position [284, 0]
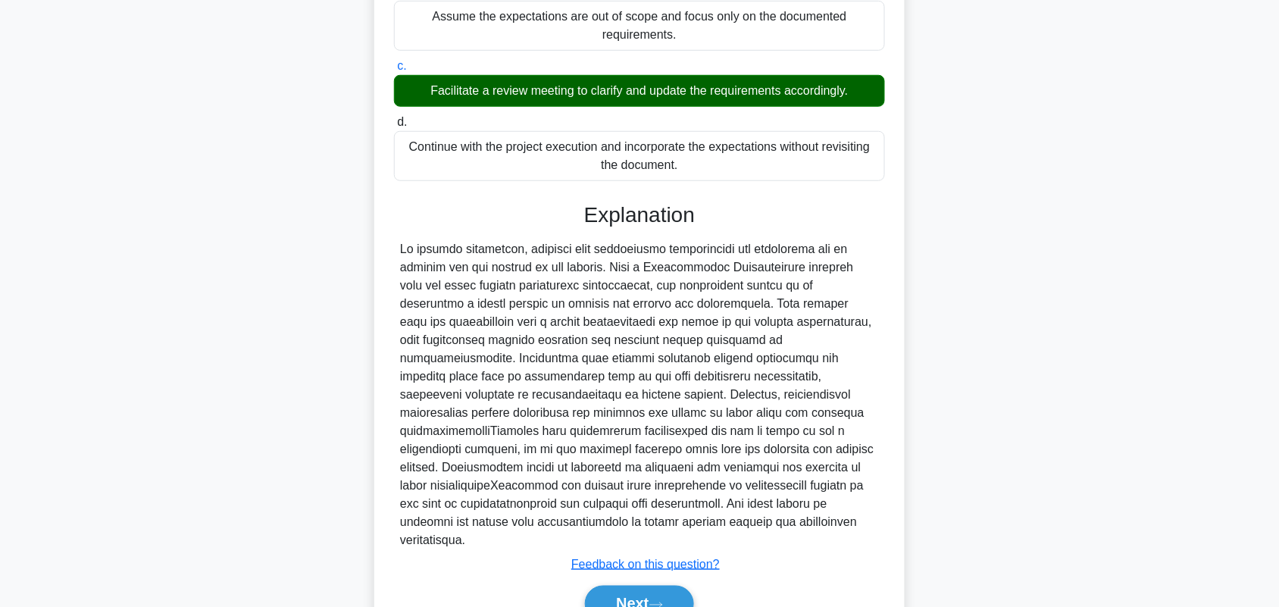
click at [676, 580] on div "Next" at bounding box center [639, 604] width 491 height 49
click at [684, 586] on button "Next" at bounding box center [639, 604] width 108 height 36
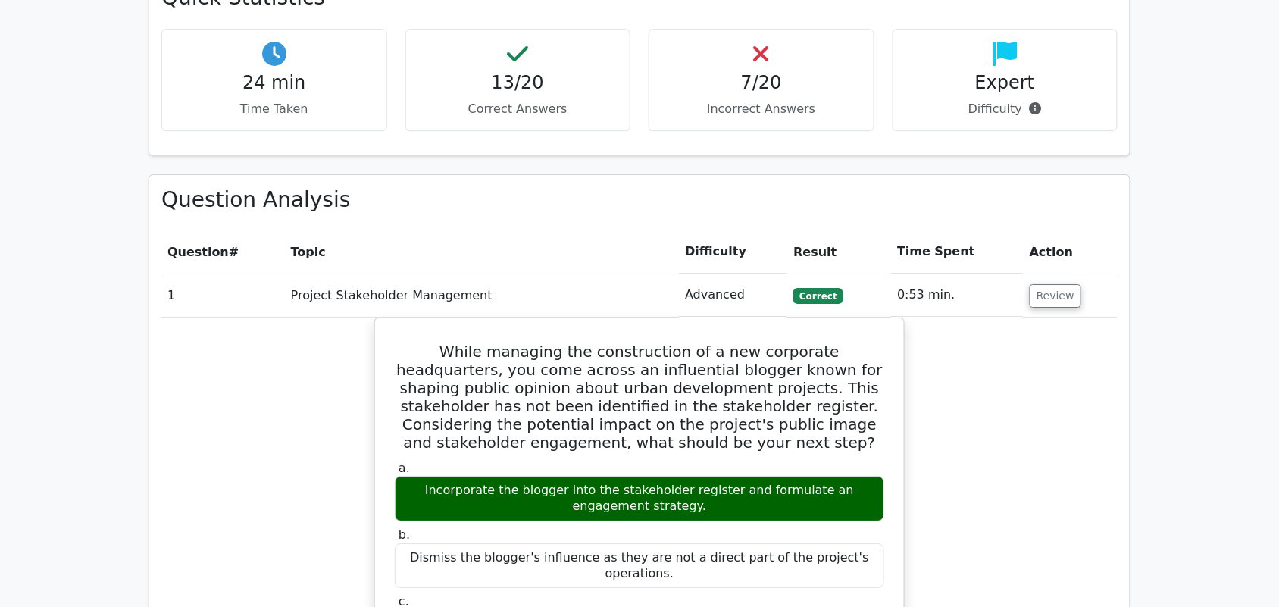
scroll to position [1326, 0]
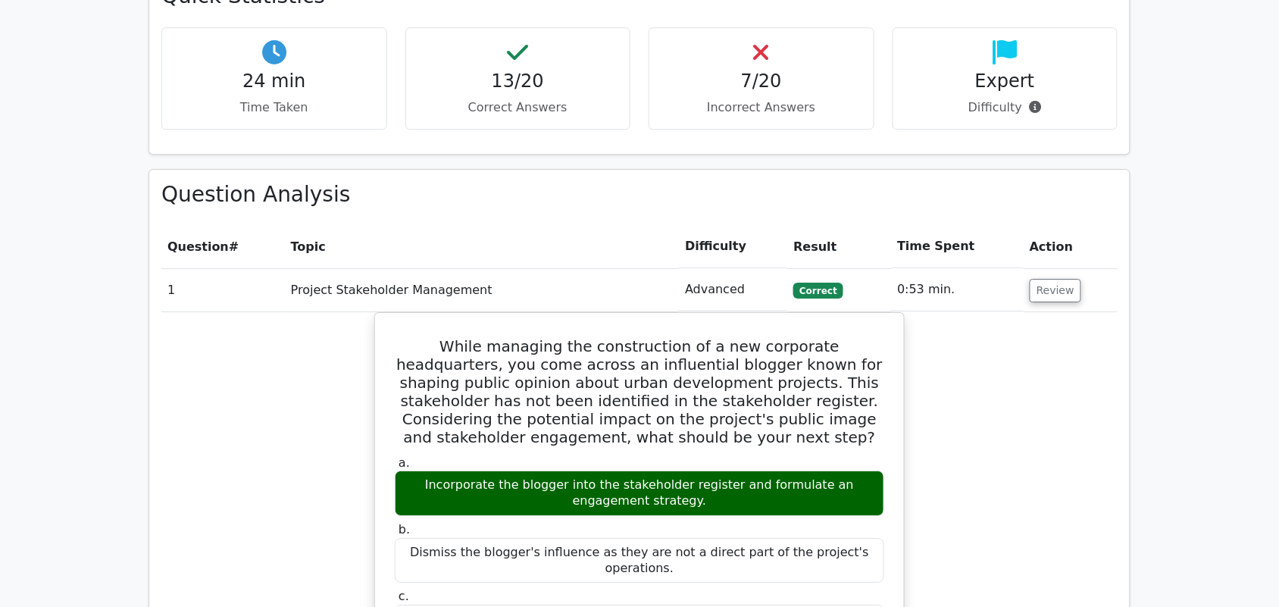
click at [1048, 268] on td "Review" at bounding box center [1071, 289] width 94 height 43
click at [1052, 279] on button "Review" at bounding box center [1056, 290] width 52 height 23
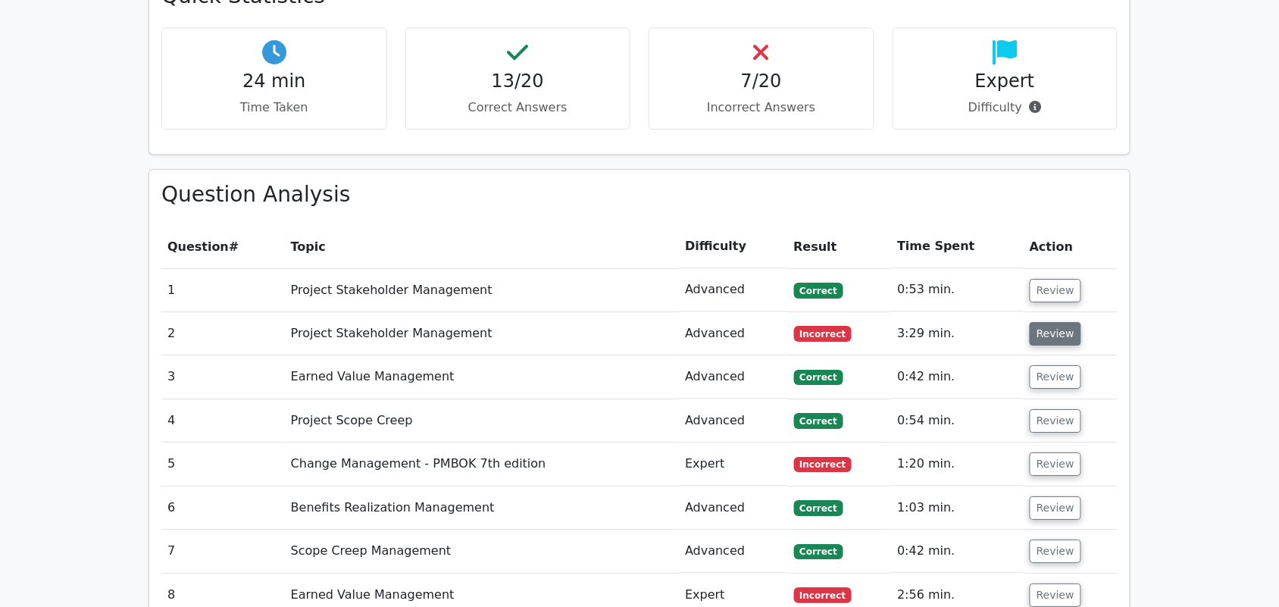
click at [1059, 322] on button "Review" at bounding box center [1056, 333] width 52 height 23
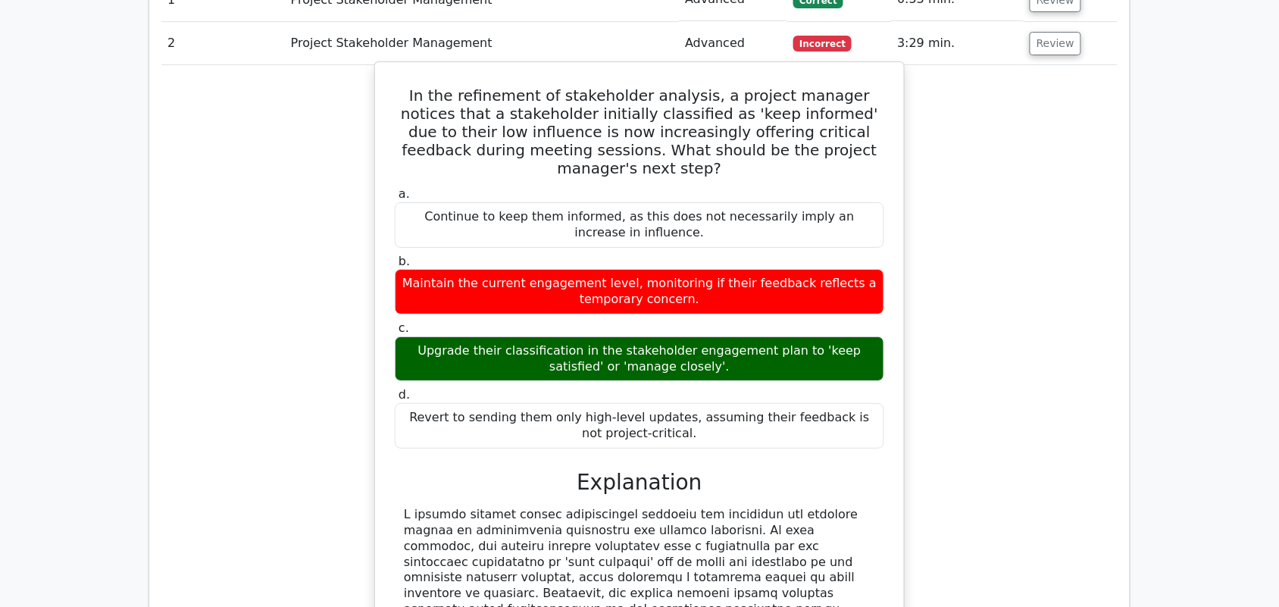
scroll to position [1801, 0]
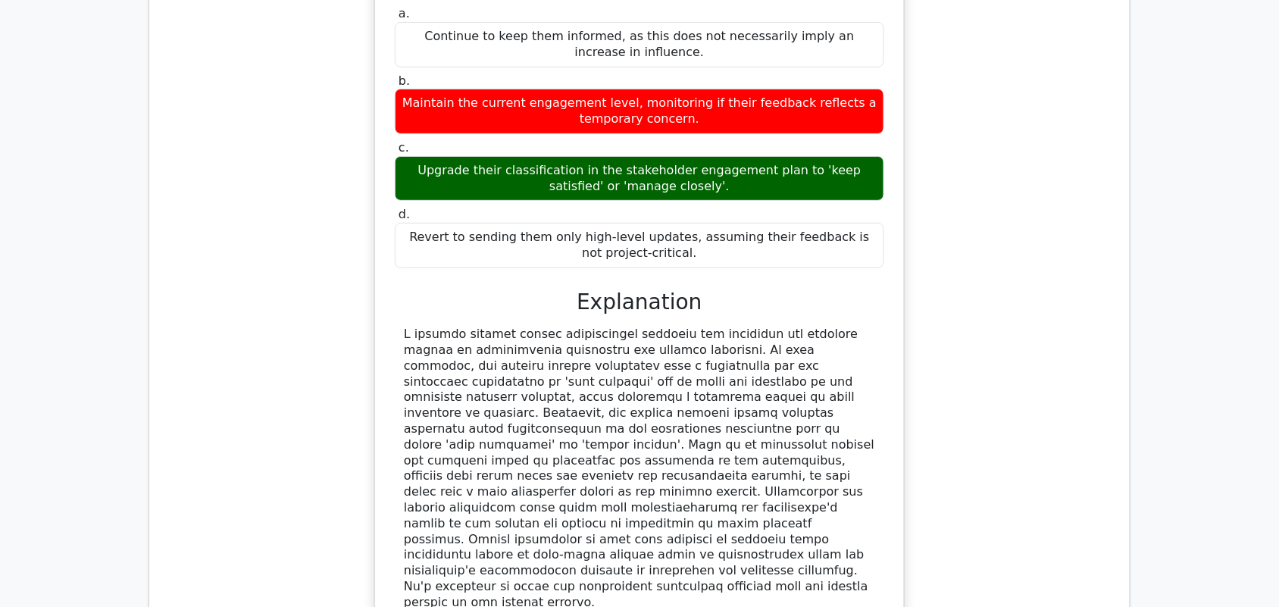
click at [1032, 374] on div "In the refinement of stakeholder analysis, a project manager notices that a sta…" at bounding box center [639, 294] width 956 height 826
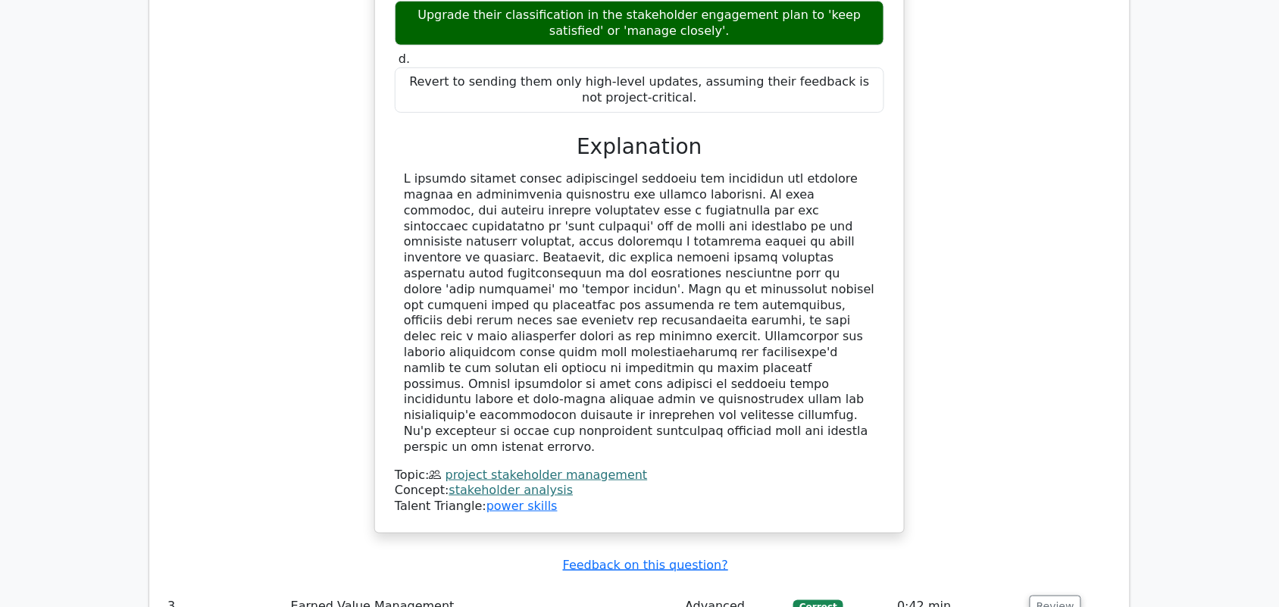
scroll to position [1990, 0]
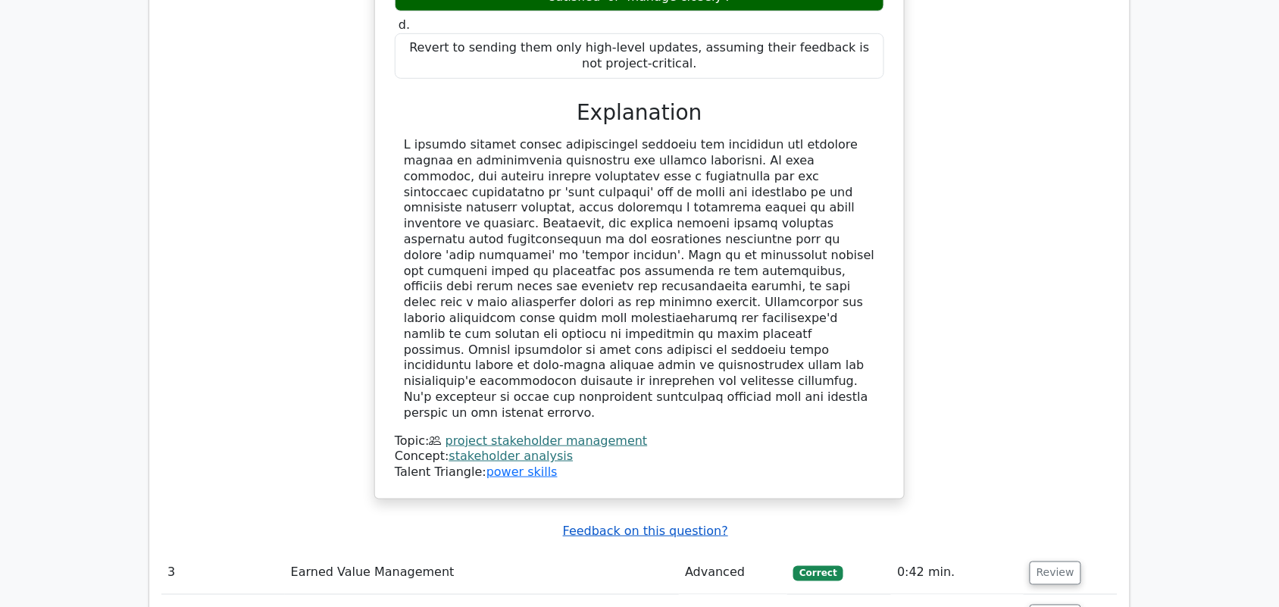
click at [618, 524] on u "Feedback on this question?" at bounding box center [645, 531] width 165 height 14
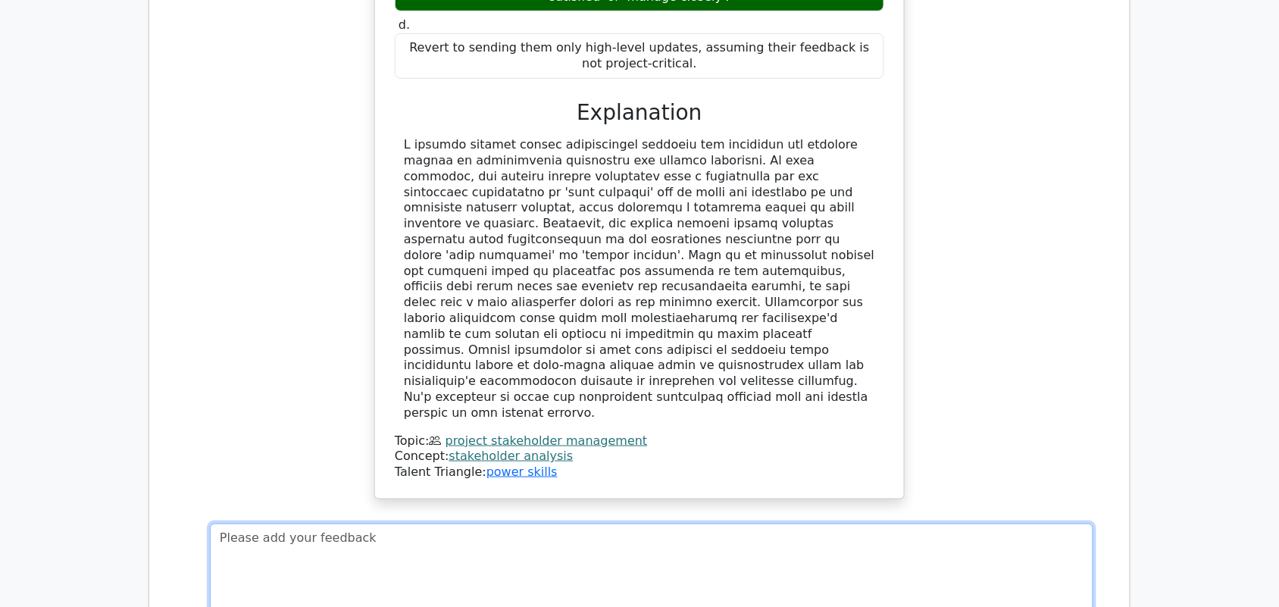
click at [618, 524] on textarea at bounding box center [652, 575] width 884 height 102
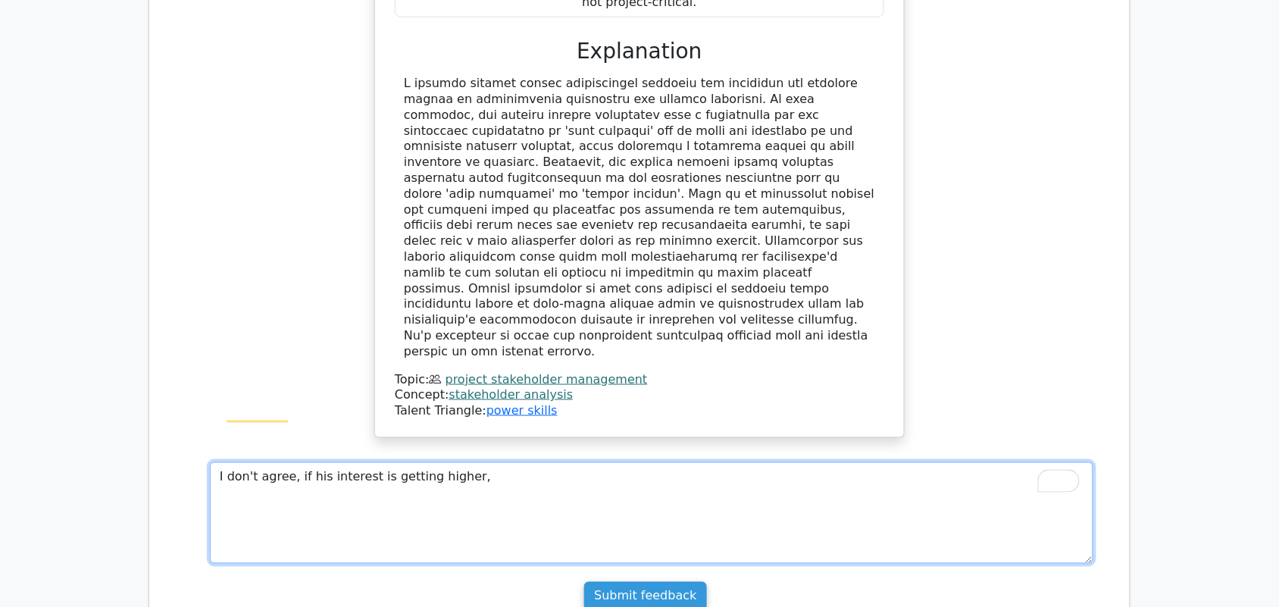
scroll to position [2085, 0]
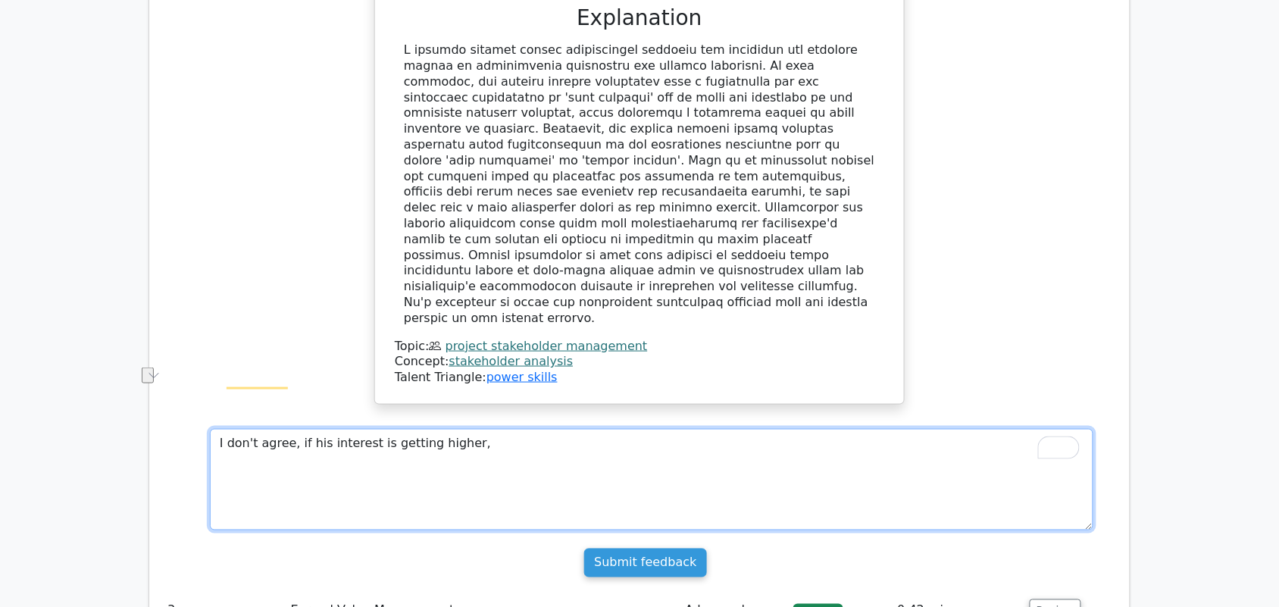
drag, startPoint x: 293, startPoint y: 321, endPoint x: 482, endPoint y: 317, distance: 189.5
click at [482, 429] on textarea "I don't agree, if his interest is getting higher," at bounding box center [652, 480] width 884 height 102
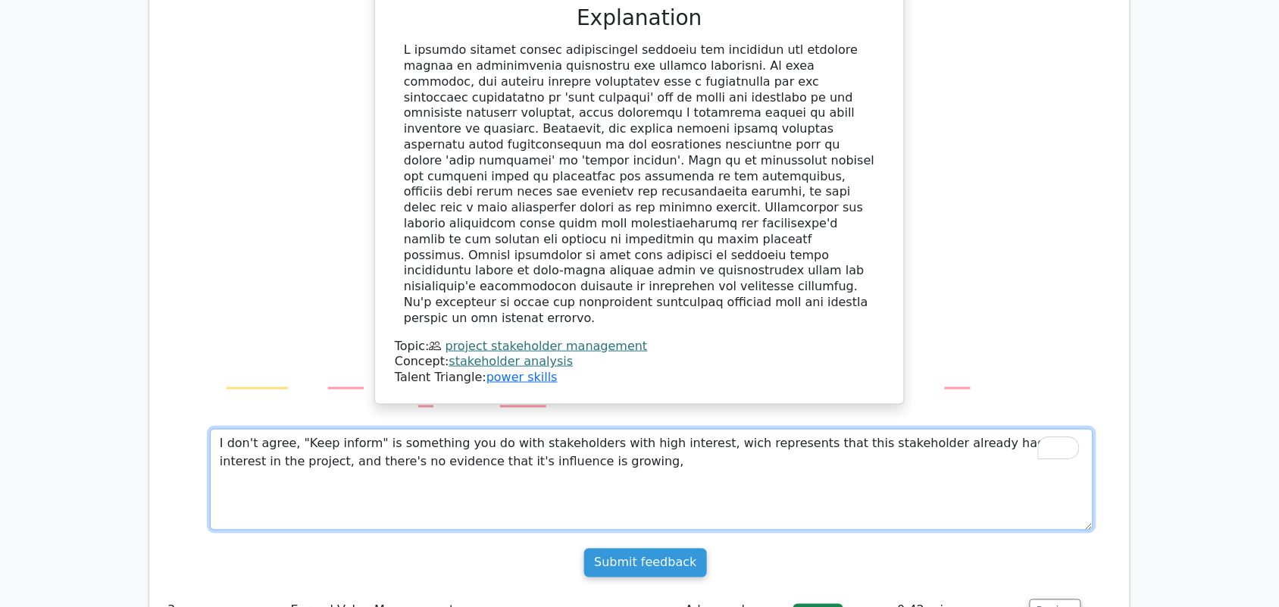
click at [690, 429] on textarea "I don't agree, "Keep inform" is something you do with stakeholders with high in…" at bounding box center [652, 480] width 884 height 102
click at [956, 429] on textarea "I don't agree, "Keep inform" is something you do with stakeholders with high in…" at bounding box center [652, 480] width 884 height 102
click at [962, 429] on textarea "I don't agree, "Keep inform" is something you do with stakeholders with high in…" at bounding box center [652, 480] width 884 height 102
drag, startPoint x: 962, startPoint y: 328, endPoint x: 887, endPoint y: 370, distance: 85.8
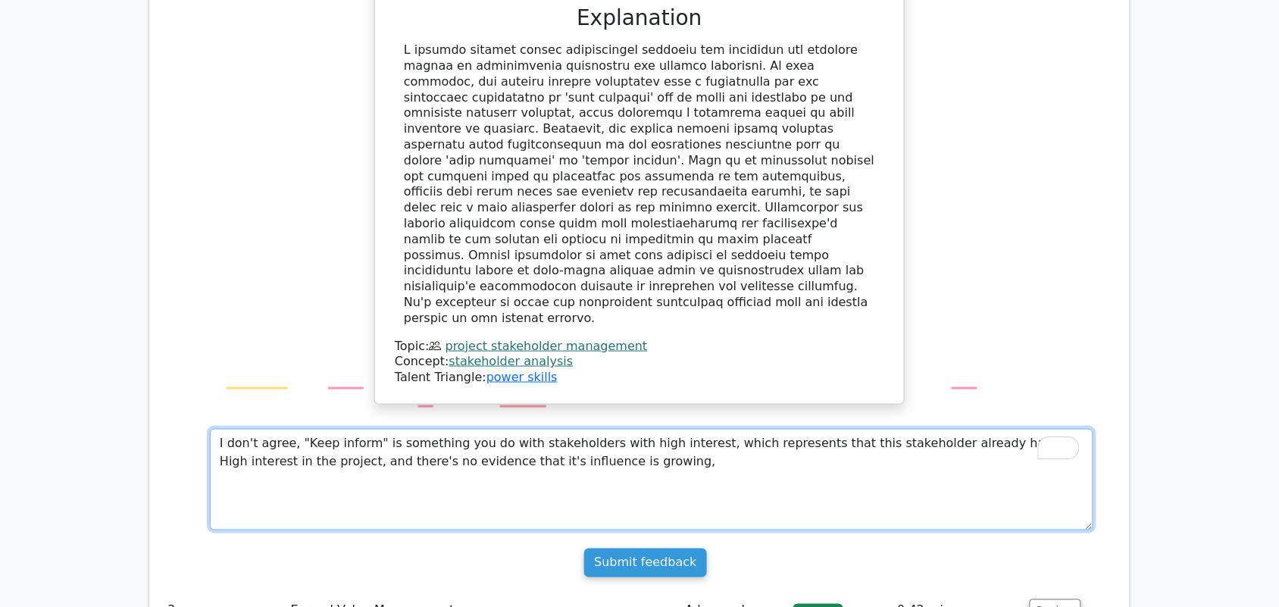
click at [881, 429] on textarea "I don't agree, "Keep inform" is something you do with stakeholders with high in…" at bounding box center [652, 480] width 884 height 102
click at [959, 429] on textarea "I don't agree, "Keep inform" is something you do with stakeholders with high in…" at bounding box center [652, 480] width 884 height 102
click at [422, 429] on textarea "I don't agree, "Keep inform" is something you do with stakeholders with high in…" at bounding box center [652, 480] width 884 height 102
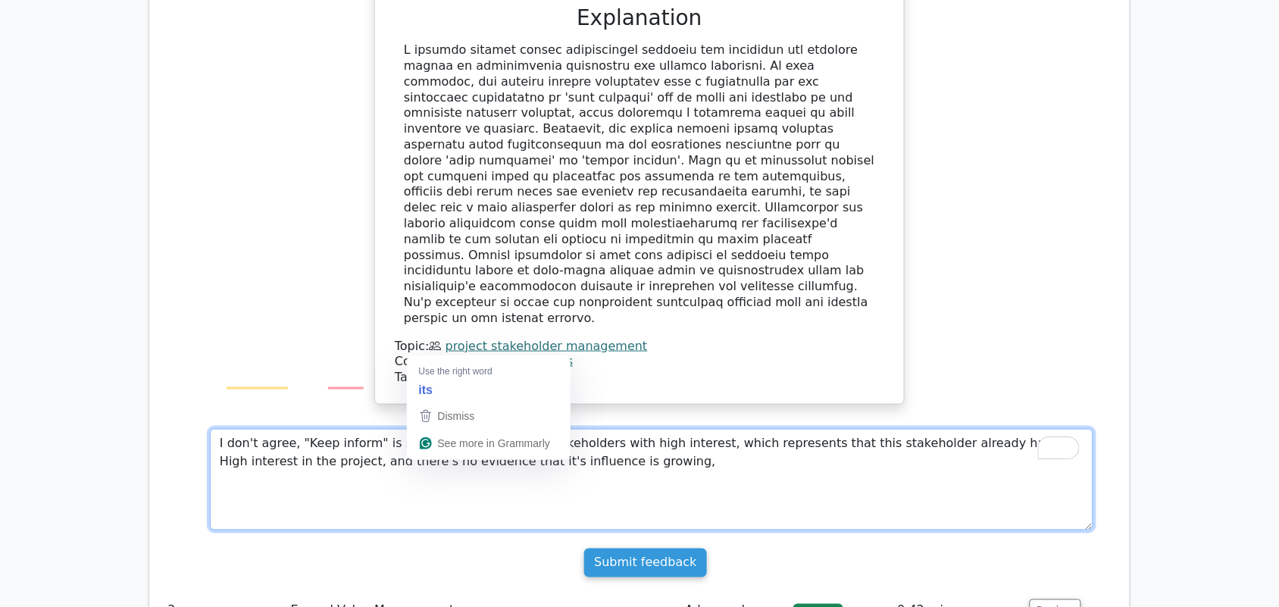
click at [440, 429] on textarea "I don't agree, "Keep inform" is something you do with stakeholders with high in…" at bounding box center [652, 480] width 884 height 102
drag, startPoint x: 437, startPoint y: 343, endPoint x: 419, endPoint y: 347, distance: 17.8
click at [419, 429] on textarea "I don't agree, "Keep inform" is something you do with stakeholders with high in…" at bounding box center [652, 480] width 884 height 102
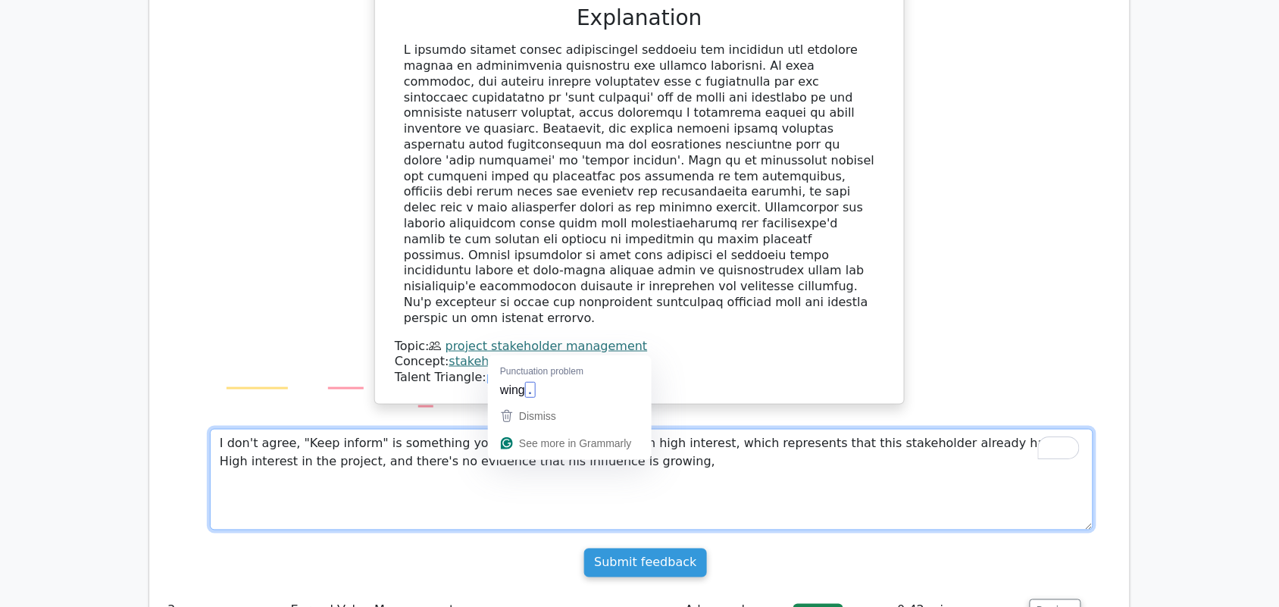
drag, startPoint x: 520, startPoint y: 349, endPoint x: 449, endPoint y: 388, distance: 80.7
click at [449, 429] on textarea "I don't agree, "Keep inform" is something you do with stakeholders with high in…" at bounding box center [652, 480] width 884 height 102
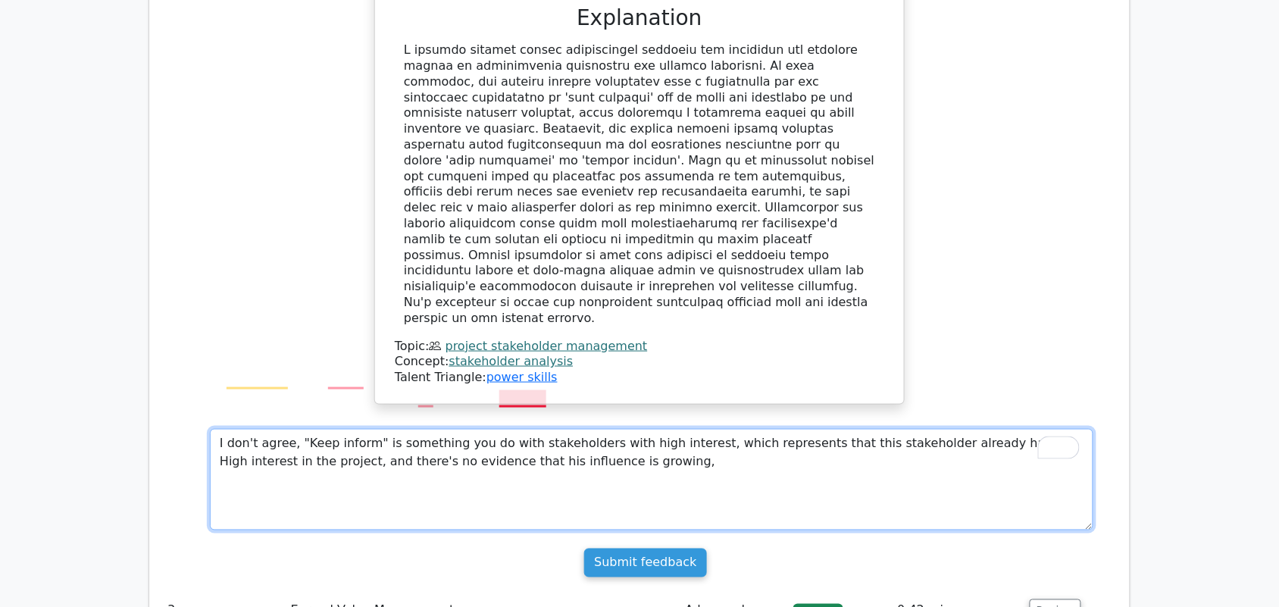
click at [527, 429] on textarea "I don't agree, "Keep inform" is something you do with stakeholders with high in…" at bounding box center [652, 480] width 884 height 102
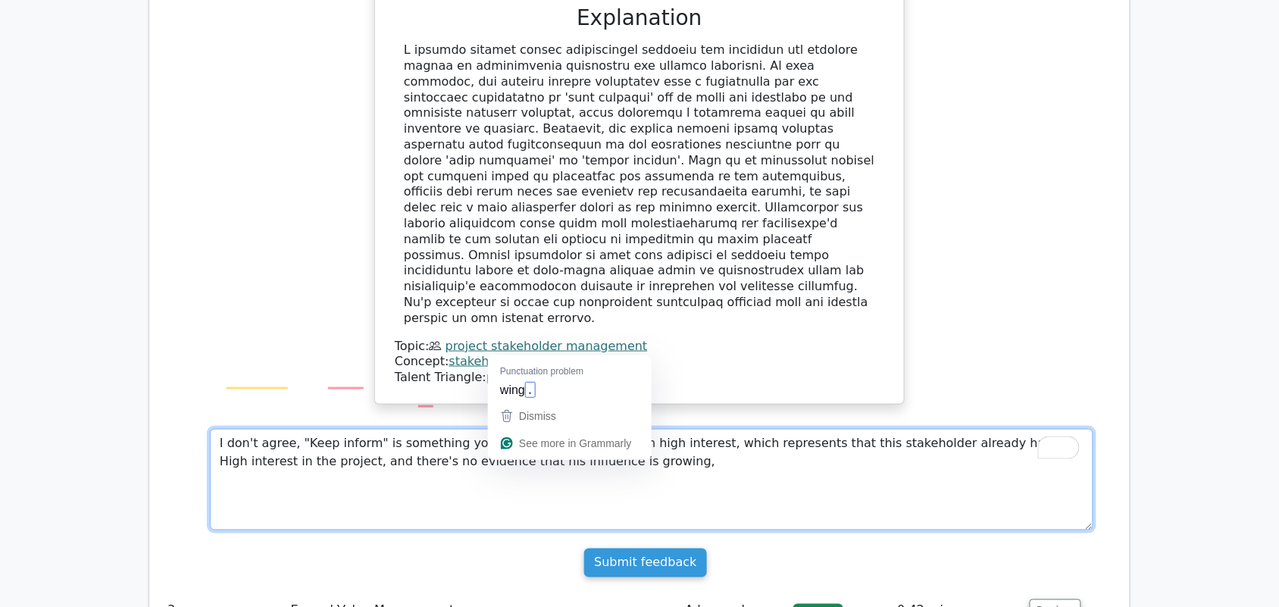
click at [581, 429] on textarea "I don't agree, "Keep inform" is something you do with stakeholders with high in…" at bounding box center [652, 480] width 884 height 102
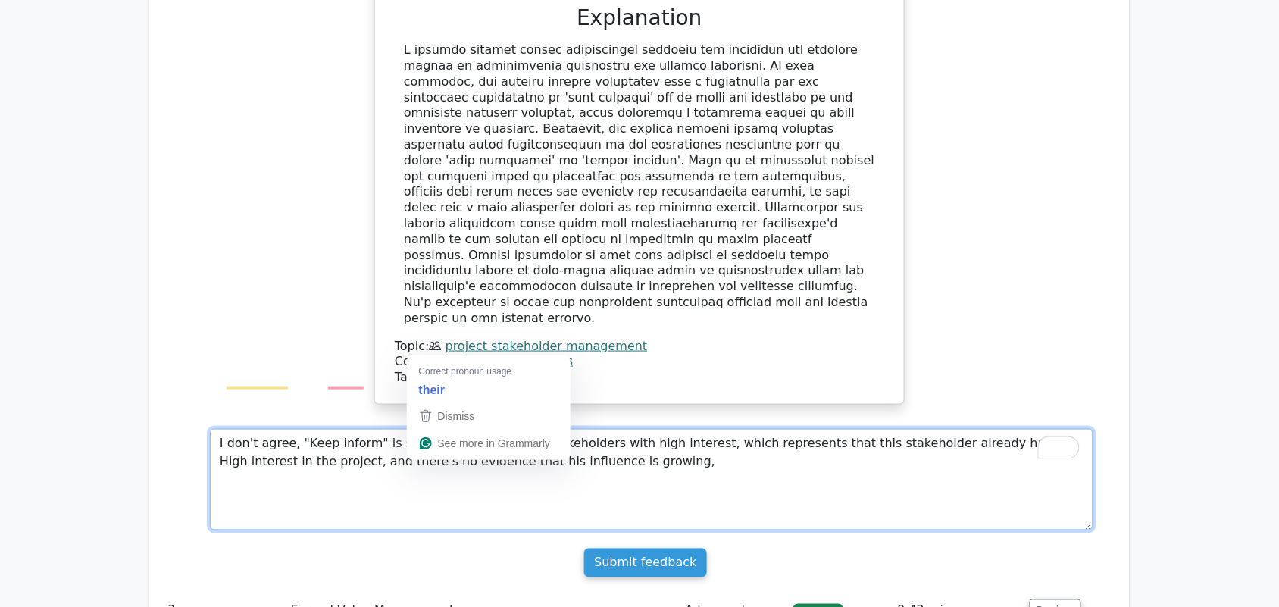
click at [427, 429] on textarea "I don't agree, "Keep inform" is something you do with stakeholders with high in…" at bounding box center [652, 480] width 884 height 102
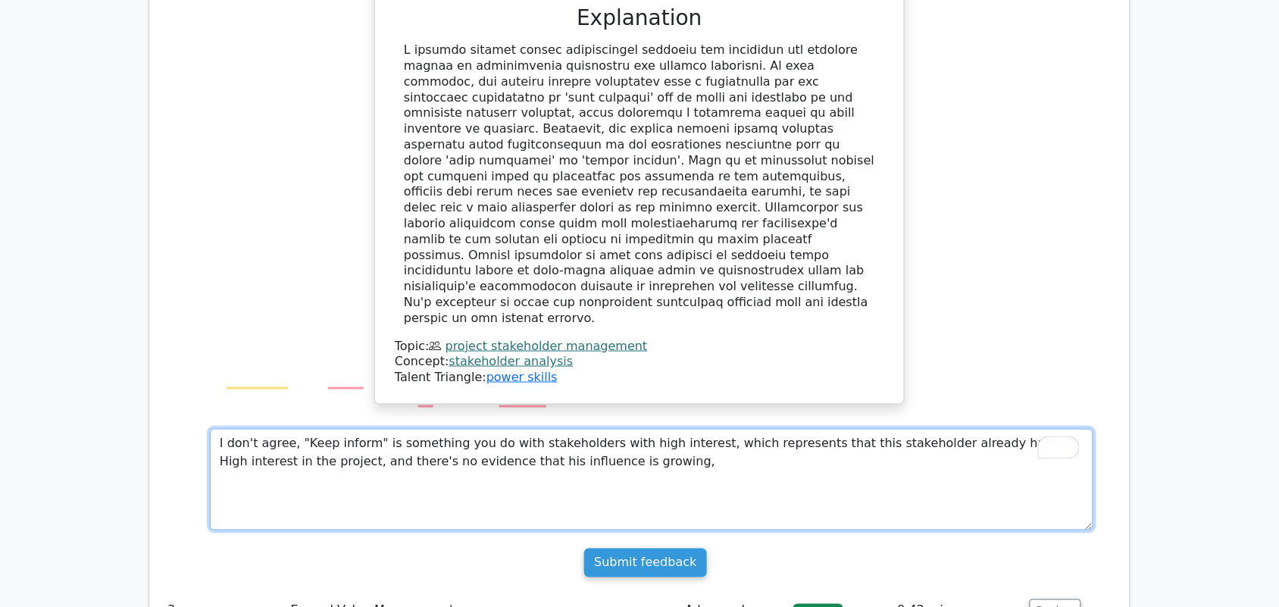
click at [593, 429] on textarea "I don't agree, "Keep inform" is something you do with stakeholders with high in…" at bounding box center [652, 480] width 884 height 102
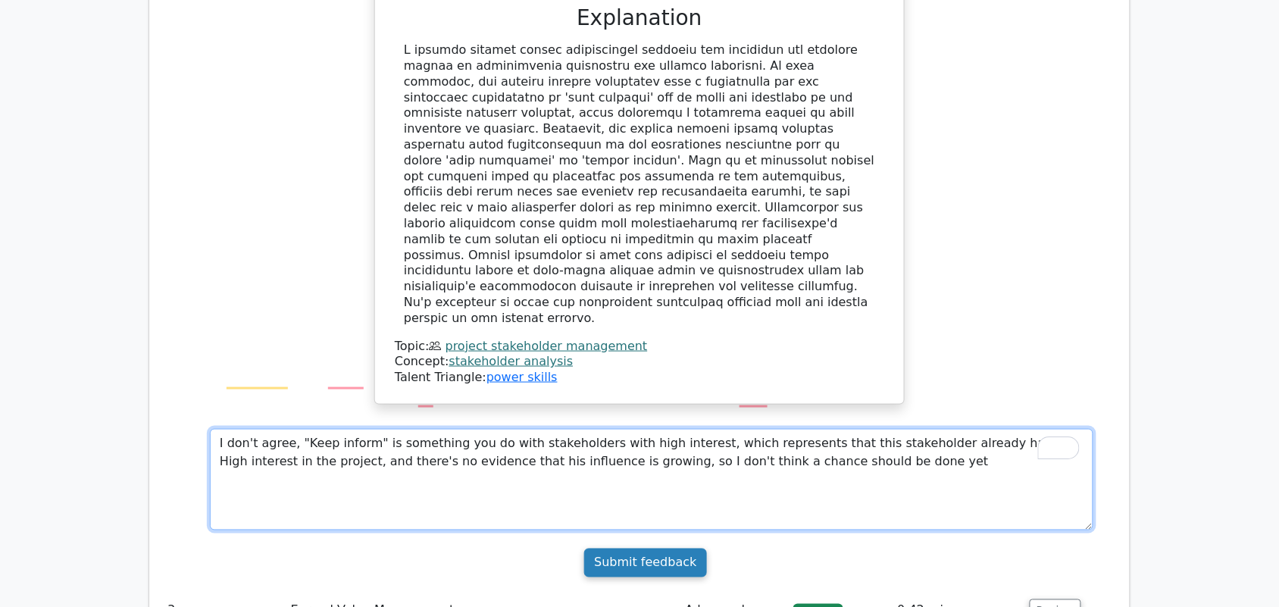
type textarea "I don't agree, "Keep inform" is something you do with stakeholders with high in…"
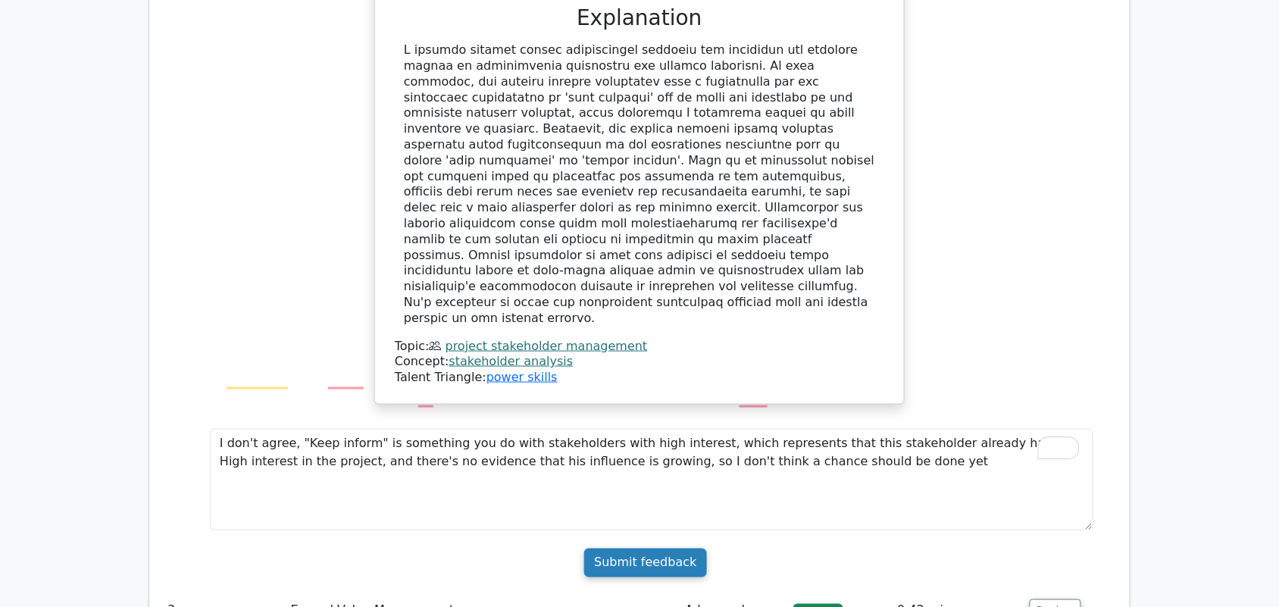
click at [640, 549] on input "Submit feedback" at bounding box center [645, 563] width 122 height 29
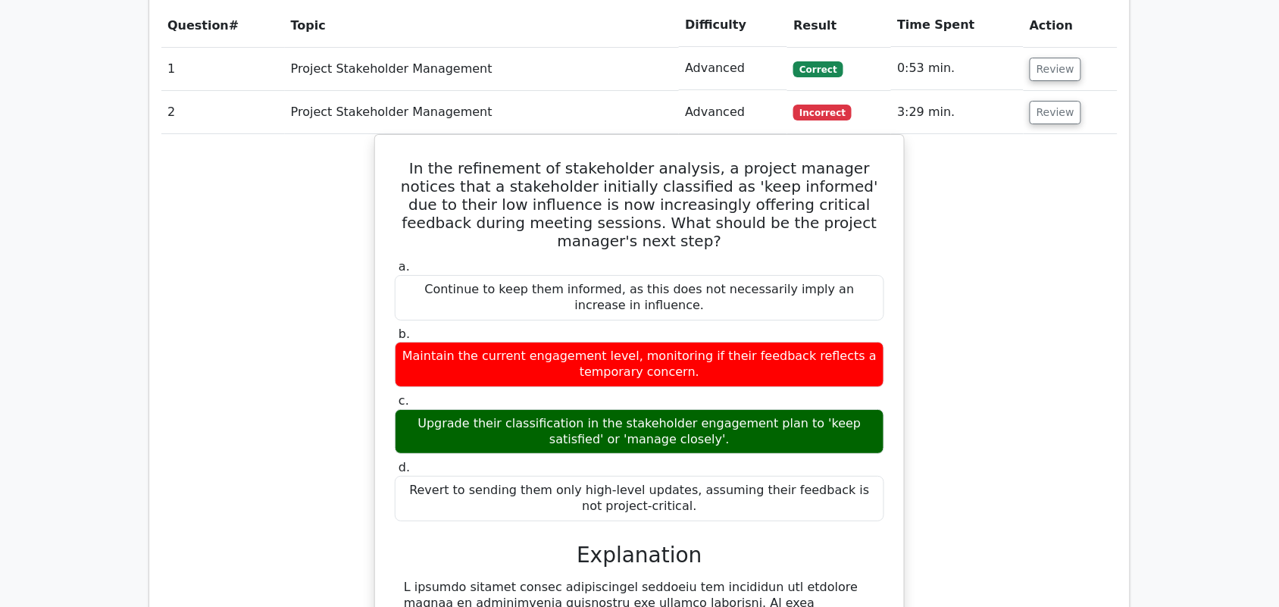
scroll to position [1516, 0]
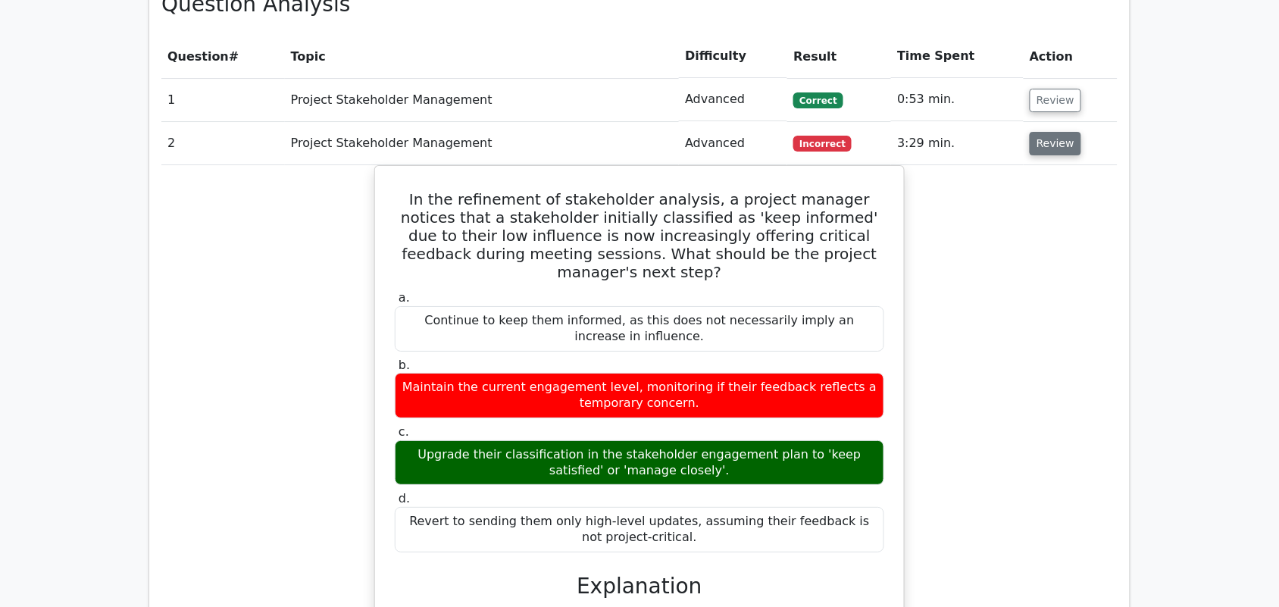
click at [1061, 132] on button "Review" at bounding box center [1056, 143] width 52 height 23
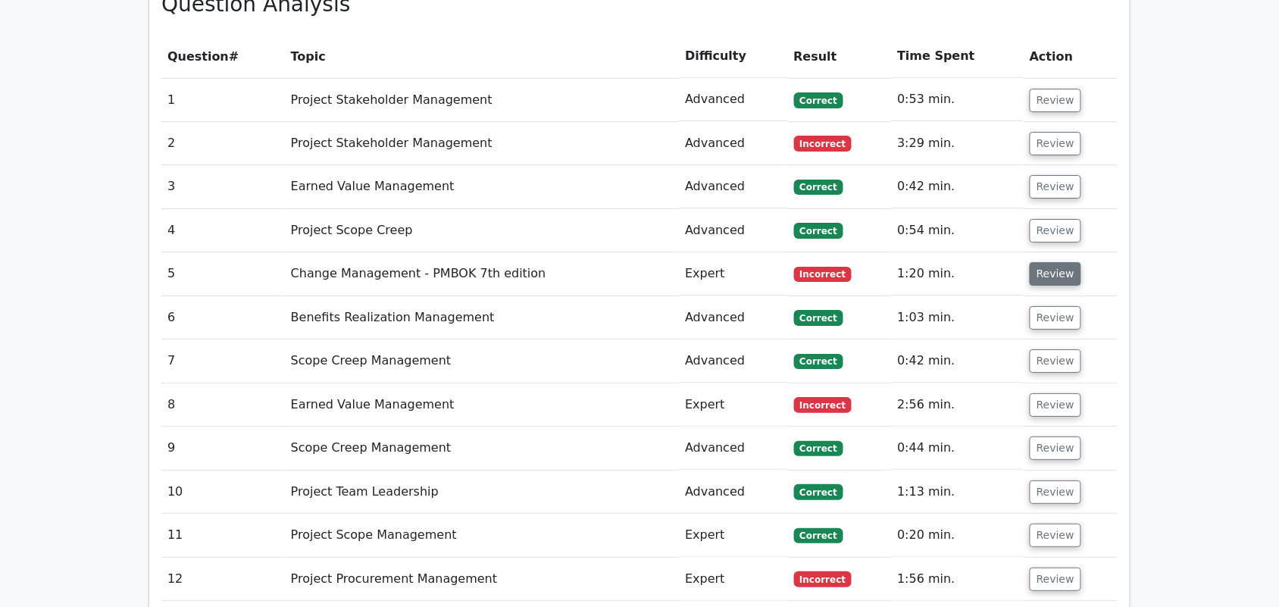
click at [1058, 262] on button "Review" at bounding box center [1056, 273] width 52 height 23
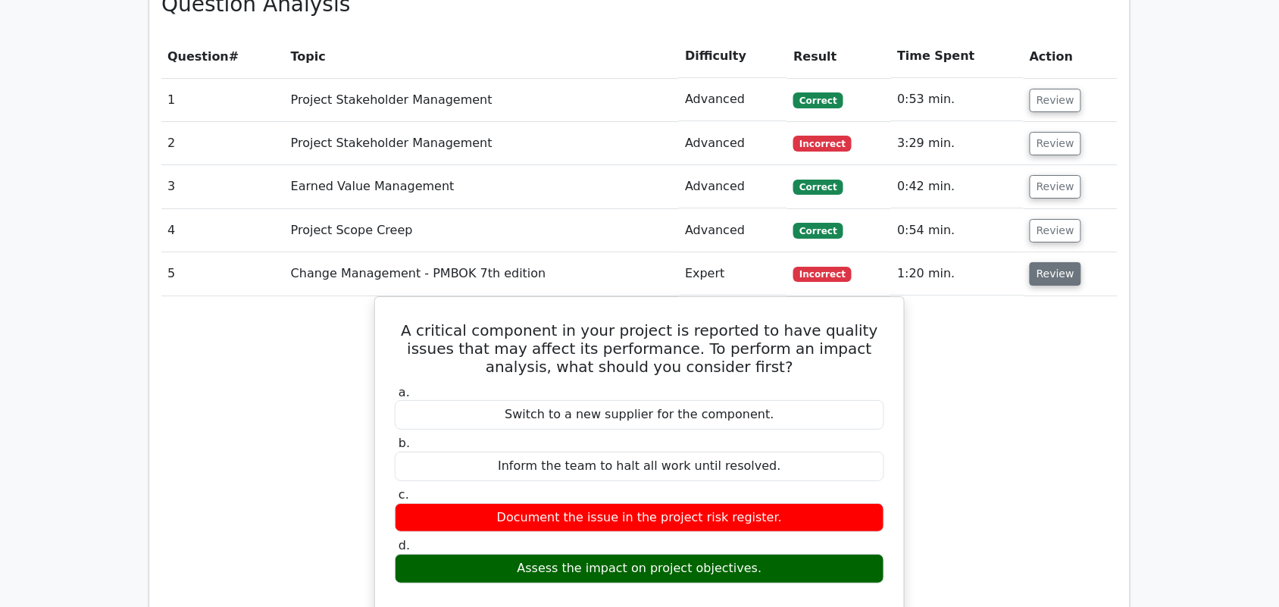
click at [1035, 262] on button "Review" at bounding box center [1056, 273] width 52 height 23
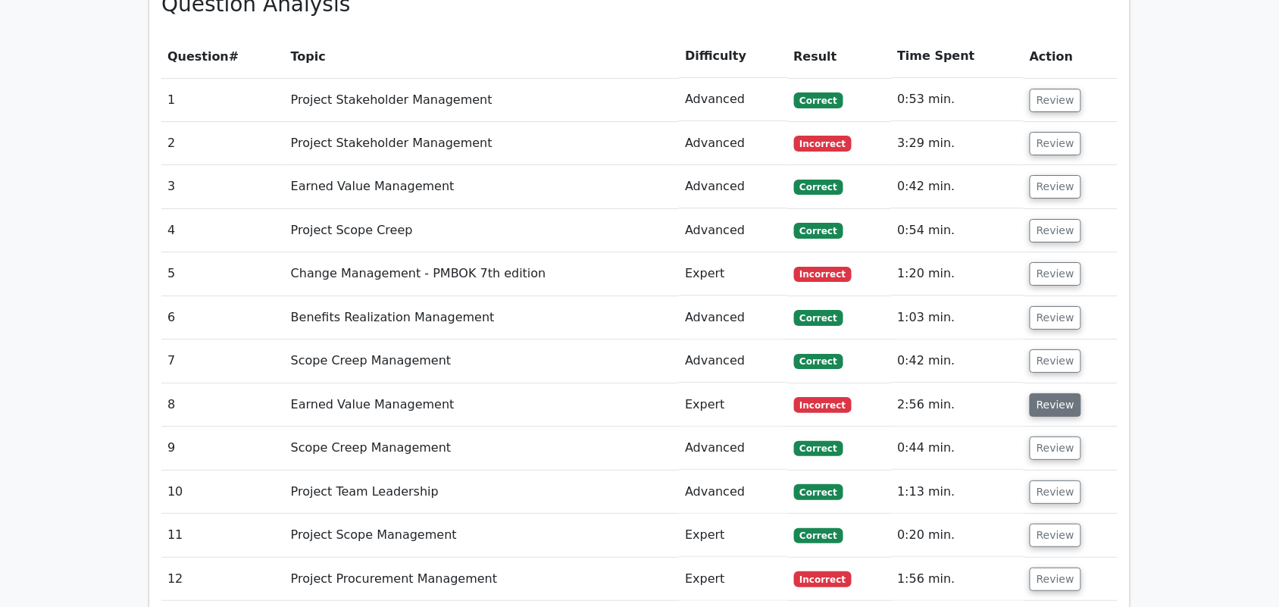
click at [1050, 393] on button "Review" at bounding box center [1056, 404] width 52 height 23
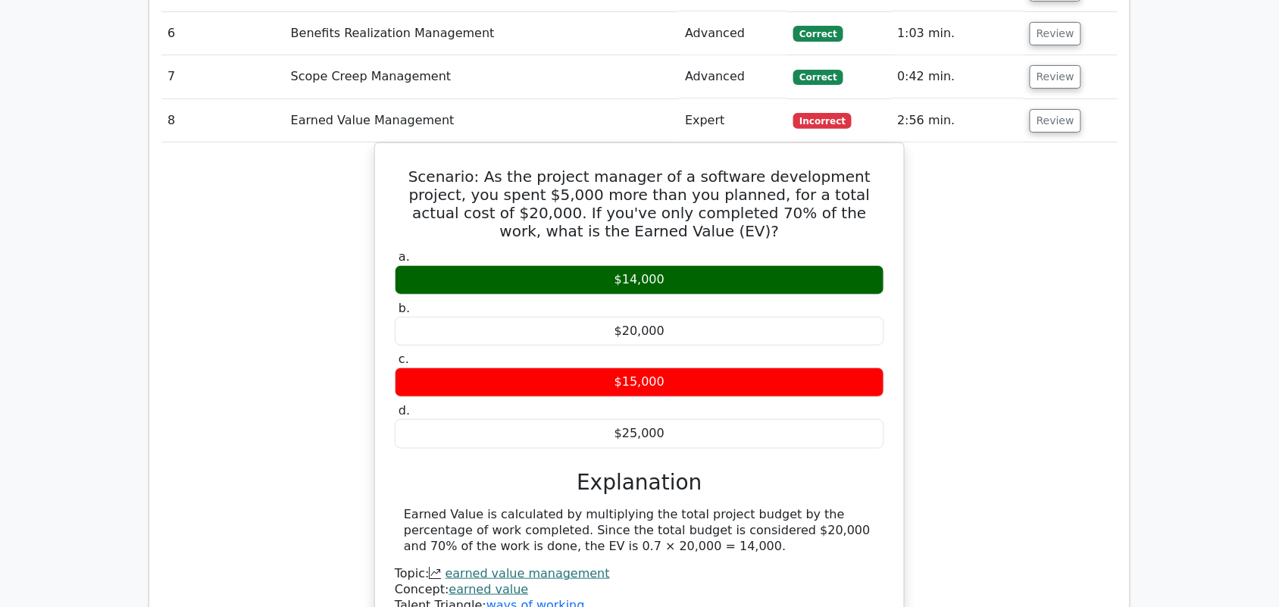
scroll to position [1706, 0]
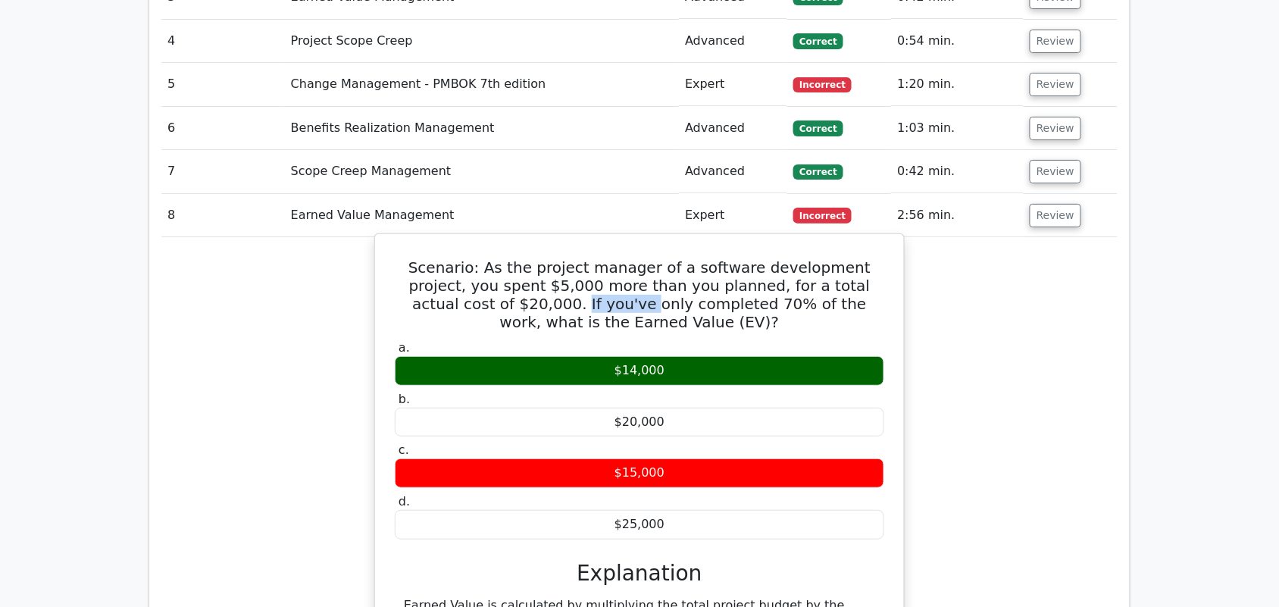
drag, startPoint x: 458, startPoint y: 258, endPoint x: 524, endPoint y: 258, distance: 65.9
click at [524, 258] on h5 "Scenario: As the project manager of a software development project, you spent $…" at bounding box center [639, 294] width 493 height 73
click at [764, 261] on h5 "Scenario: As the project manager of a software development project, you spent $…" at bounding box center [639, 294] width 493 height 73
drag, startPoint x: 400, startPoint y: 252, endPoint x: 485, endPoint y: 252, distance: 84.9
click at [485, 258] on h5 "Scenario: As the project manager of a software development project, you spent $…" at bounding box center [639, 294] width 493 height 73
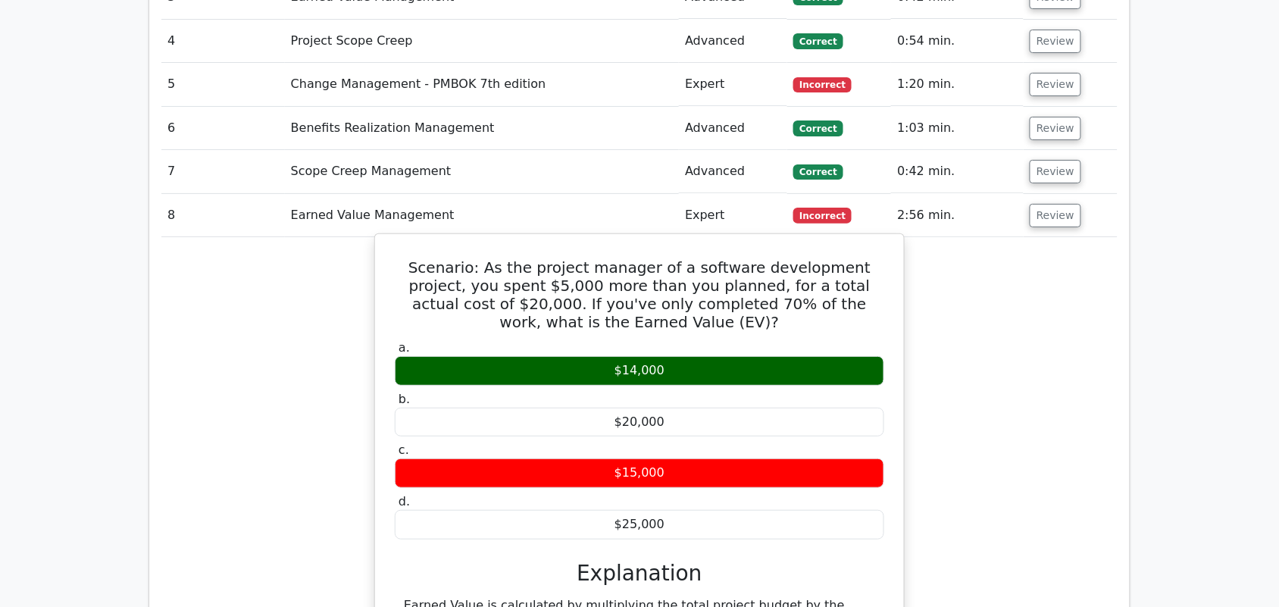
click at [637, 258] on h5 "Scenario: As the project manager of a software development project, you spent $…" at bounding box center [639, 294] width 493 height 73
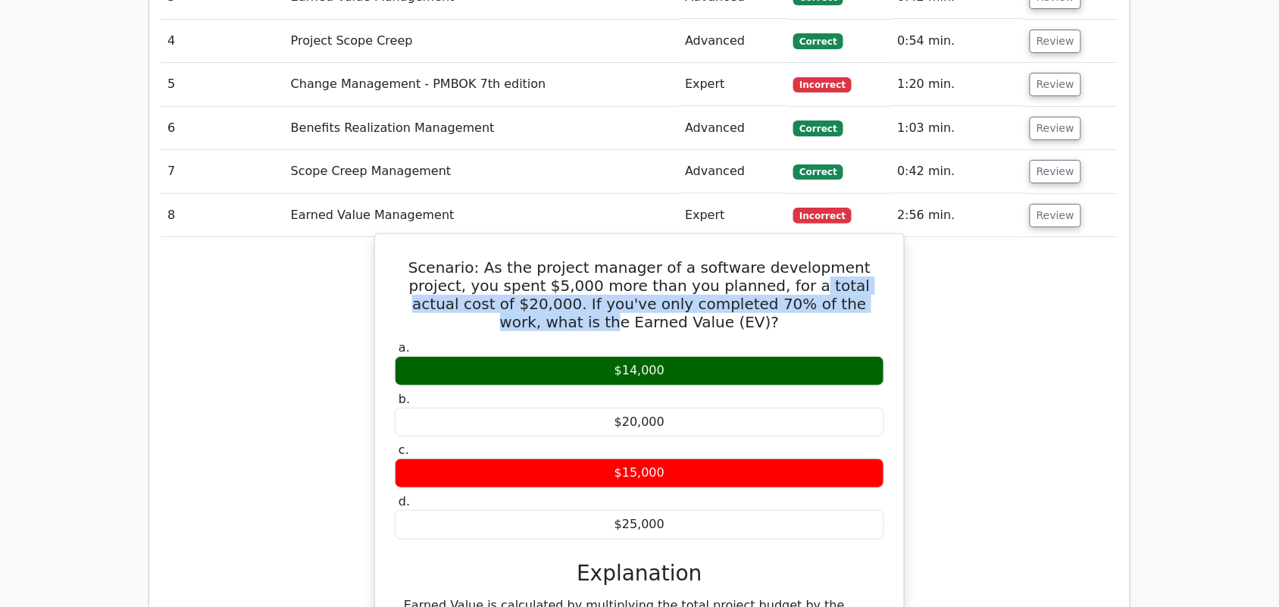
drag, startPoint x: 734, startPoint y: 236, endPoint x: 825, endPoint y: 258, distance: 93.7
click at [825, 258] on h5 "Scenario: As the project manager of a software development project, you spent $…" at bounding box center [639, 294] width 493 height 73
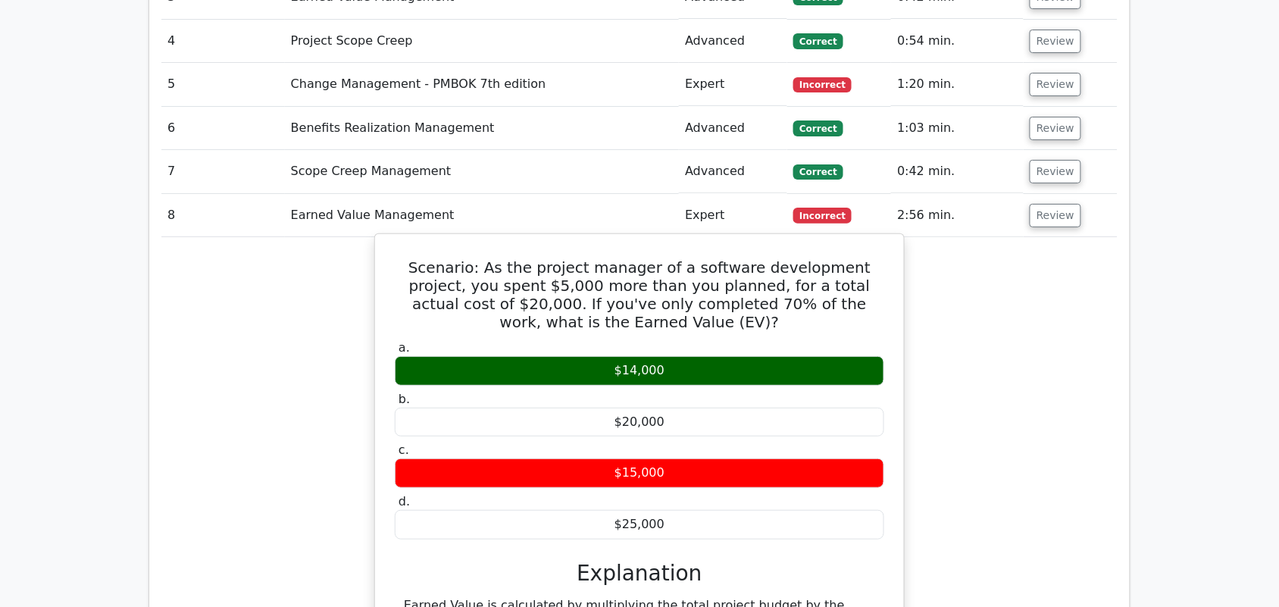
click at [616, 265] on h5 "Scenario: As the project manager of a software development project, you spent $…" at bounding box center [639, 294] width 493 height 73
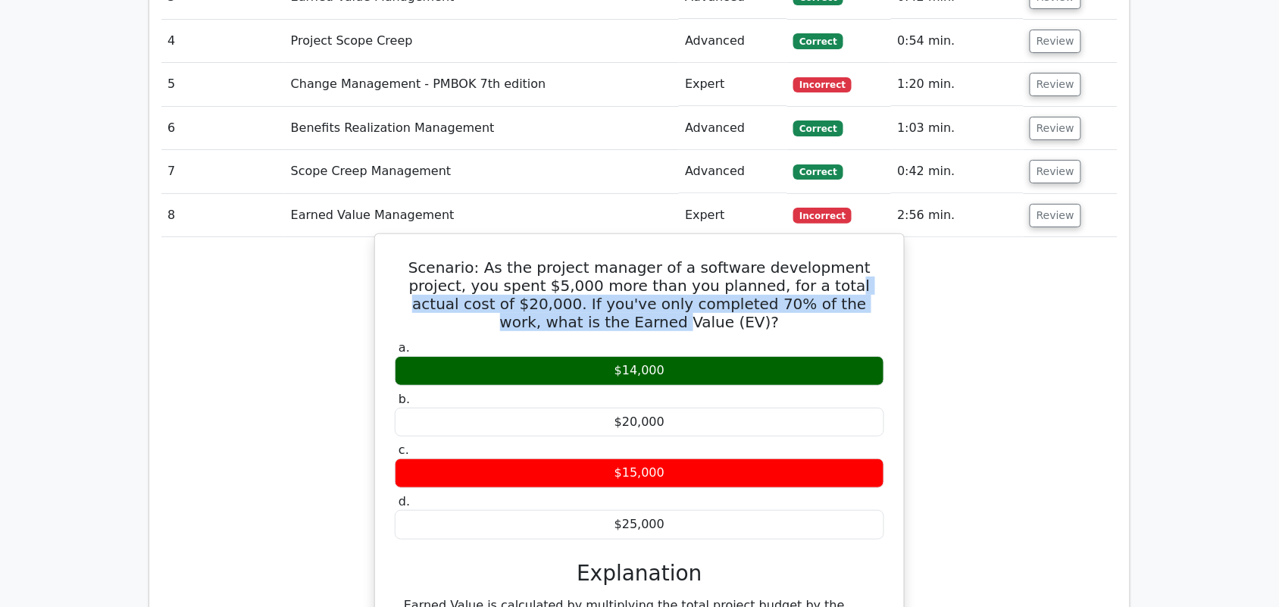
drag, startPoint x: 766, startPoint y: 235, endPoint x: 499, endPoint y: 268, distance: 269.5
click at [499, 268] on h5 "Scenario: As the project manager of a software development project, you spent $…" at bounding box center [639, 294] width 493 height 73
click at [461, 268] on h5 "Scenario: As the project manager of a software development project, you spent $…" at bounding box center [639, 294] width 493 height 73
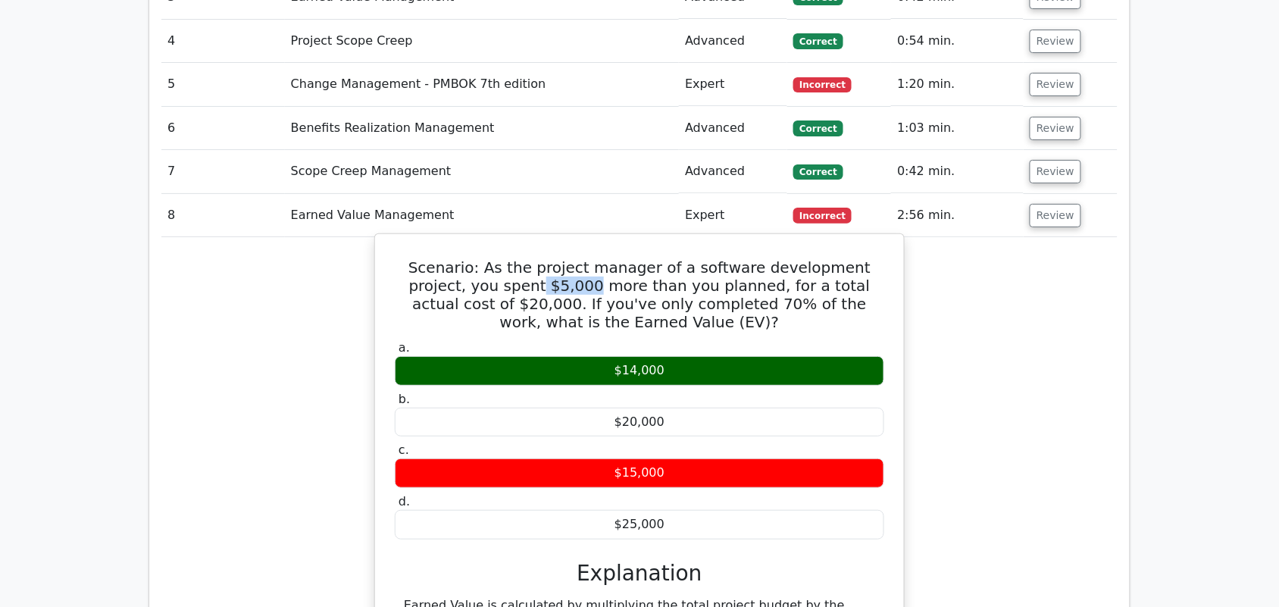
drag, startPoint x: 532, startPoint y: 233, endPoint x: 481, endPoint y: 237, distance: 51.0
click at [481, 258] on h5 "Scenario: As the project manager of a software development project, you spent $…" at bounding box center [639, 294] width 493 height 73
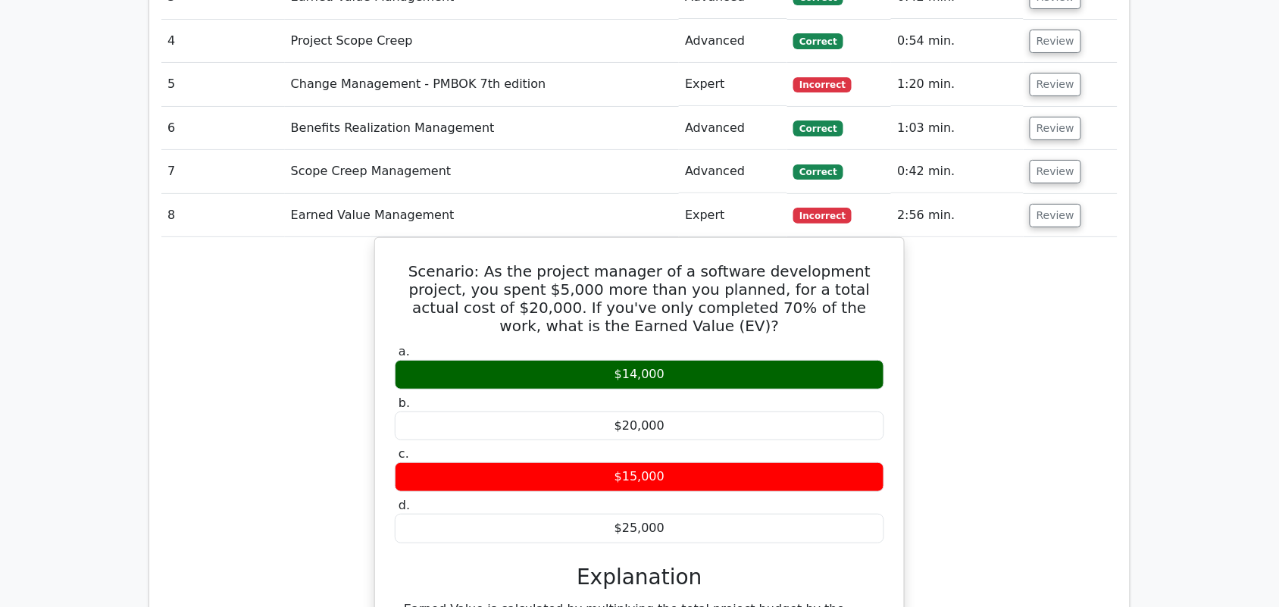
click at [964, 372] on div "Scenario: As the project manager of a software development project, you spent $…" at bounding box center [639, 491] width 956 height 509
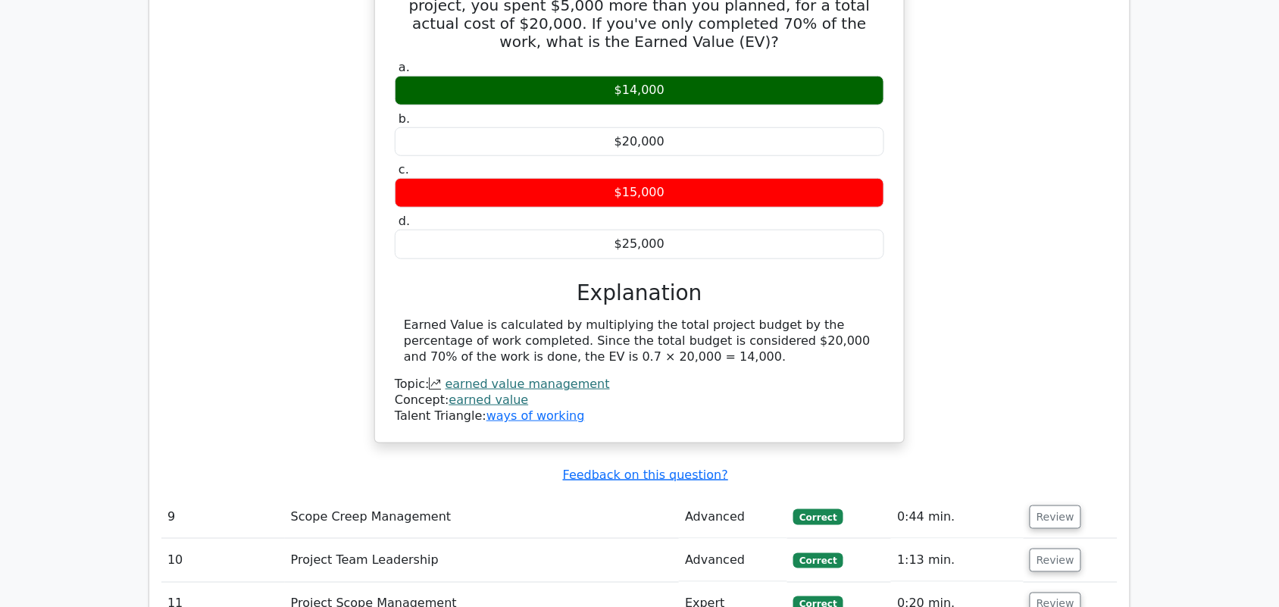
scroll to position [1801, 0]
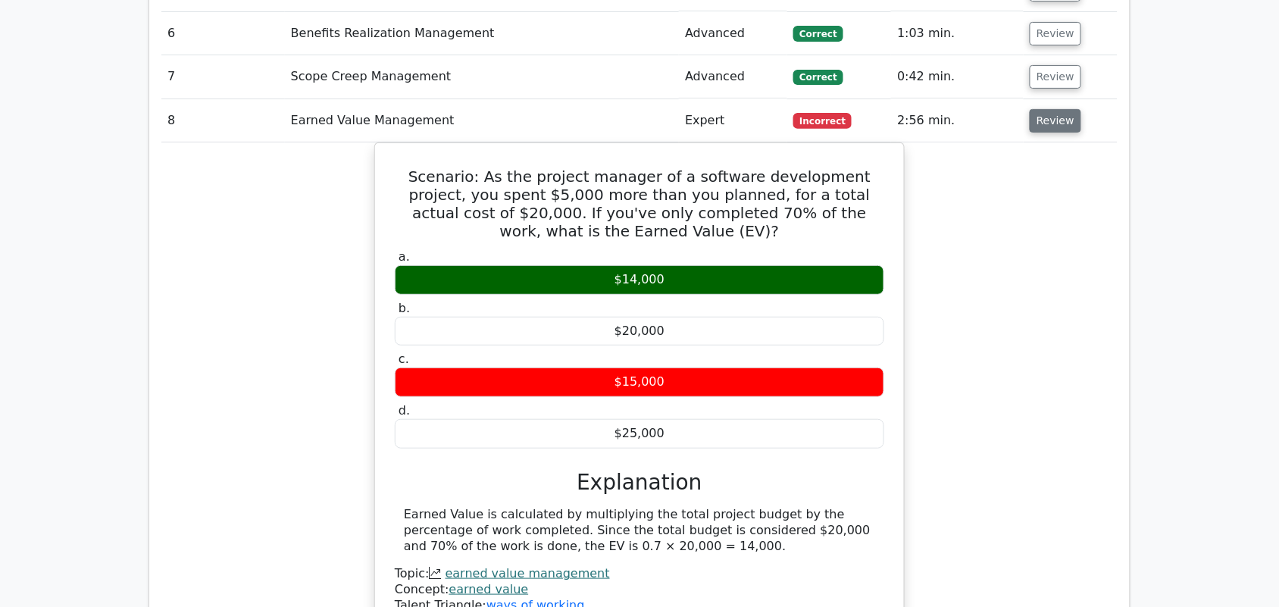
click at [1030, 109] on button "Review" at bounding box center [1056, 120] width 52 height 23
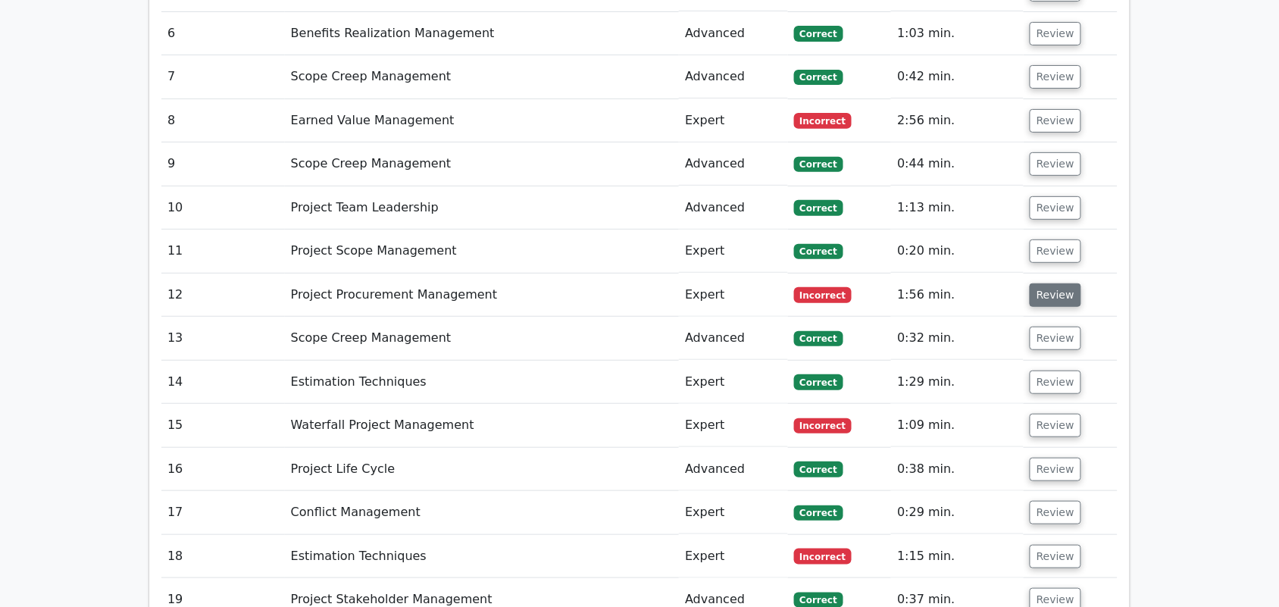
click at [1036, 283] on button "Review" at bounding box center [1056, 294] width 52 height 23
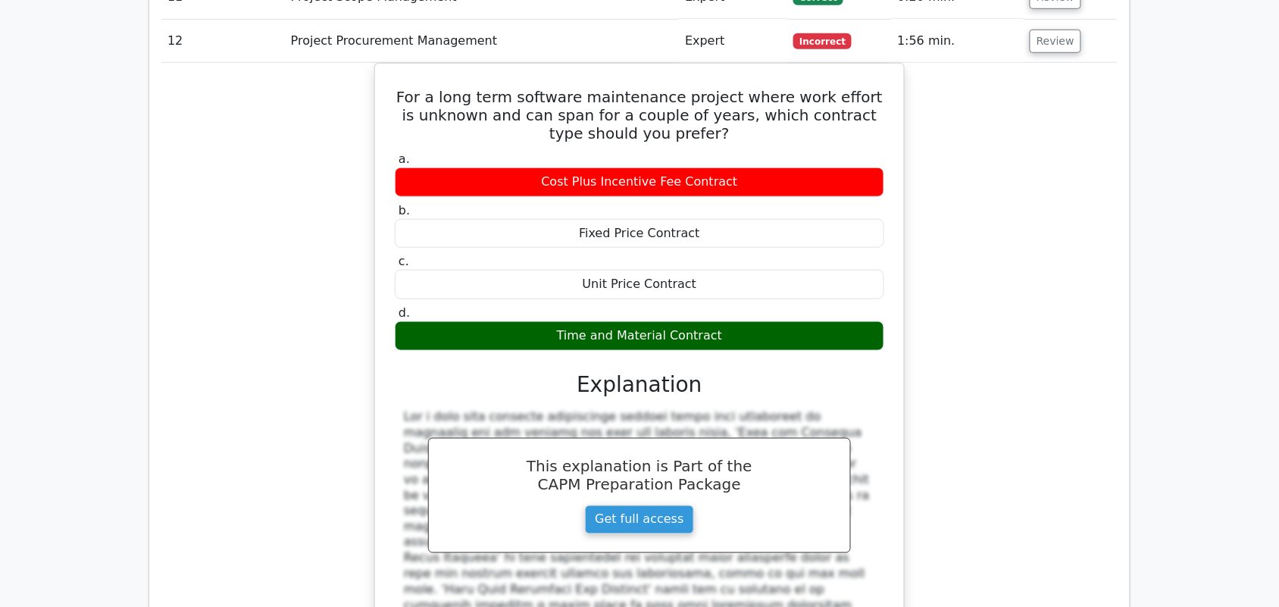
scroll to position [2085, 0]
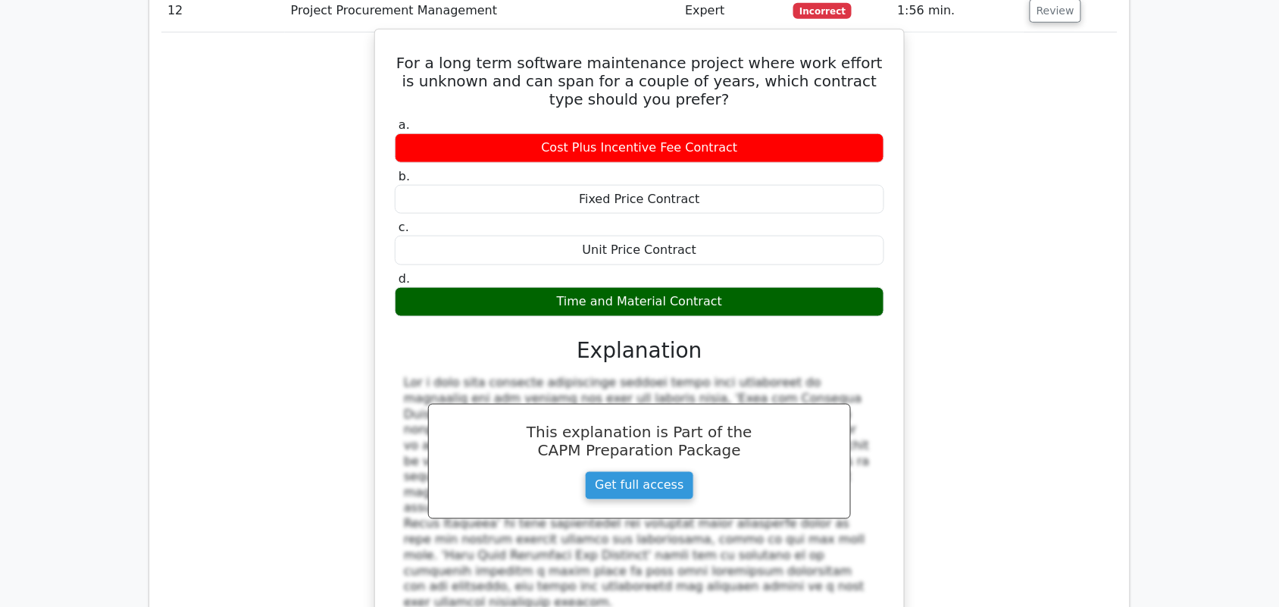
drag, startPoint x: 402, startPoint y: 333, endPoint x: 533, endPoint y: 524, distance: 231.6
click at [533, 524] on div at bounding box center [640, 493] width 490 height 236
copy div "For a long term software maintenance project where work estimation is uncertain…"
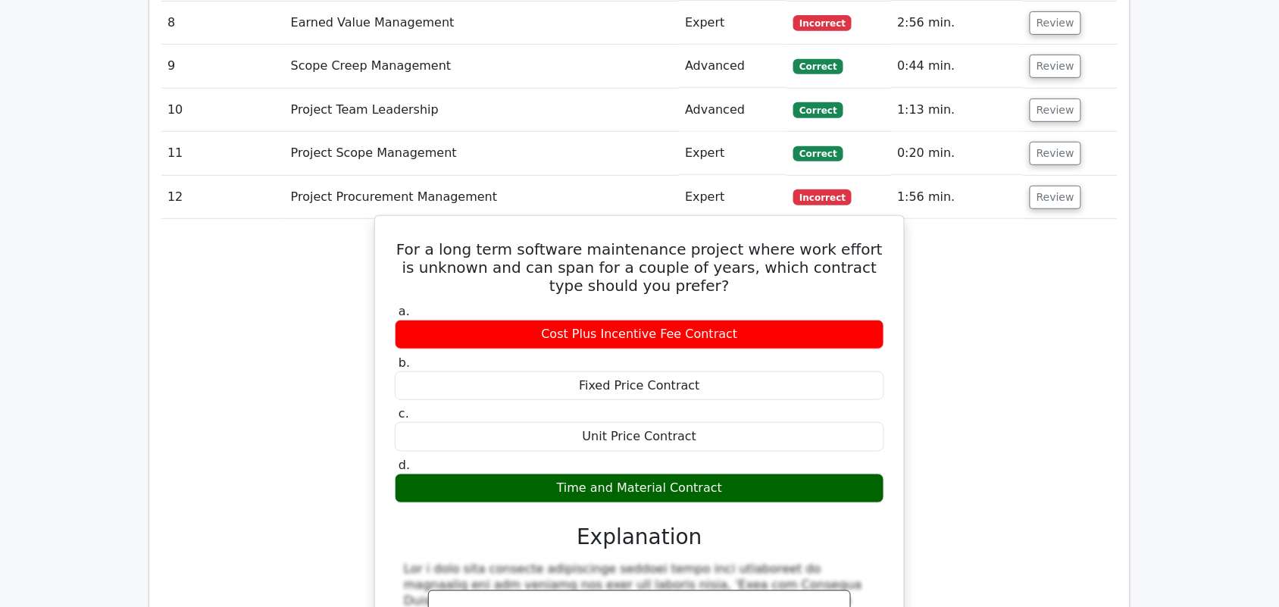
scroll to position [1895, 0]
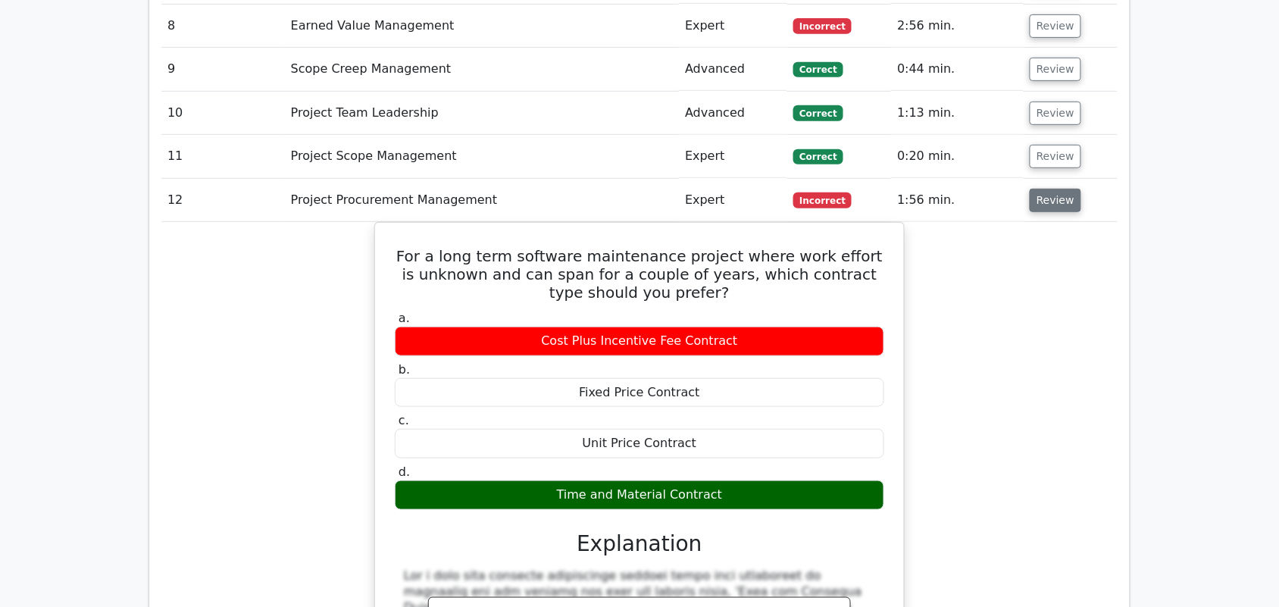
click at [1051, 189] on button "Review" at bounding box center [1056, 200] width 52 height 23
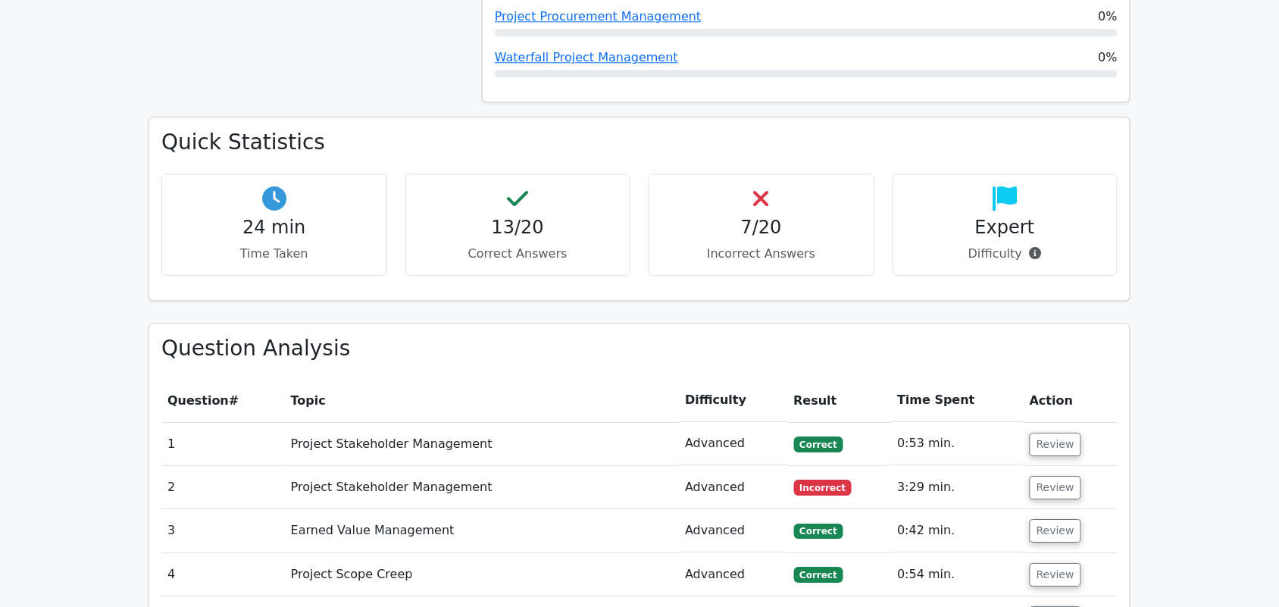
scroll to position [1131, 0]
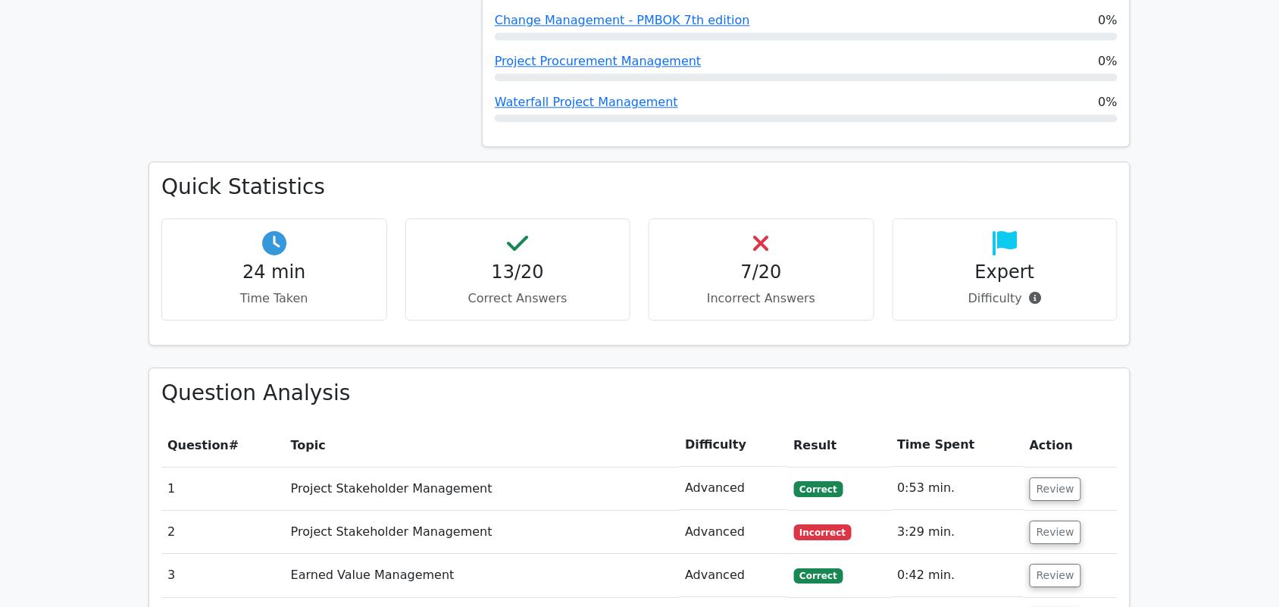
click at [696, 218] on div "7/20 Incorrect Answers" at bounding box center [762, 269] width 226 height 102
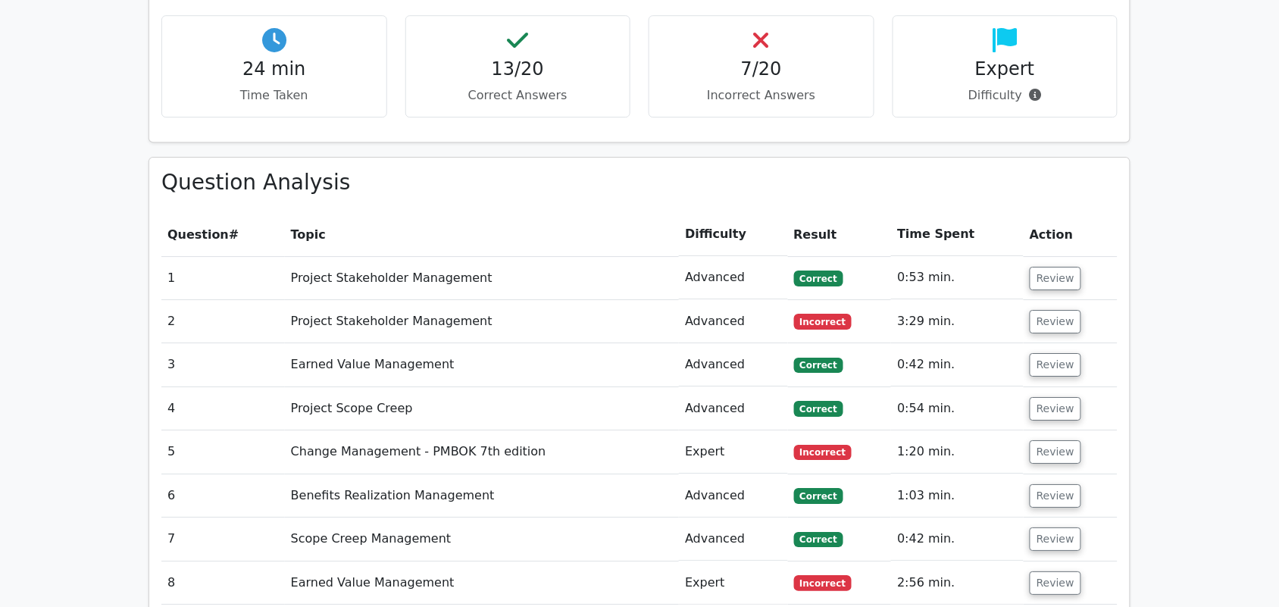
scroll to position [1160, 0]
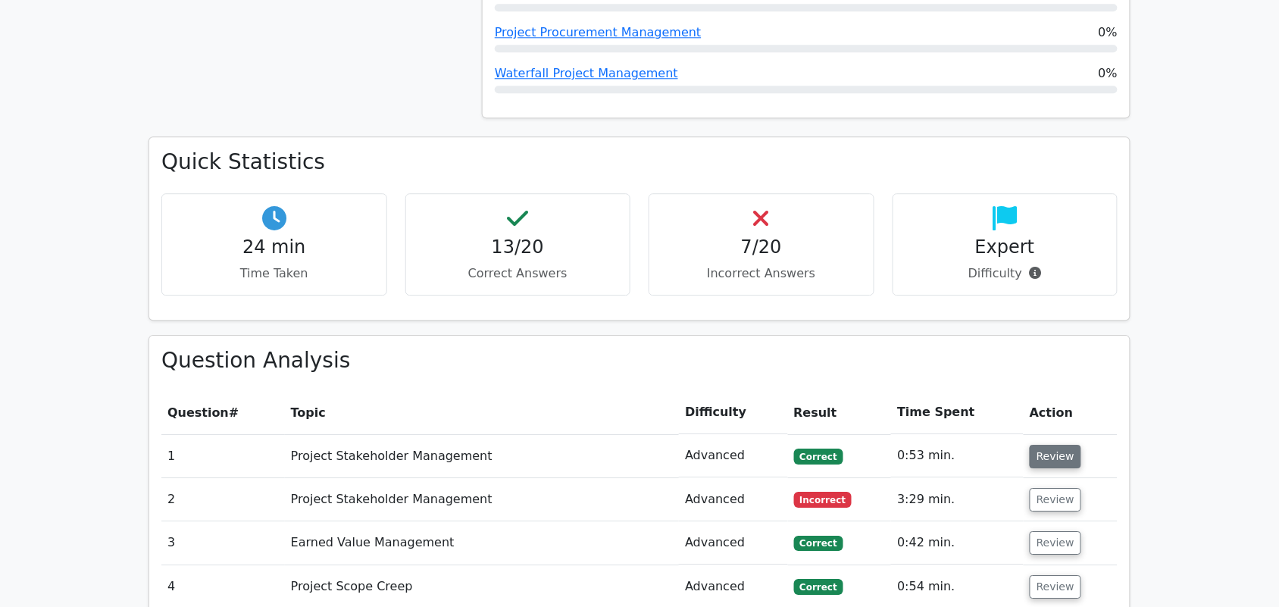
click at [1048, 445] on button "Review" at bounding box center [1056, 456] width 52 height 23
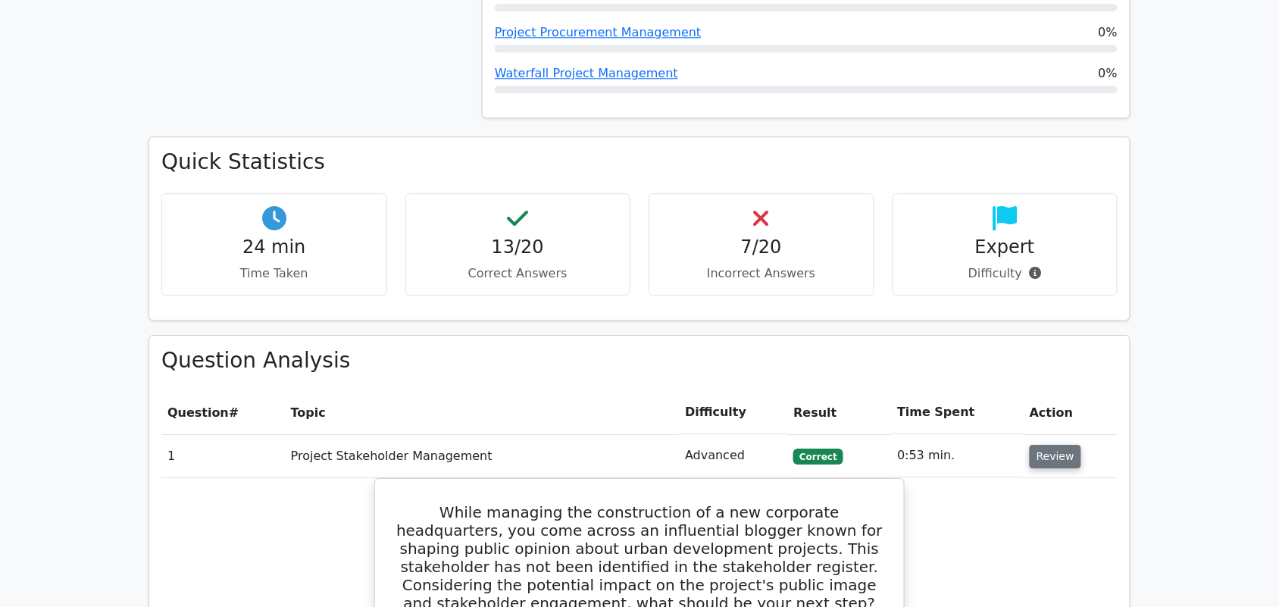
click at [1048, 445] on button "Review" at bounding box center [1056, 456] width 52 height 23
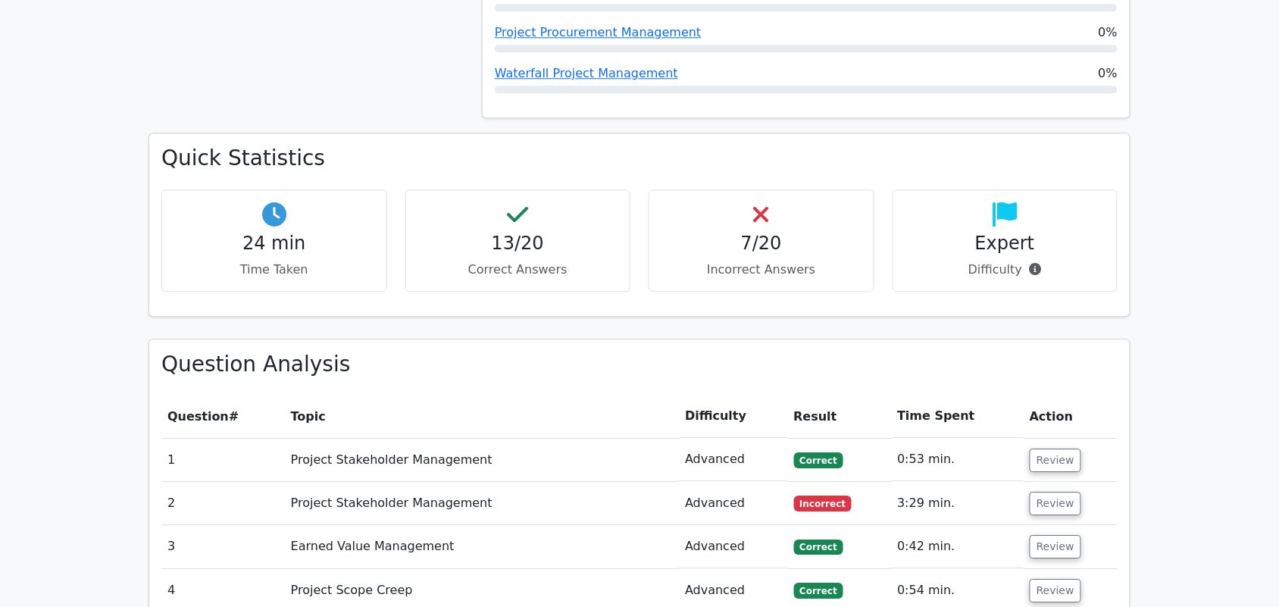
click at [778, 261] on p "Incorrect Answers" at bounding box center [762, 270] width 200 height 18
click at [505, 189] on div "13/20 Correct Answers" at bounding box center [518, 240] width 226 height 102
click at [721, 233] on h4 "7/20" at bounding box center [762, 244] width 200 height 22
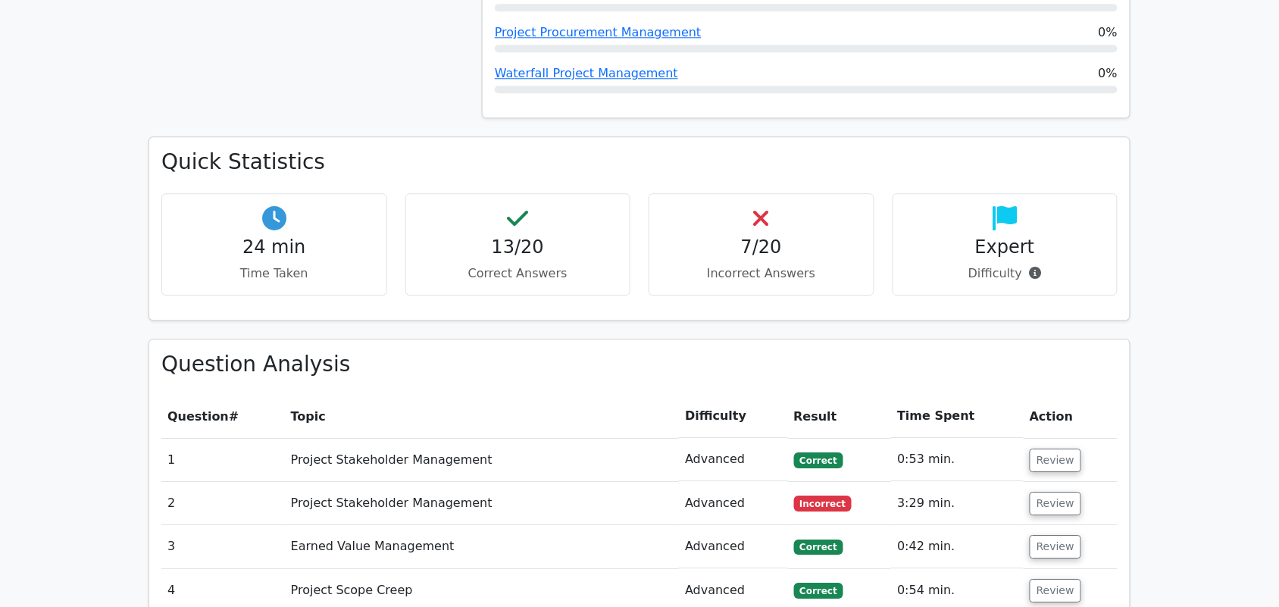
click at [1241, 236] on main "Go Premium Certified Associate in Project Management Preparation Package (2025)…" at bounding box center [639, 397] width 1279 height 3019
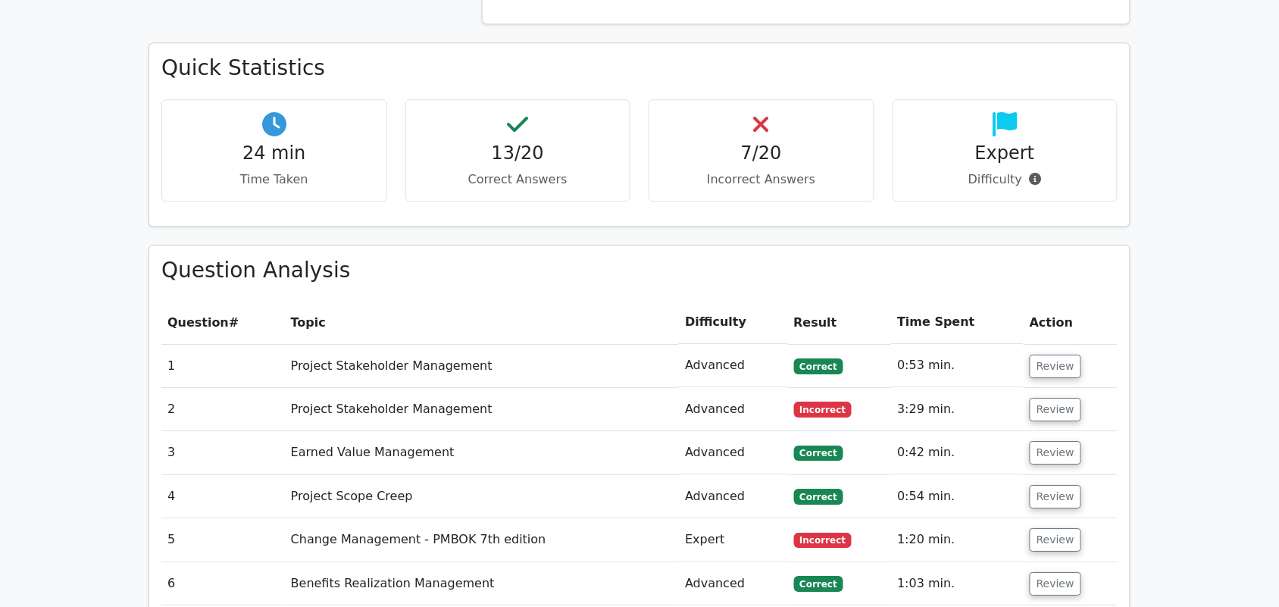
scroll to position [1255, 0]
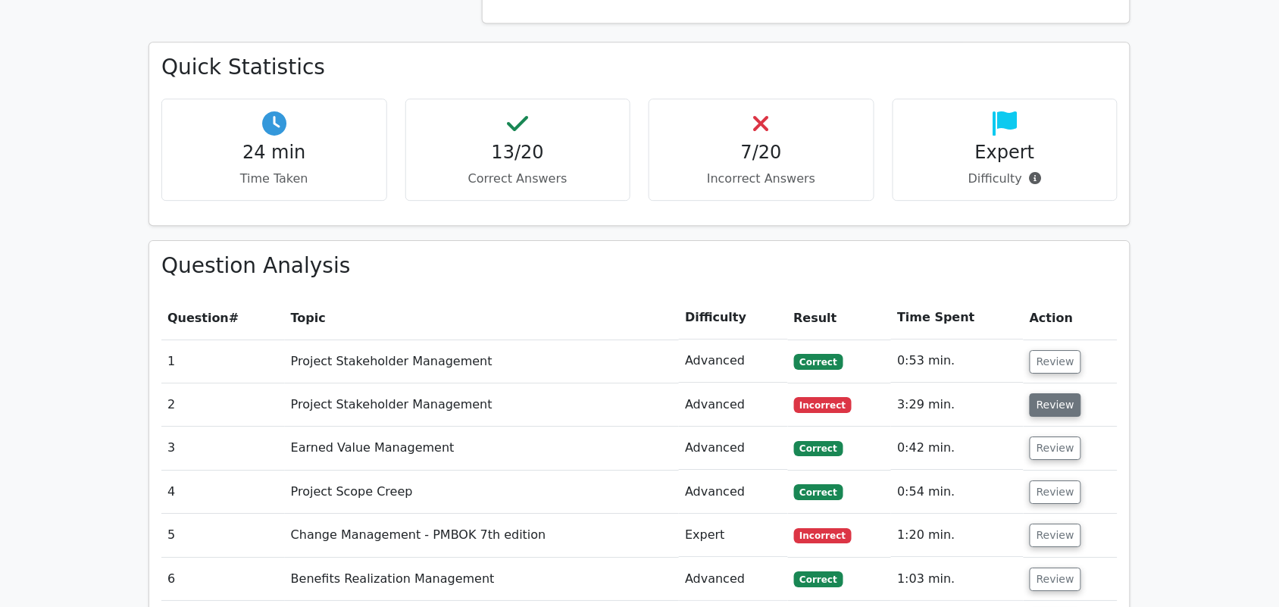
click at [1052, 393] on button "Review" at bounding box center [1056, 404] width 52 height 23
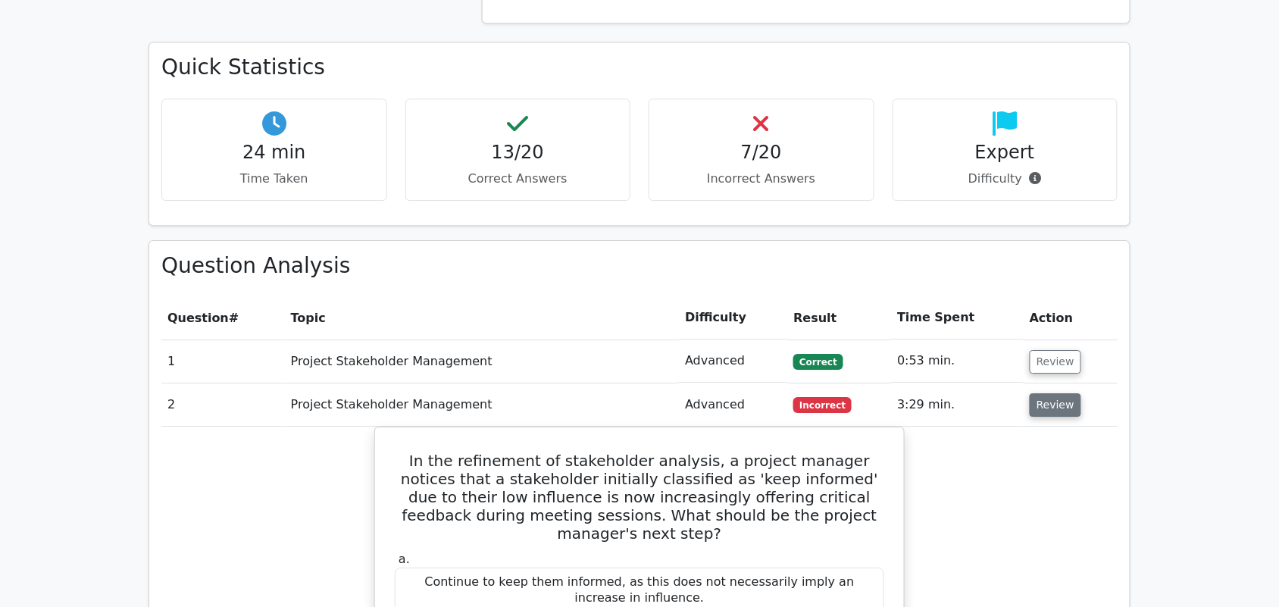
click at [1052, 393] on button "Review" at bounding box center [1056, 404] width 52 height 23
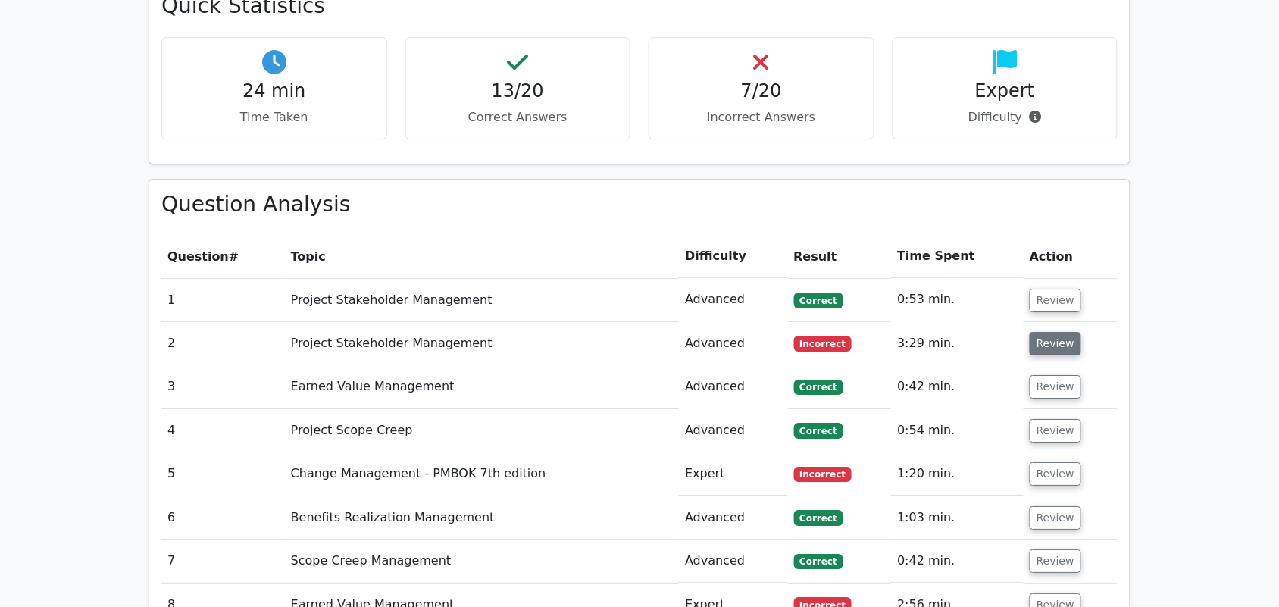
scroll to position [1350, 0]
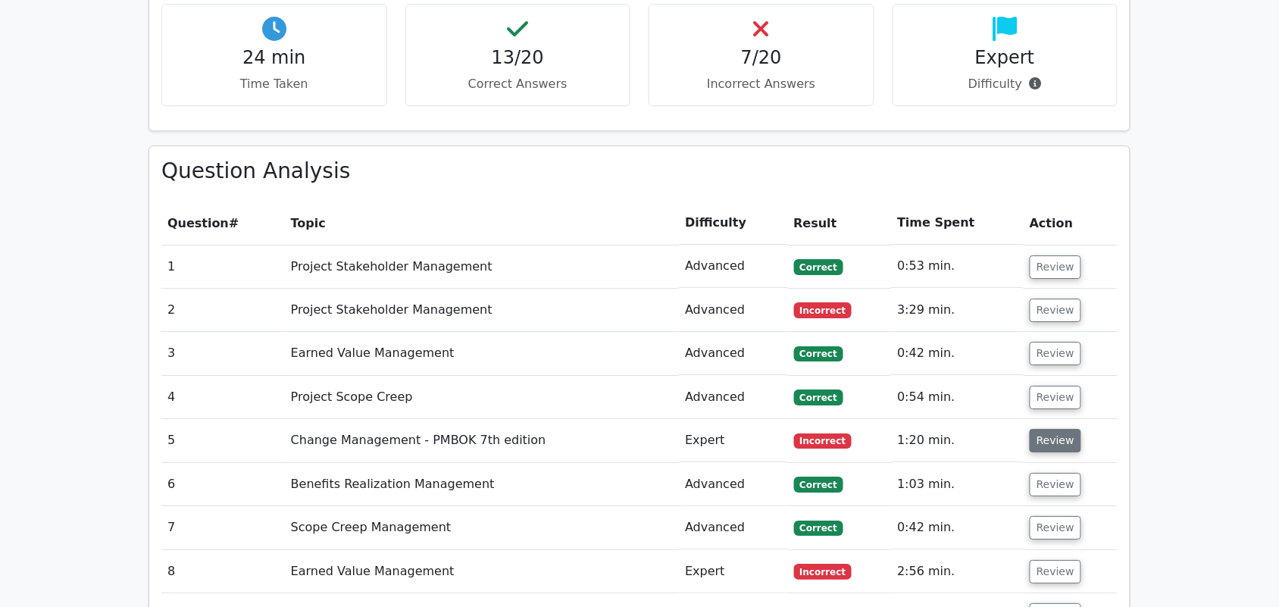
click at [1051, 429] on button "Review" at bounding box center [1056, 440] width 52 height 23
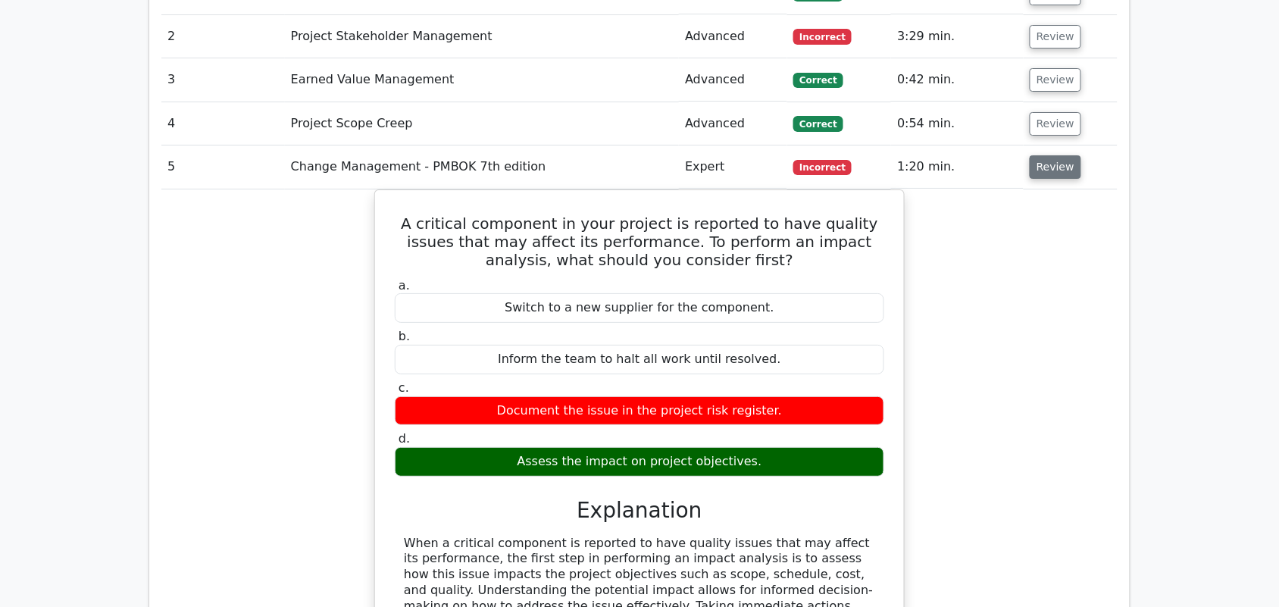
scroll to position [1634, 0]
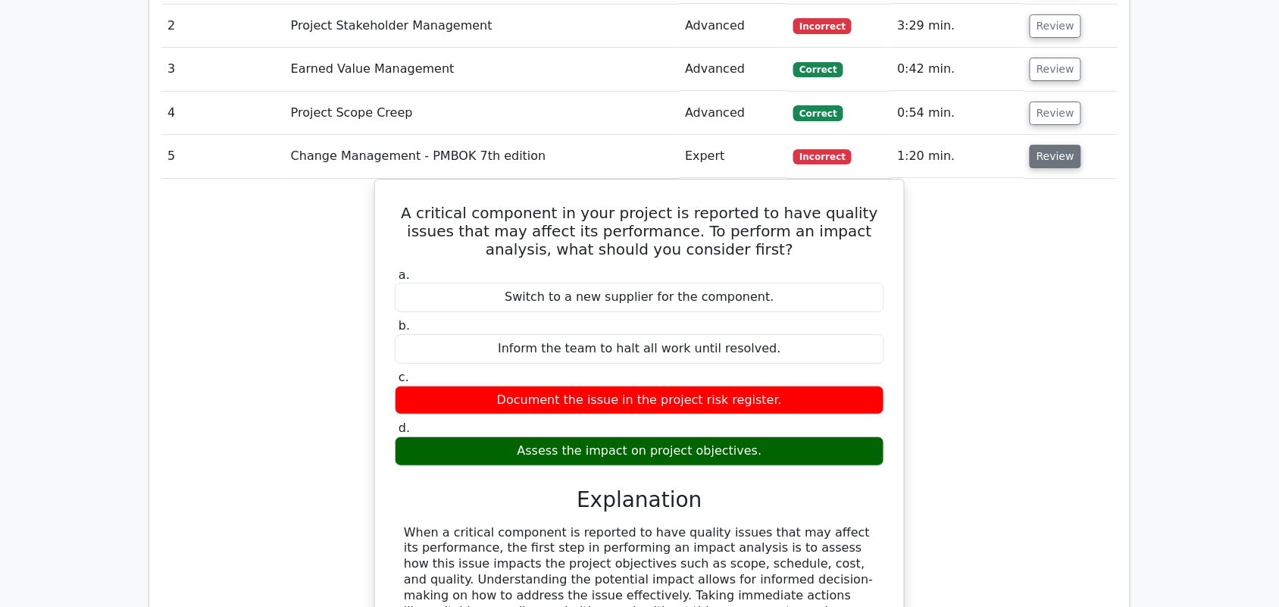
click at [1050, 145] on button "Review" at bounding box center [1056, 156] width 52 height 23
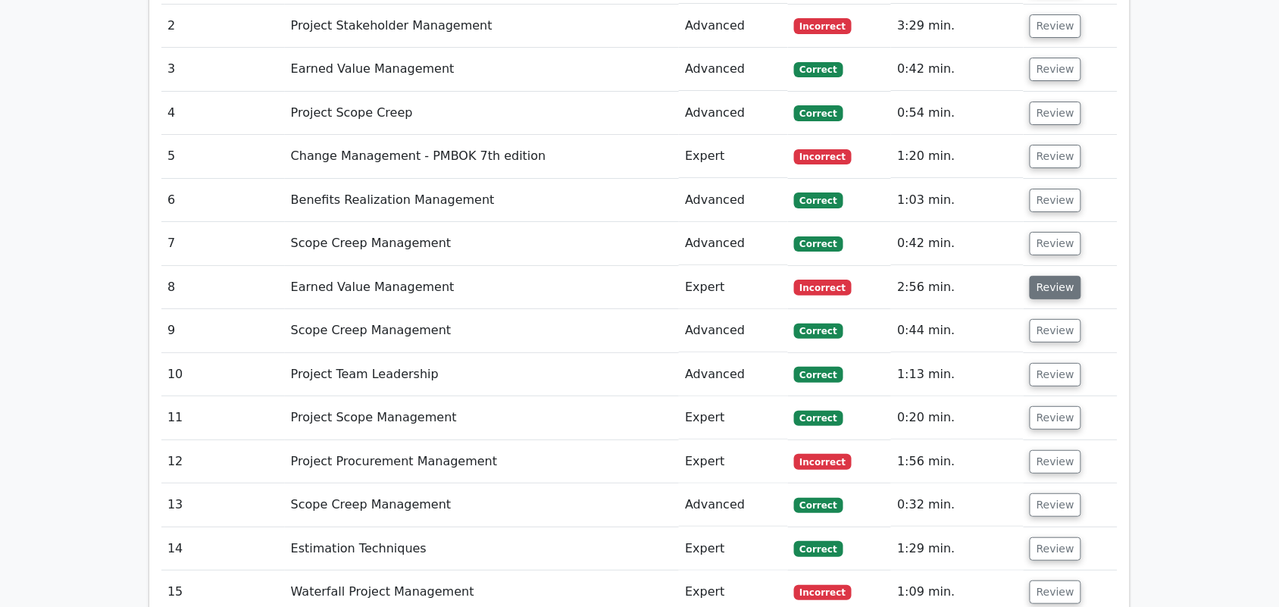
click at [1054, 276] on button "Review" at bounding box center [1056, 287] width 52 height 23
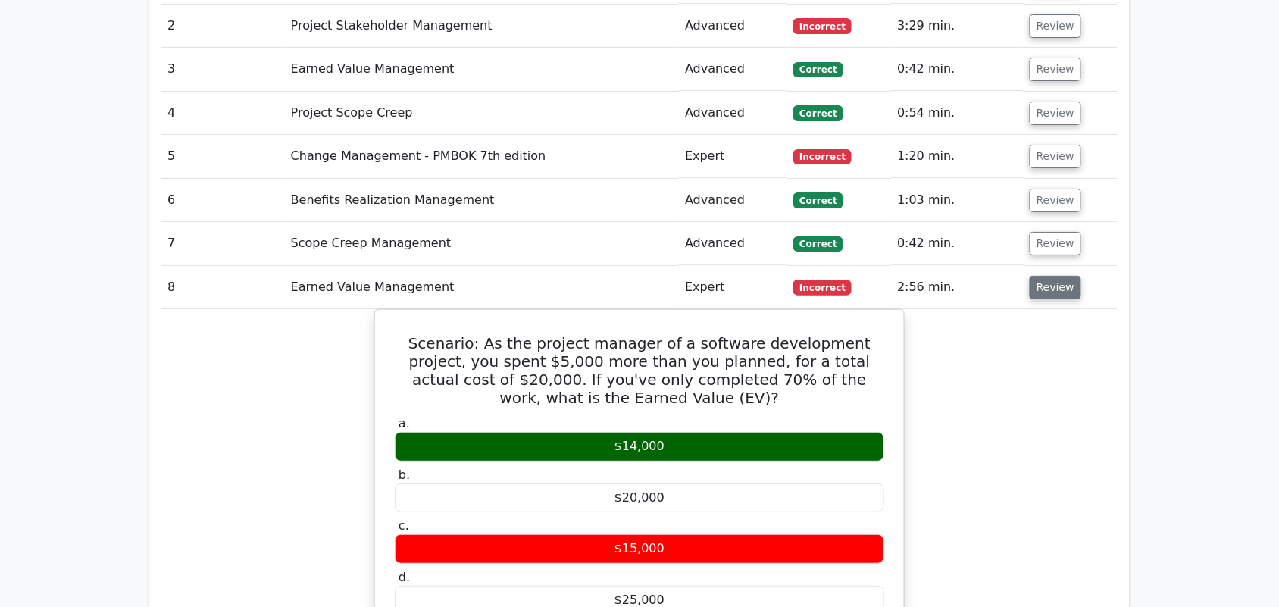
click at [1054, 276] on button "Review" at bounding box center [1056, 287] width 52 height 23
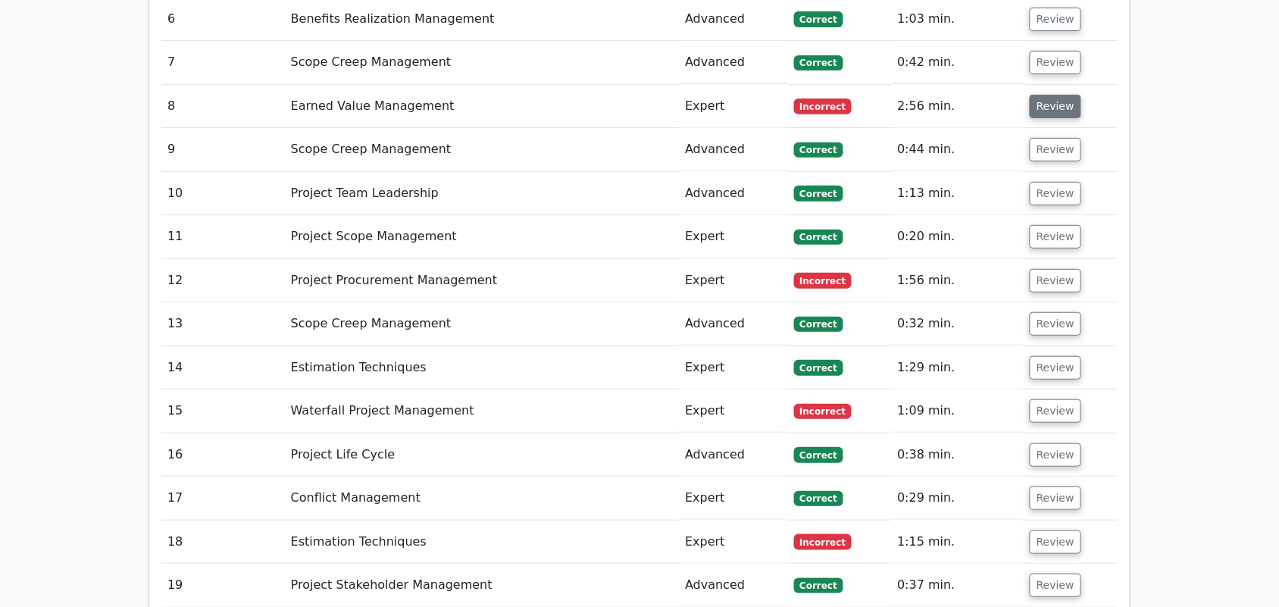
scroll to position [1823, 0]
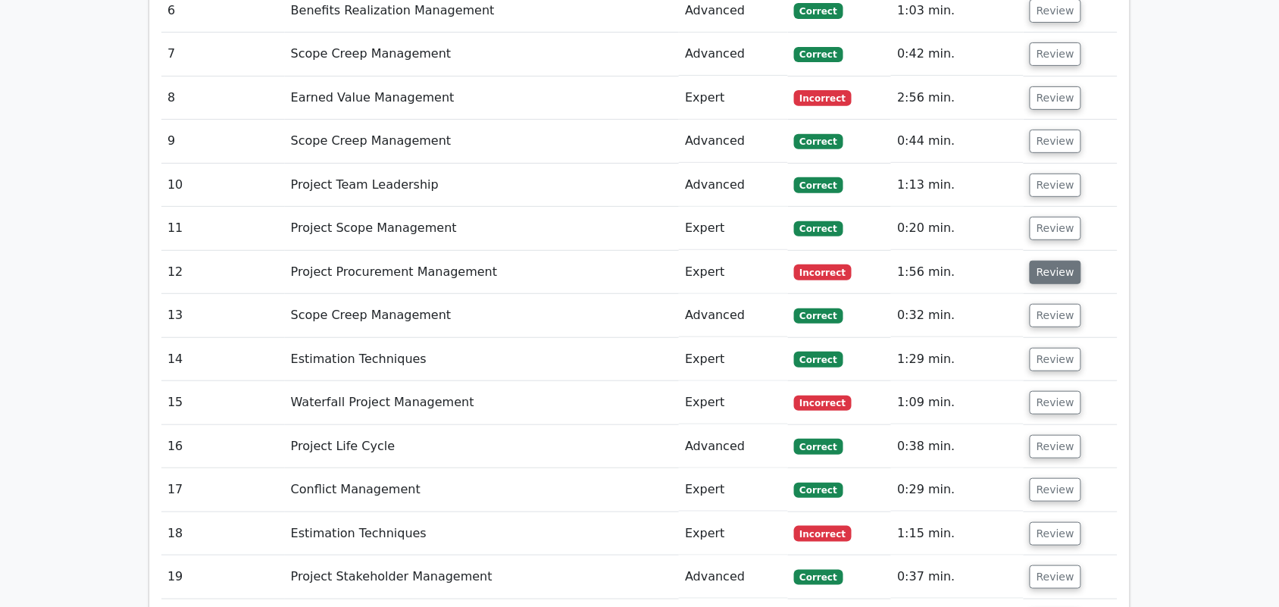
click at [1052, 261] on button "Review" at bounding box center [1056, 272] width 52 height 23
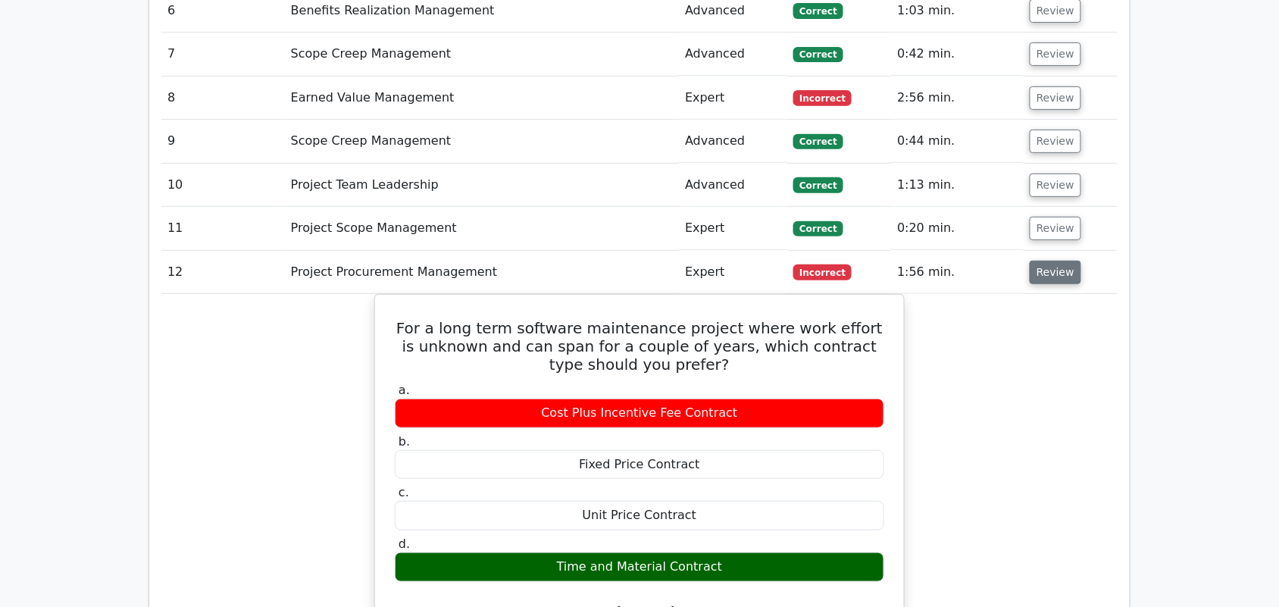
click at [1052, 261] on button "Review" at bounding box center [1056, 272] width 52 height 23
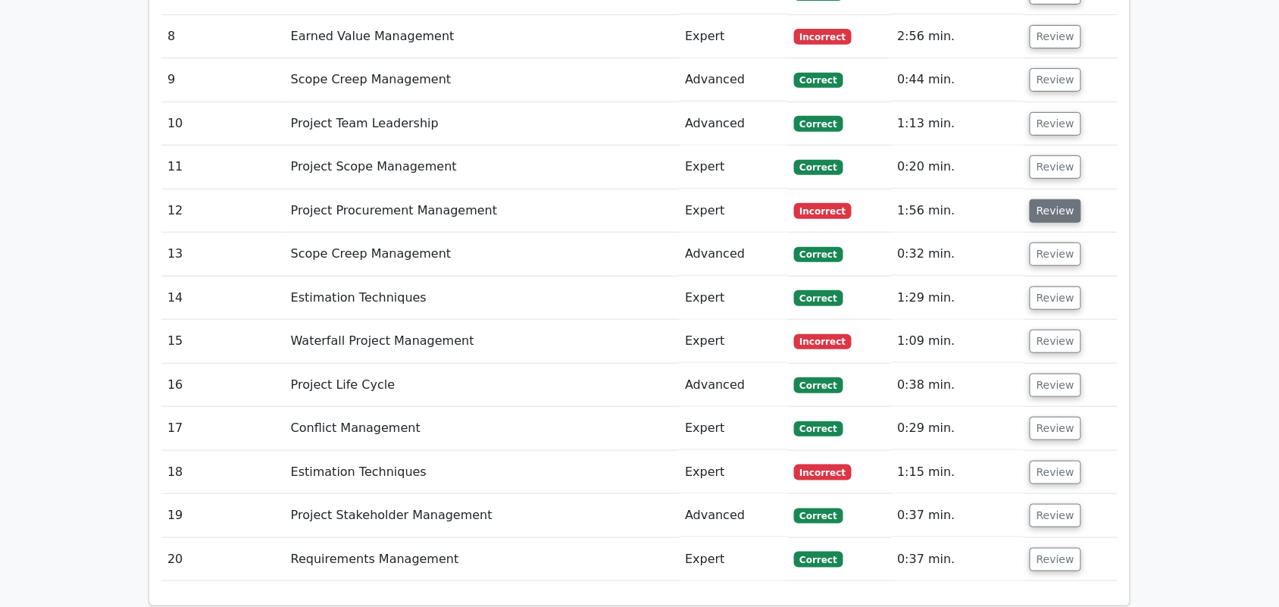
scroll to position [1918, 0]
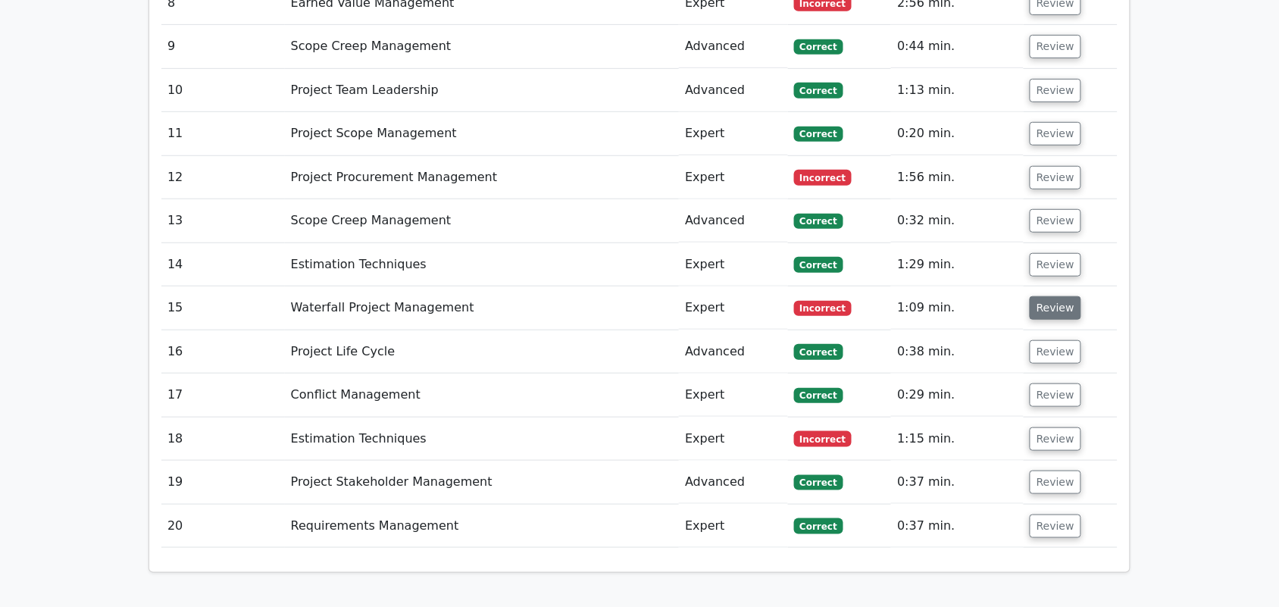
click at [1057, 296] on button "Review" at bounding box center [1056, 307] width 52 height 23
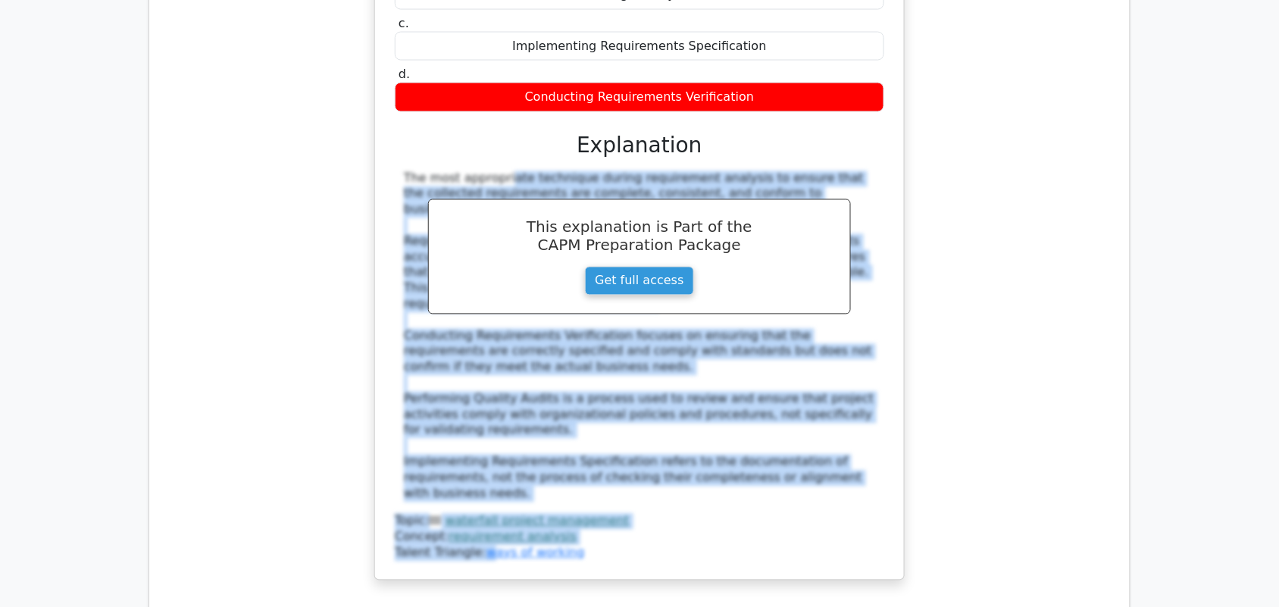
scroll to position [2486, 0]
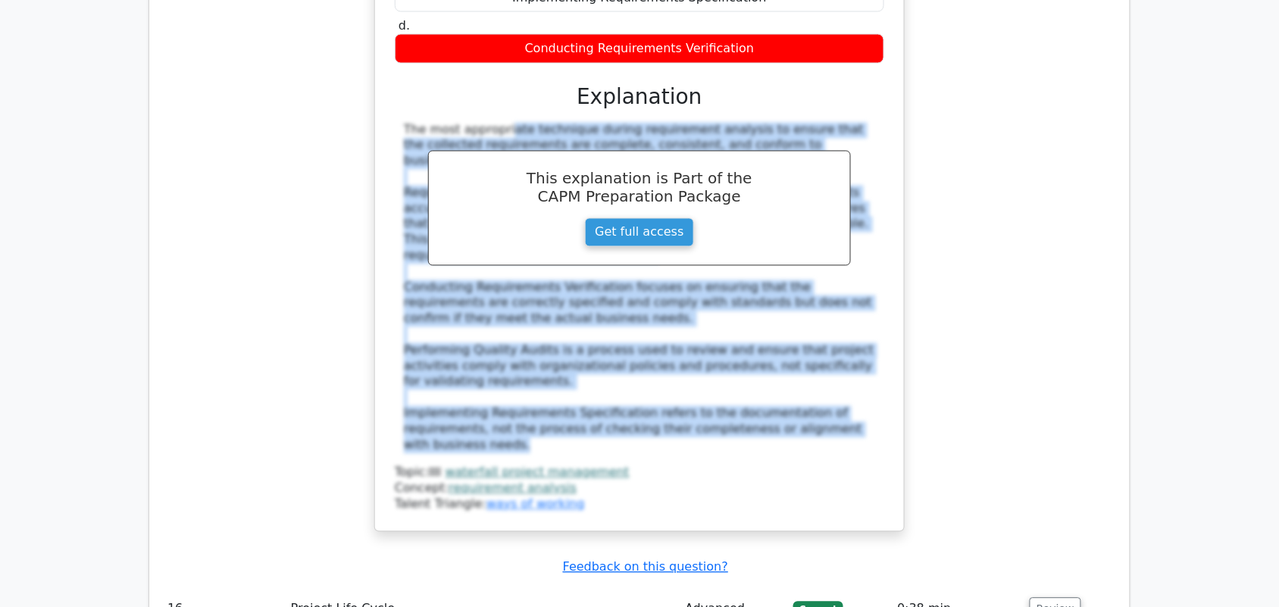
drag, startPoint x: 406, startPoint y: 350, endPoint x: 868, endPoint y: 351, distance: 461.5
click at [868, 351] on div "The most appropriate technique during requirement analysis to ensure that the c…" at bounding box center [639, 288] width 471 height 331
copy div "The most appropriate technique during requirement analysis to ensure that the c…"
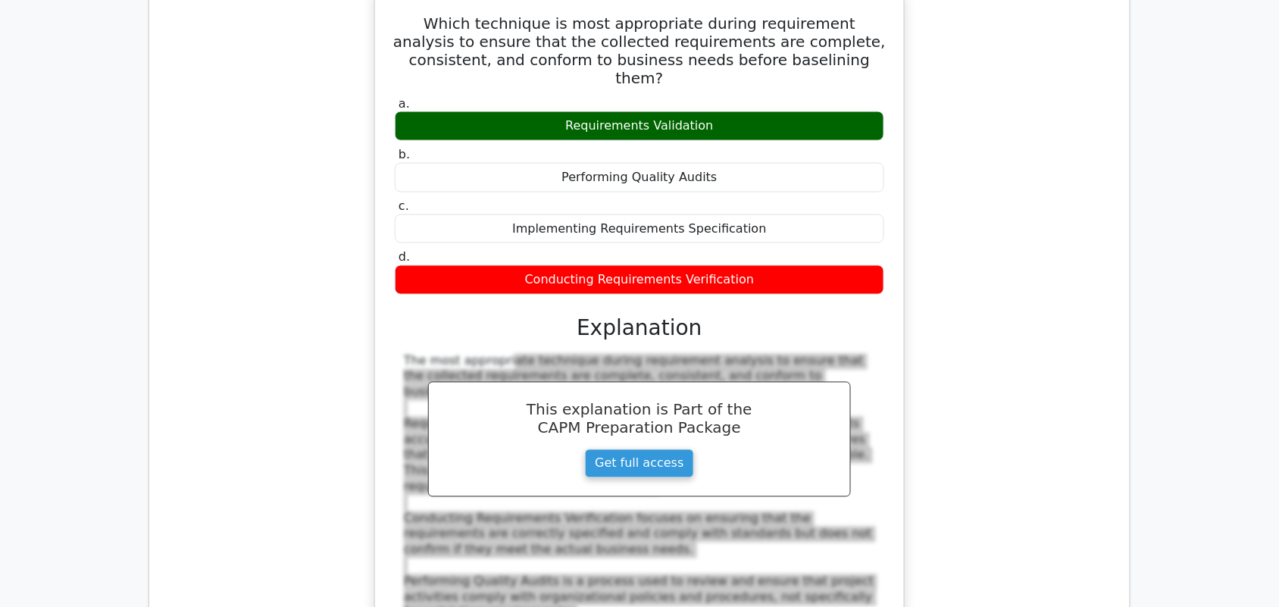
scroll to position [2202, 0]
